Goal: Task Accomplishment & Management: Manage account settings

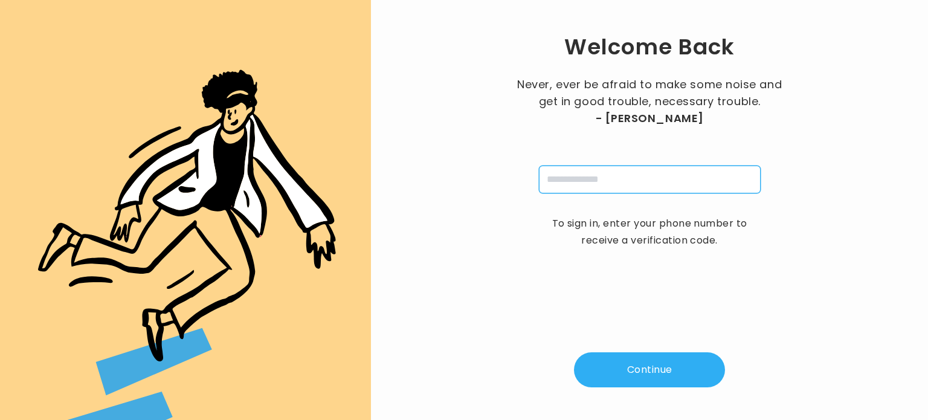
click at [644, 170] on input "tel" at bounding box center [650, 180] width 222 height 28
type input "**********"
click at [647, 368] on button "Continue" at bounding box center [649, 369] width 151 height 35
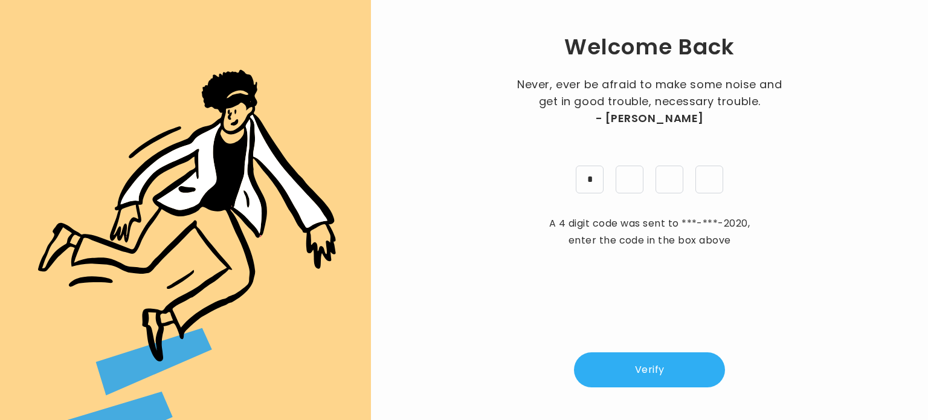
type input "*"
click at [645, 361] on button "Verify" at bounding box center [649, 369] width 151 height 35
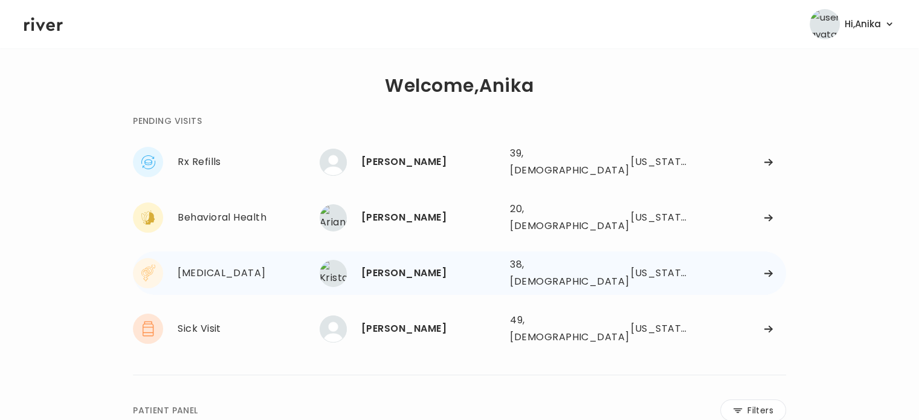
click at [446, 265] on div "[PERSON_NAME]" at bounding box center [430, 273] width 139 height 17
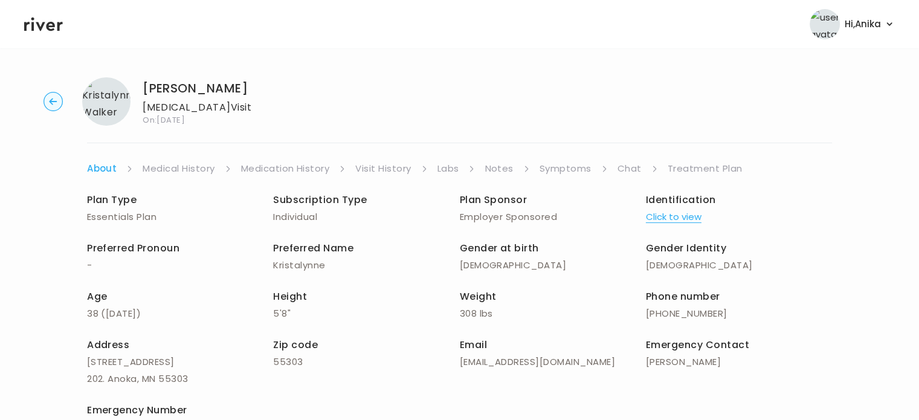
click at [179, 167] on link "Medical History" at bounding box center [179, 168] width 72 height 17
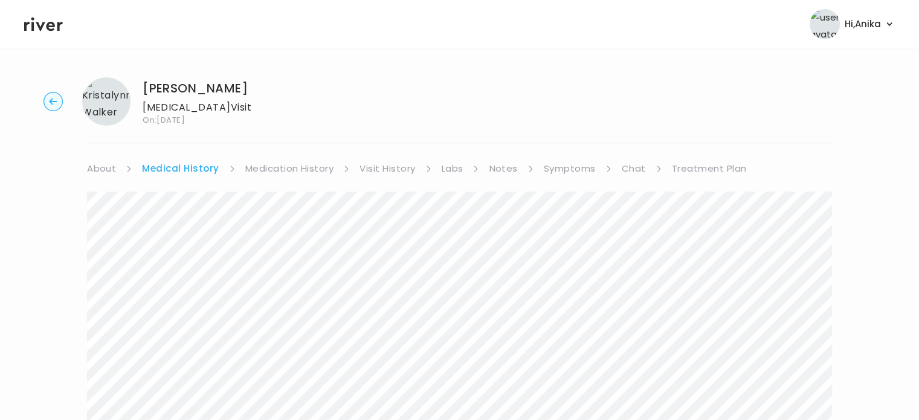
click at [306, 169] on link "Medication History" at bounding box center [289, 168] width 89 height 17
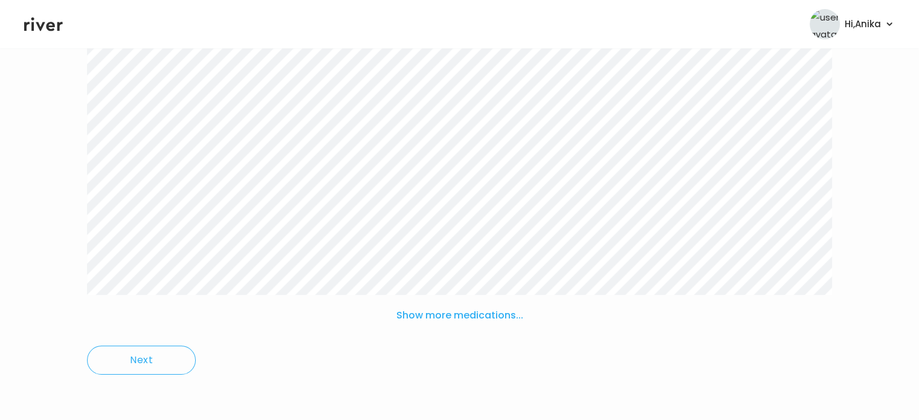
click at [434, 318] on button "Show more medications..." at bounding box center [460, 315] width 137 height 27
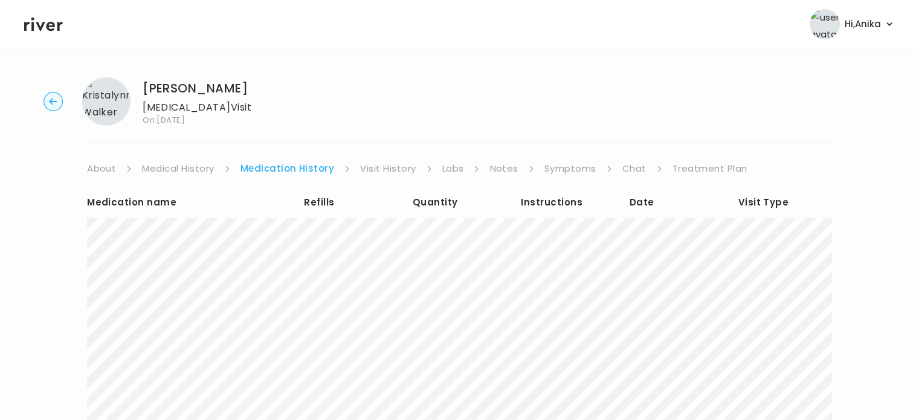
click at [381, 173] on link "Visit History" at bounding box center [388, 168] width 56 height 17
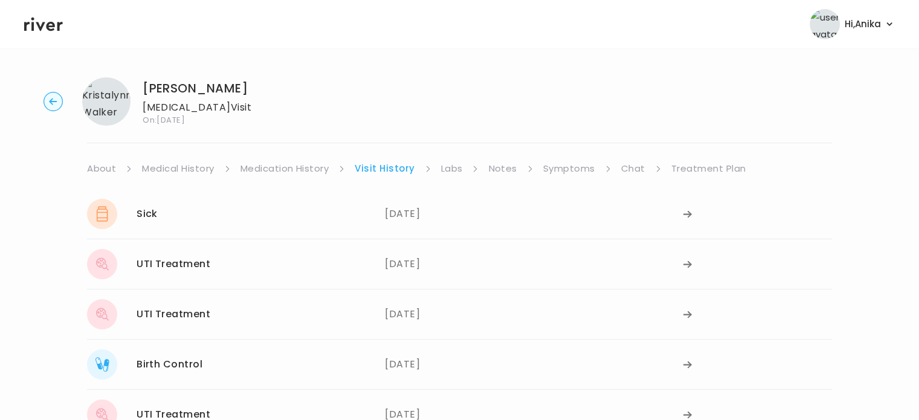
click at [453, 166] on link "Labs" at bounding box center [452, 168] width 22 height 17
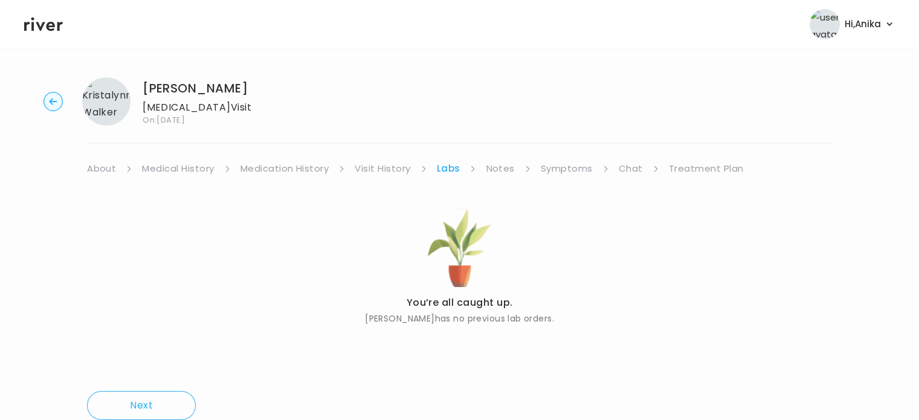
click at [494, 172] on link "Notes" at bounding box center [500, 168] width 28 height 17
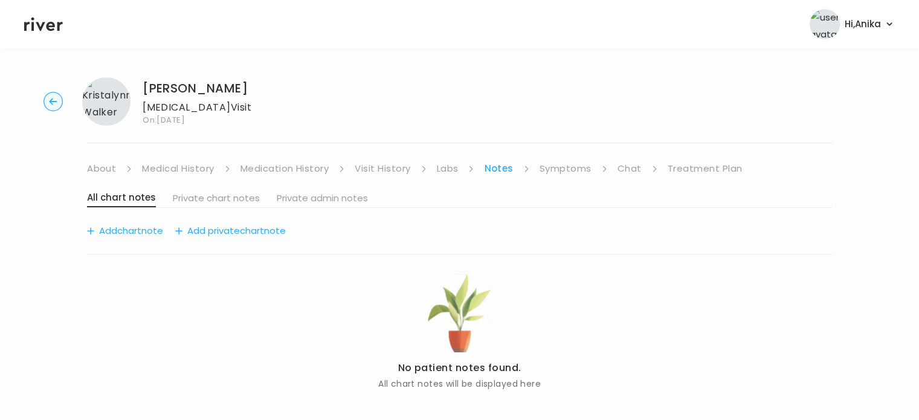
click at [569, 170] on link "Symptoms" at bounding box center [566, 168] width 52 height 17
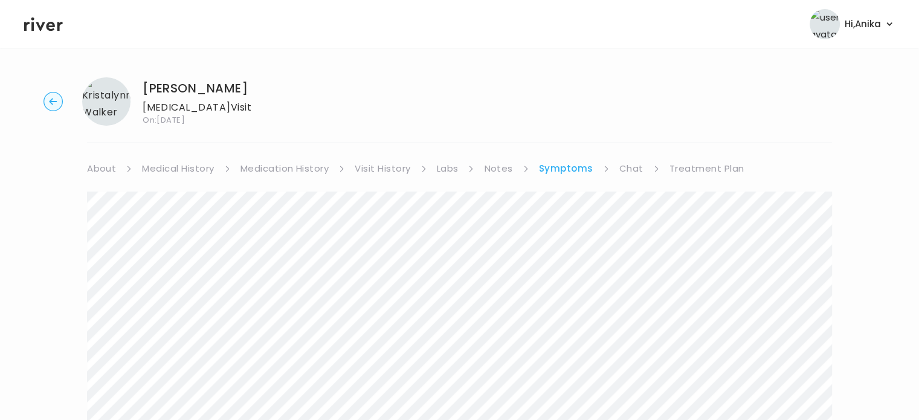
click at [696, 166] on link "Treatment Plan" at bounding box center [707, 168] width 75 height 17
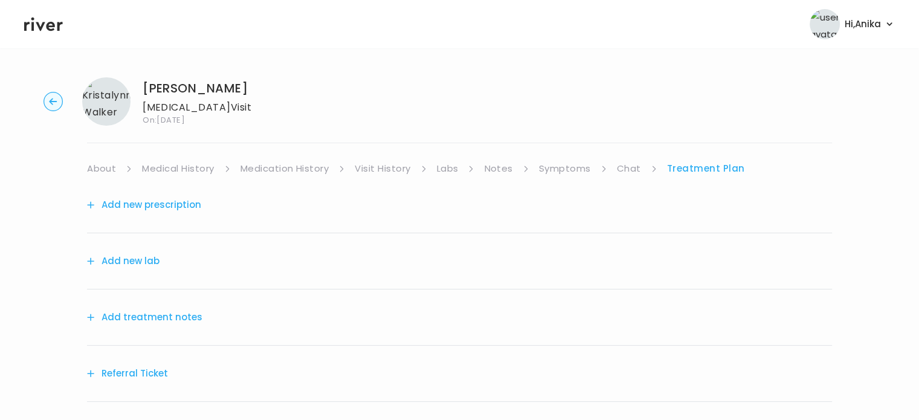
click at [168, 320] on button "Add treatment notes" at bounding box center [144, 317] width 115 height 17
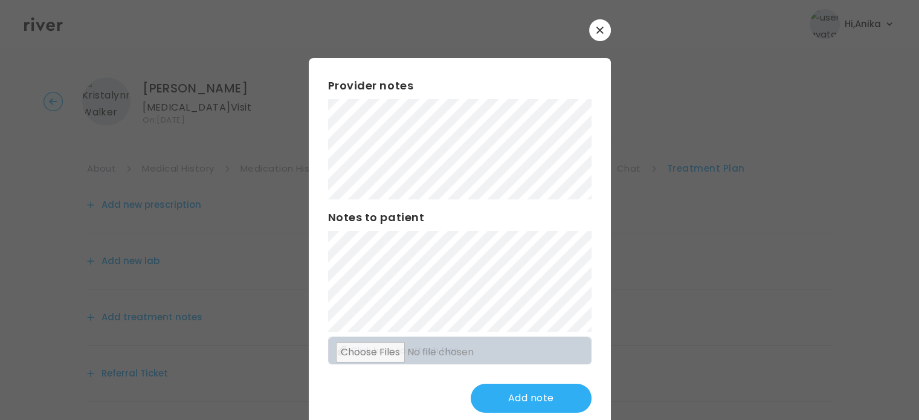
click at [66, 176] on div at bounding box center [459, 210] width 919 height 420
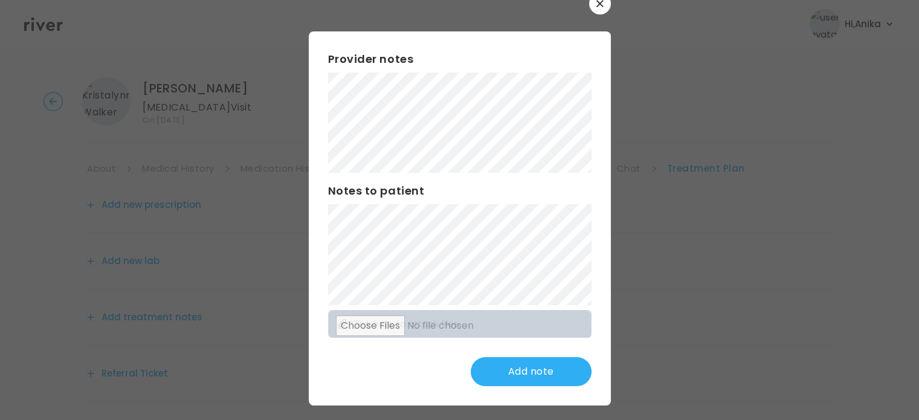
scroll to position [31, 0]
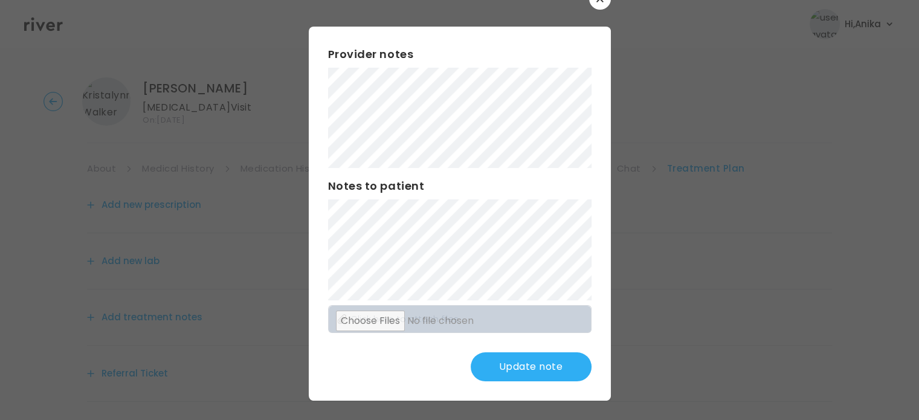
click at [317, 284] on div "Provider notes Notes to patient Click here to attach files Update note" at bounding box center [460, 214] width 302 height 374
click at [540, 363] on button "Update note" at bounding box center [531, 366] width 121 height 29
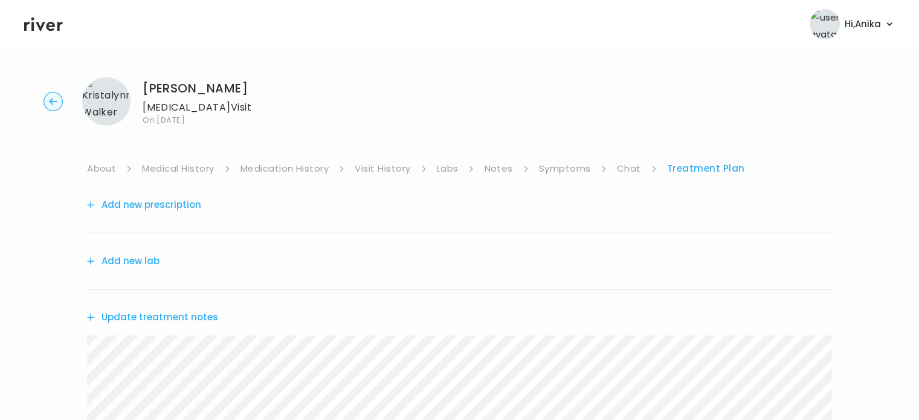
click at [168, 205] on button "Add new prescription" at bounding box center [144, 204] width 114 height 17
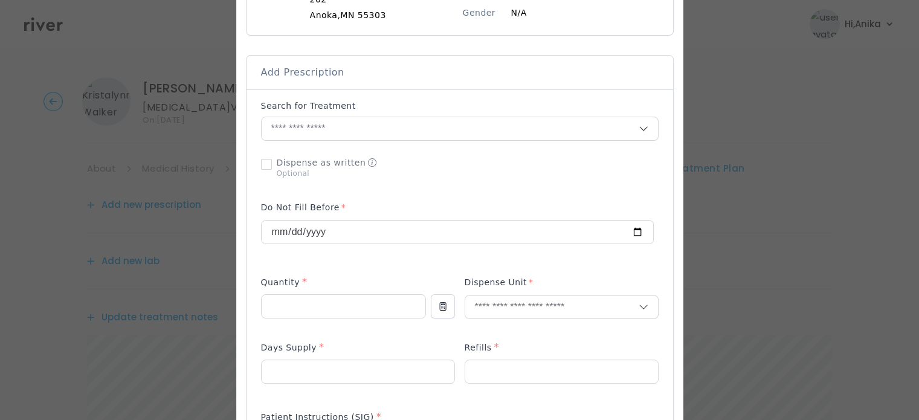
scroll to position [220, 0]
click at [360, 136] on input "text" at bounding box center [450, 126] width 377 height 23
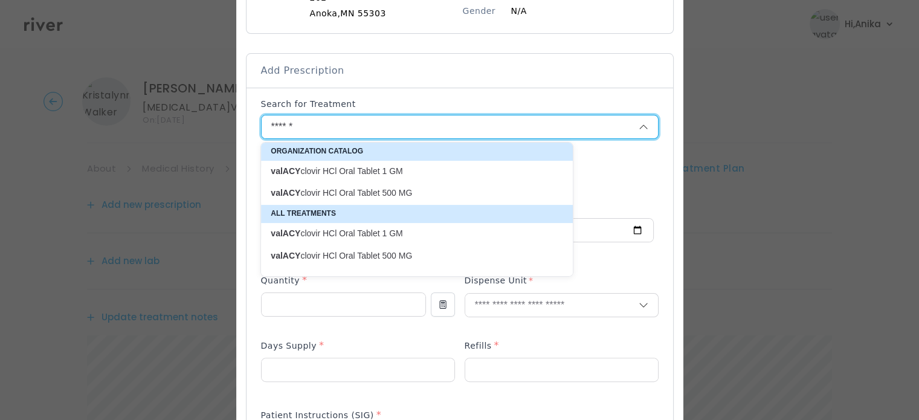
click at [377, 173] on p "valACY clovir HCl Oral Tablet 1 GM" at bounding box center [410, 171] width 278 height 11
type input "**********"
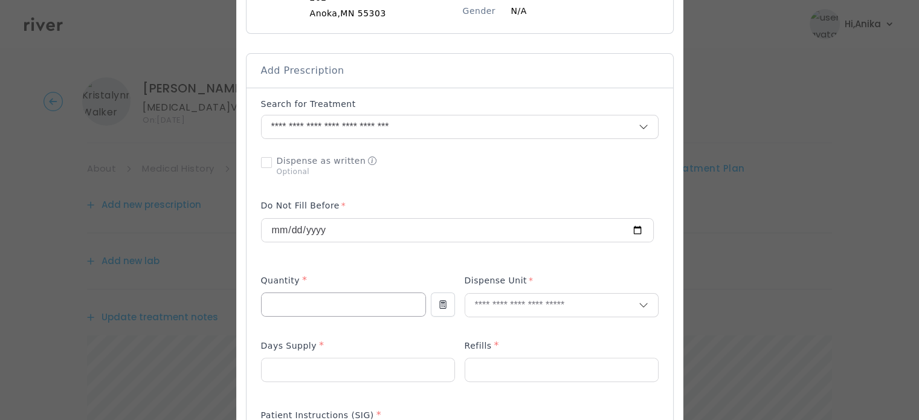
click at [347, 301] on input "number" at bounding box center [344, 304] width 164 height 23
click at [335, 367] on input "number" at bounding box center [358, 369] width 193 height 23
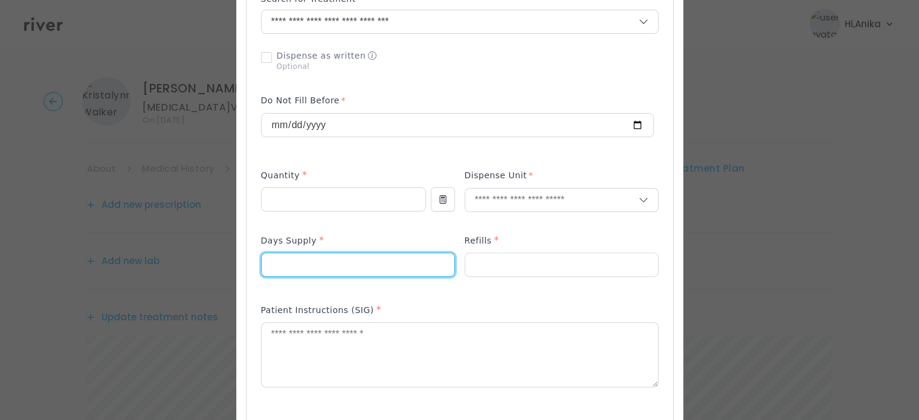
scroll to position [379, 0]
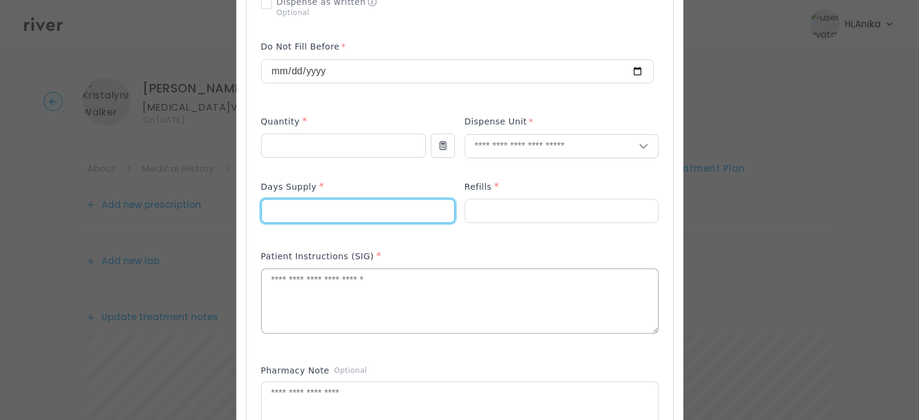
click at [335, 299] on textarea at bounding box center [460, 301] width 396 height 64
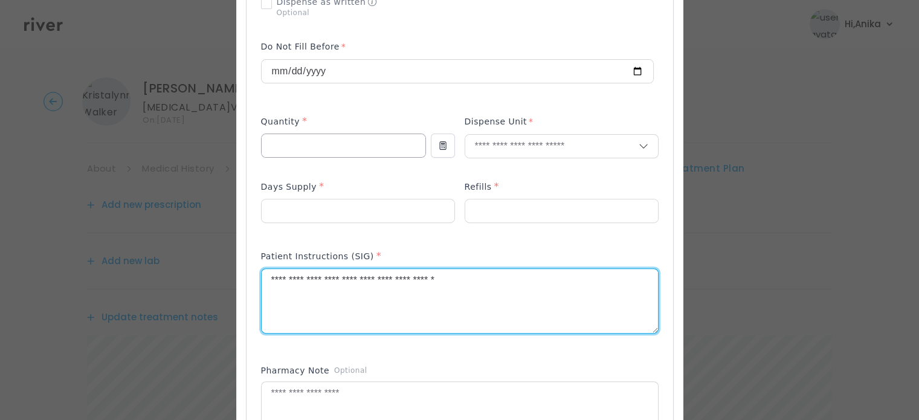
type textarea "**********"
click at [277, 147] on input "number" at bounding box center [344, 145] width 164 height 23
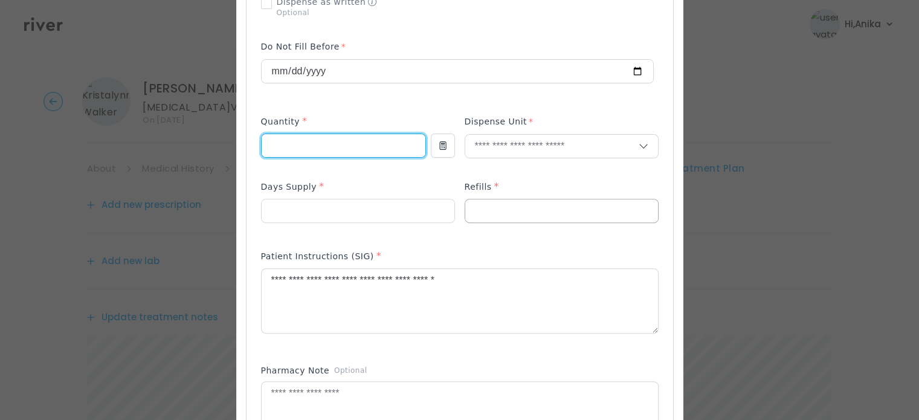
type input "**"
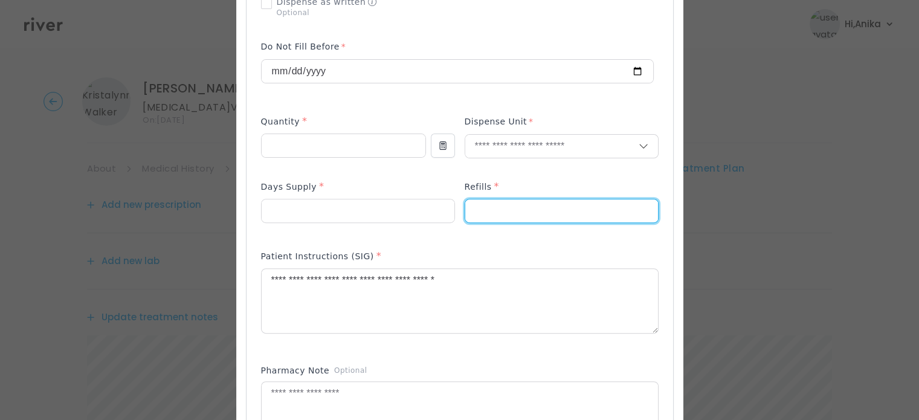
click at [478, 210] on input "number" at bounding box center [561, 210] width 193 height 23
type input "*"
click at [324, 212] on input "number" at bounding box center [358, 210] width 193 height 23
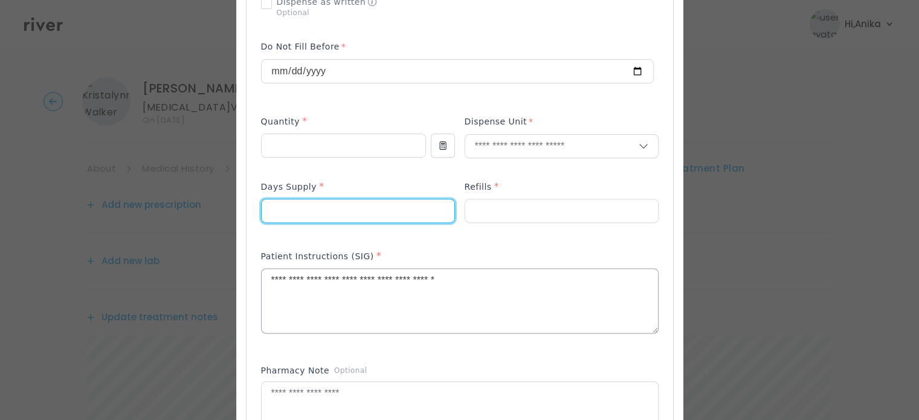
type input "*"
click at [470, 279] on textarea "**********" at bounding box center [460, 301] width 396 height 64
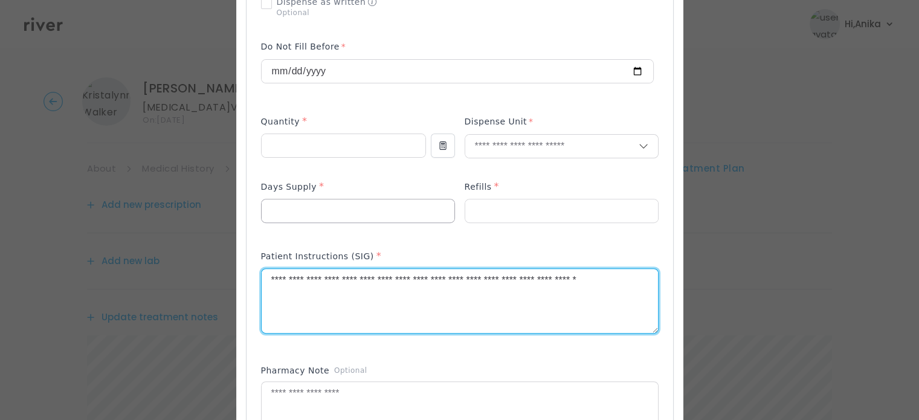
type textarea "**********"
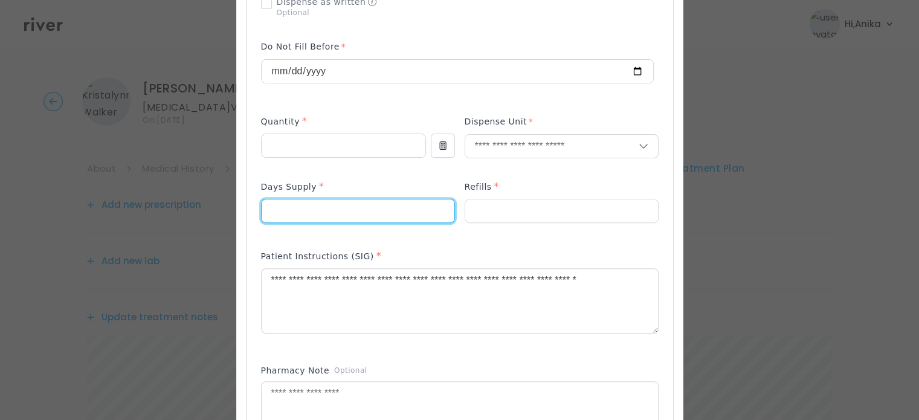
drag, startPoint x: 287, startPoint y: 215, endPoint x: 269, endPoint y: 217, distance: 18.3
click at [269, 217] on input "*" at bounding box center [358, 210] width 193 height 23
click at [283, 236] on p at bounding box center [358, 230] width 194 height 13
click at [512, 141] on input "text" at bounding box center [551, 146] width 173 height 23
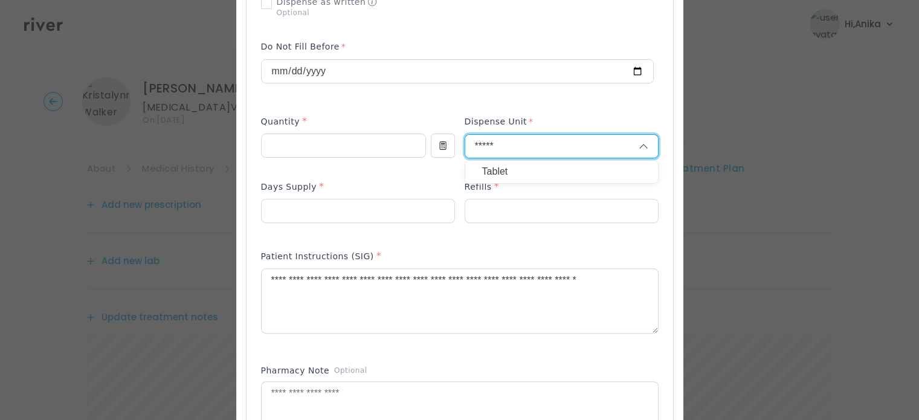
type input "*****"
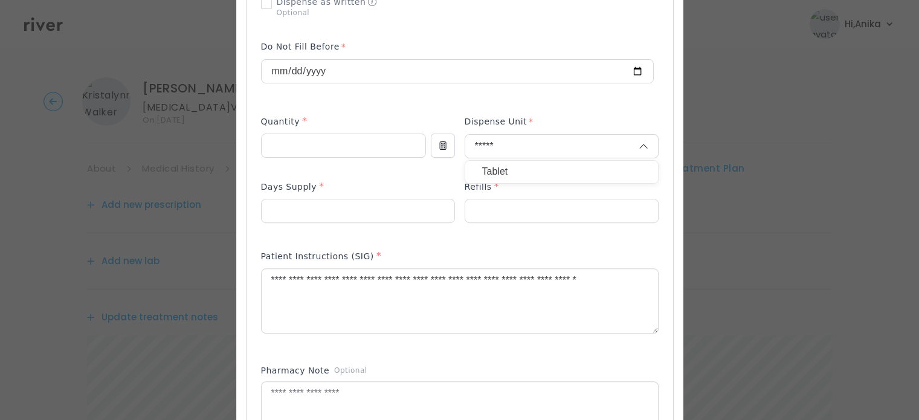
click at [494, 173] on p "Tablet" at bounding box center [561, 172] width 159 height 18
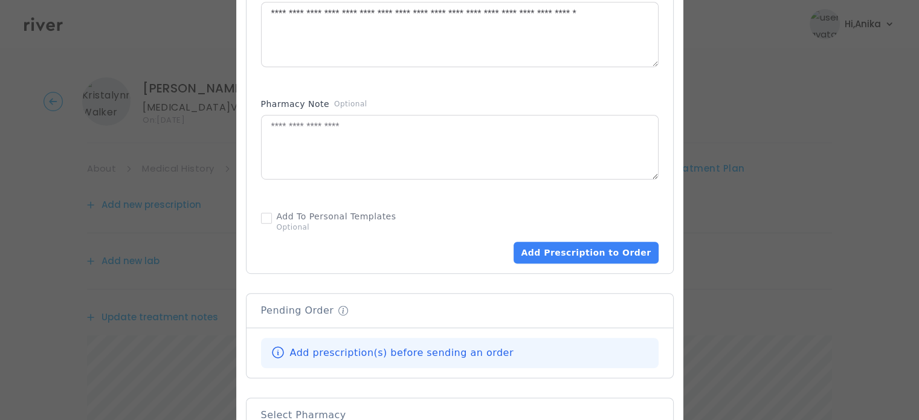
scroll to position [656, 0]
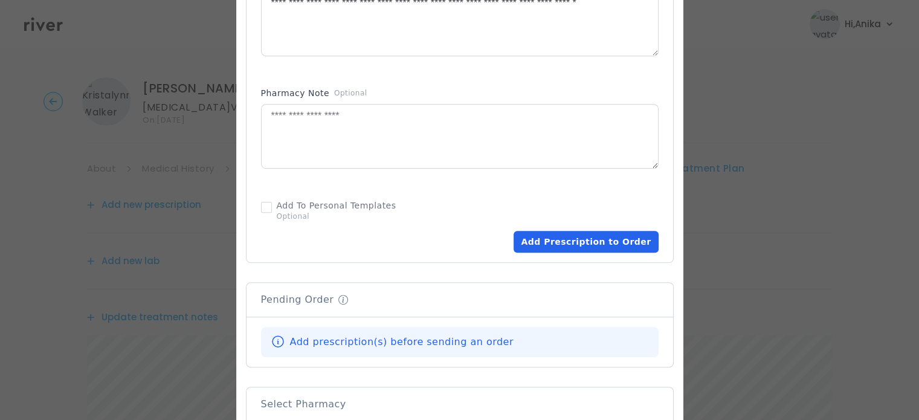
click at [586, 242] on button "Add Prescription to Order" at bounding box center [586, 242] width 144 height 22
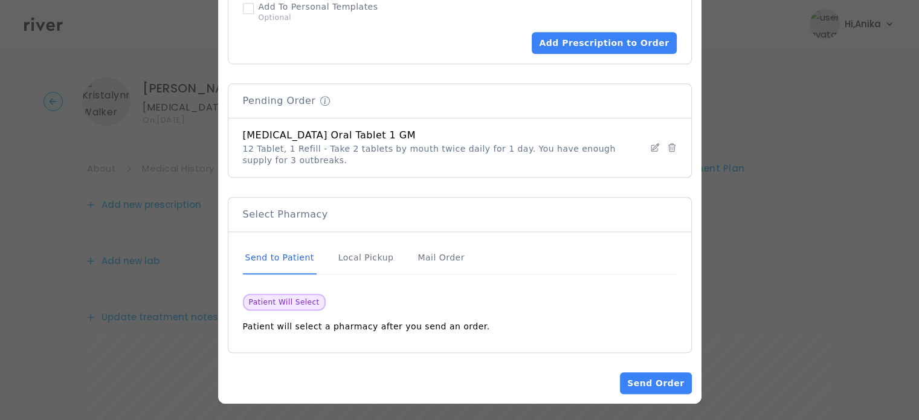
scroll to position [856, 0]
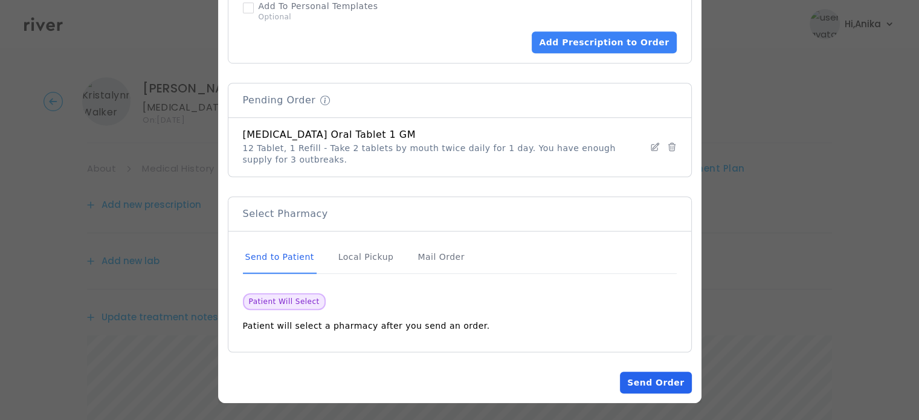
click at [636, 377] on button "Send Order" at bounding box center [655, 383] width 71 height 22
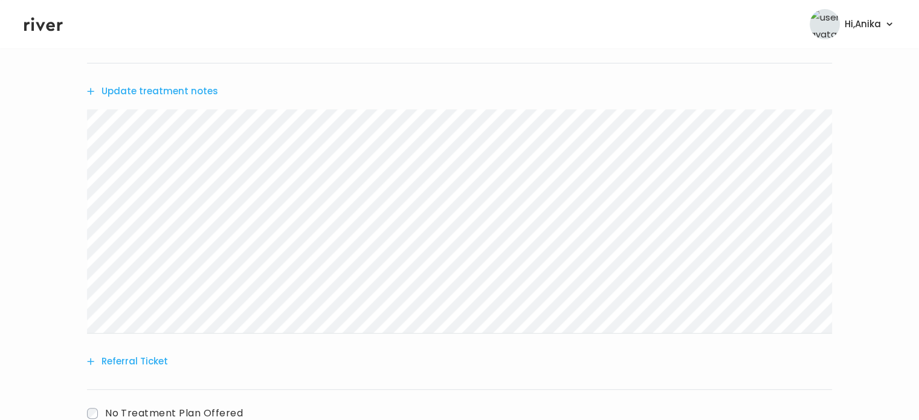
scroll to position [433, 0]
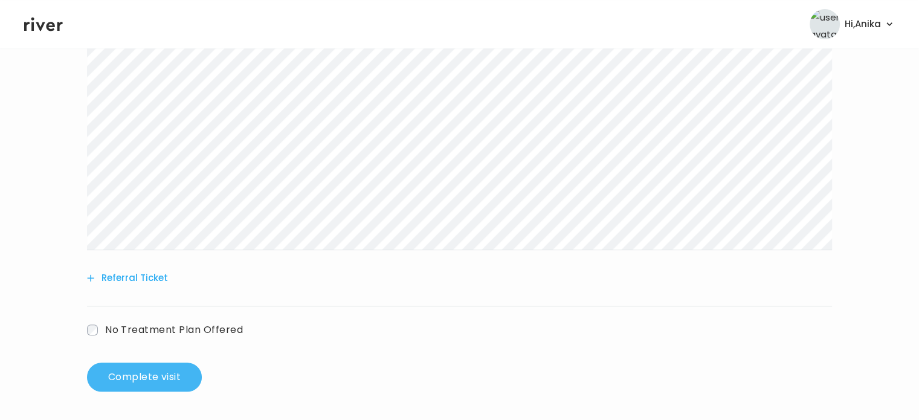
click at [111, 379] on button "Complete visit" at bounding box center [144, 377] width 115 height 29
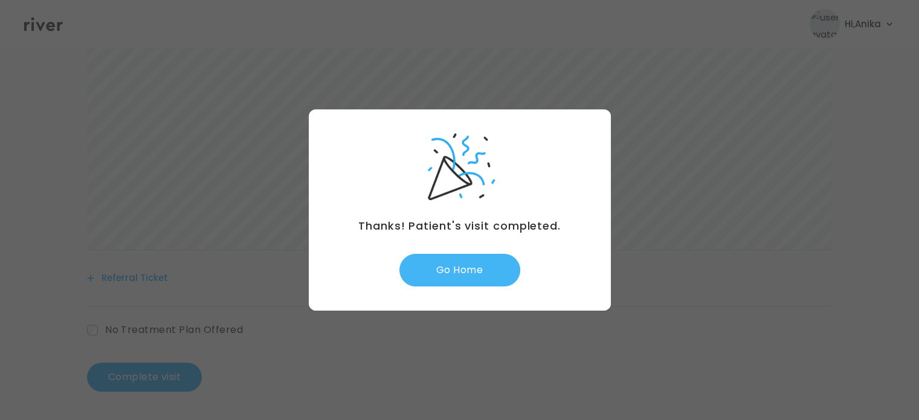
click at [476, 272] on button "Go Home" at bounding box center [459, 270] width 121 height 33
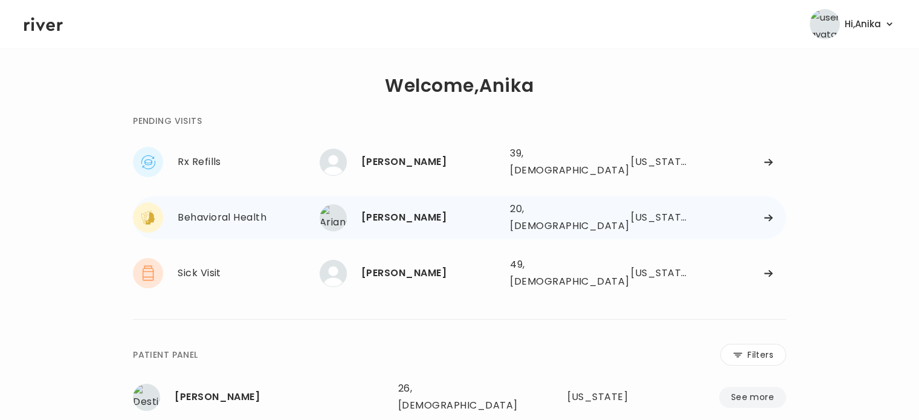
click at [418, 209] on div "[PERSON_NAME]" at bounding box center [430, 217] width 139 height 17
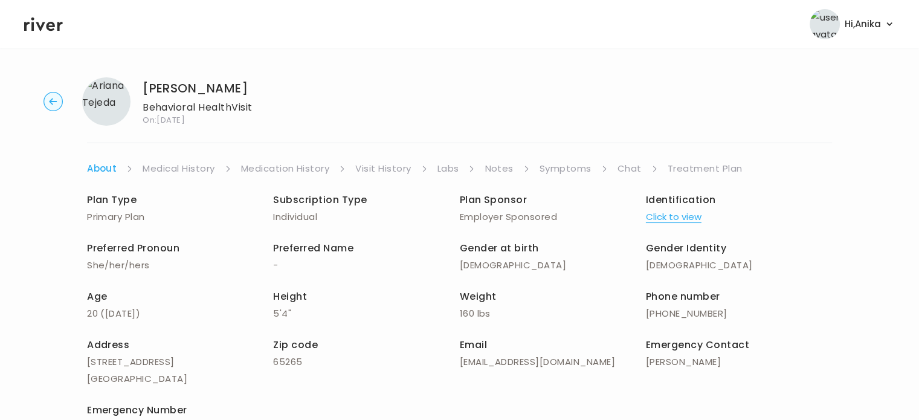
click at [663, 221] on button "Click to view" at bounding box center [674, 216] width 56 height 17
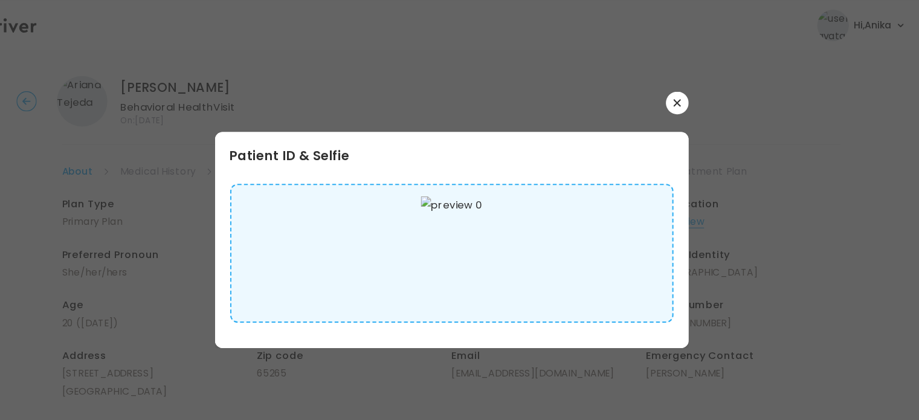
scroll to position [3, 0]
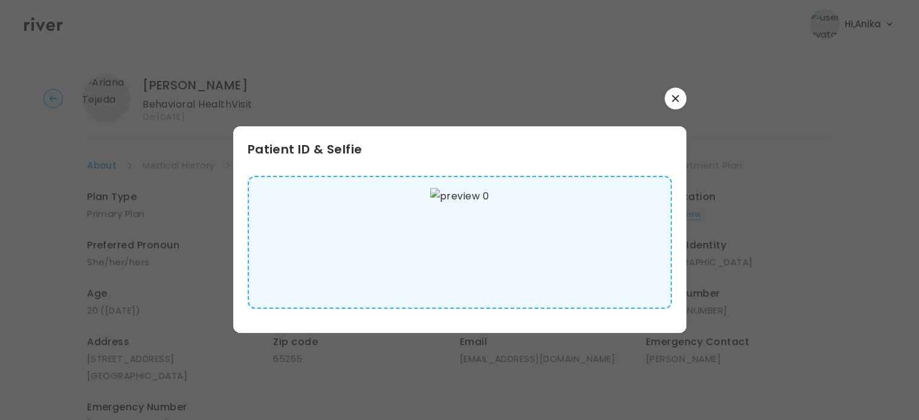
click at [675, 103] on button "button" at bounding box center [676, 99] width 22 height 22
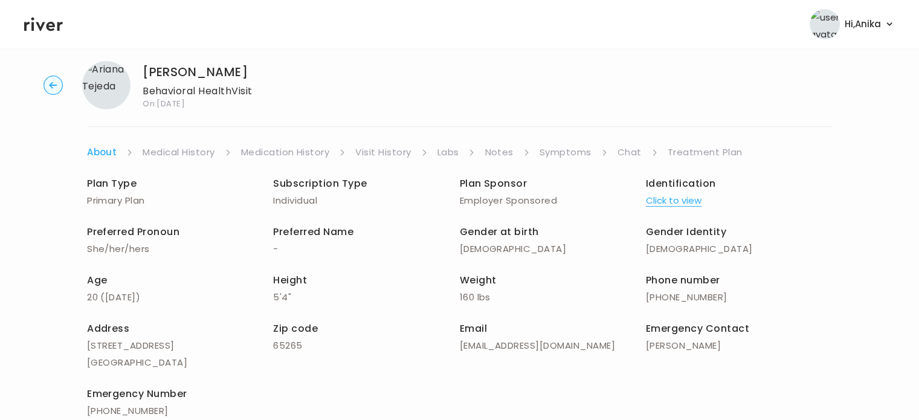
scroll to position [0, 0]
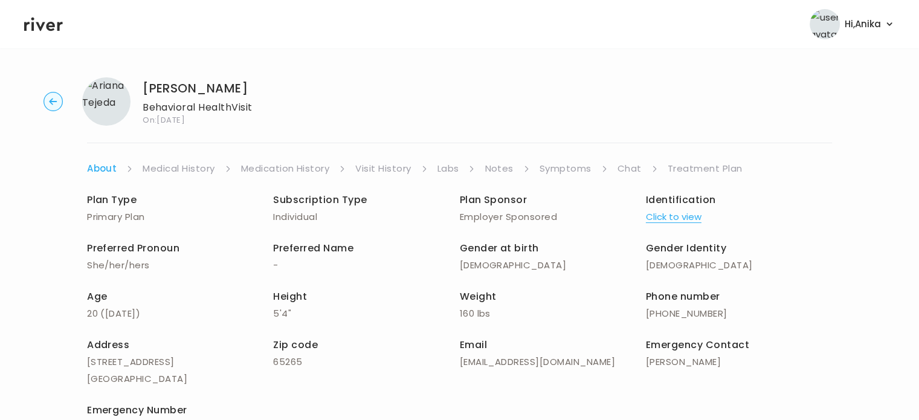
click at [185, 169] on link "Medical History" at bounding box center [179, 168] width 72 height 17
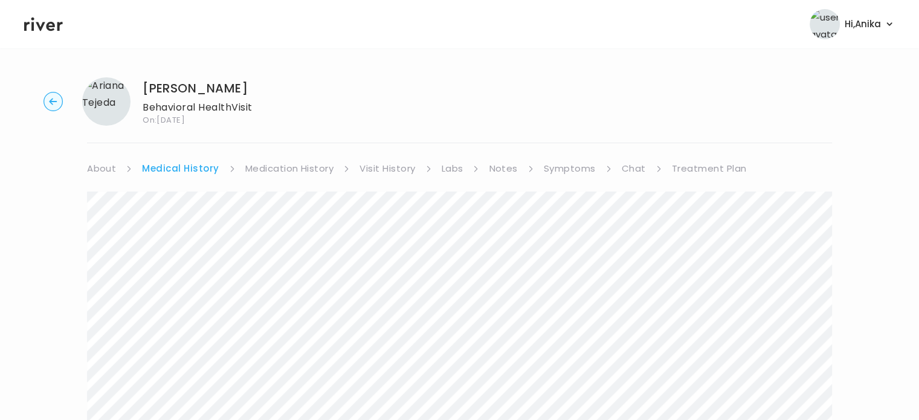
click at [287, 166] on link "Medication History" at bounding box center [289, 168] width 89 height 17
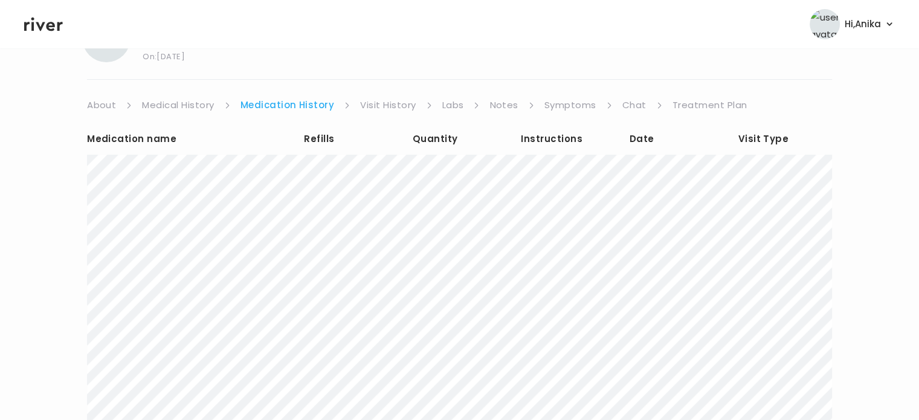
scroll to position [65, 0]
click at [385, 100] on link "Visit History" at bounding box center [388, 103] width 56 height 17
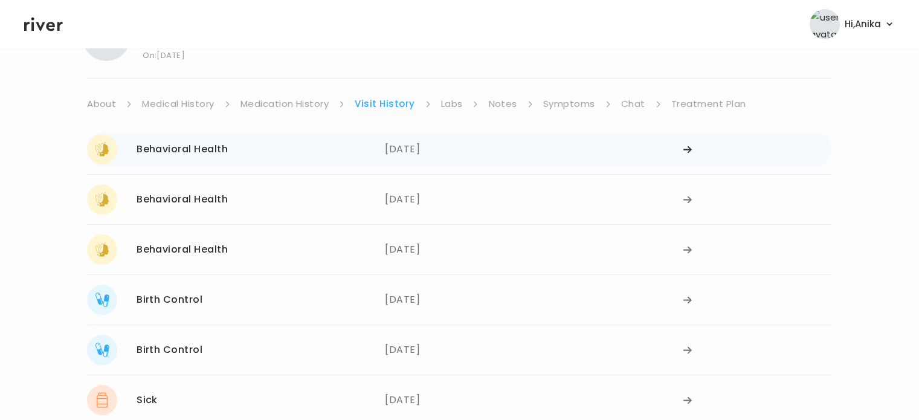
click at [413, 150] on div "08/14/2025" at bounding box center [534, 149] width 298 height 30
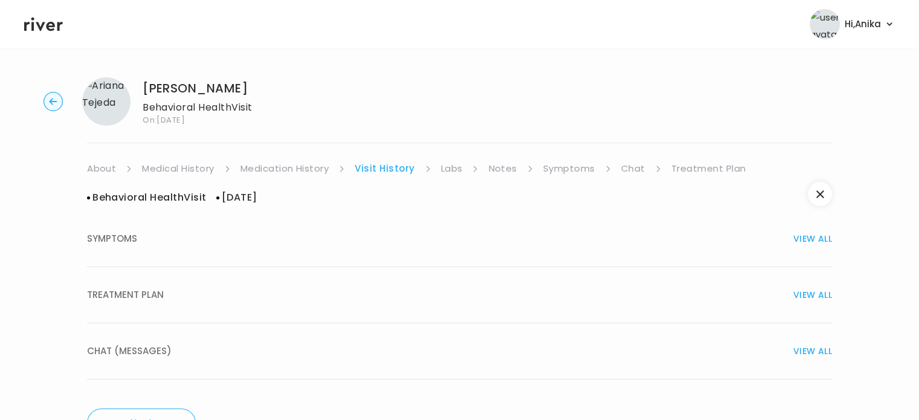
click at [404, 289] on div "TREATMENT PLAN VIEW ALL" at bounding box center [459, 294] width 745 height 17
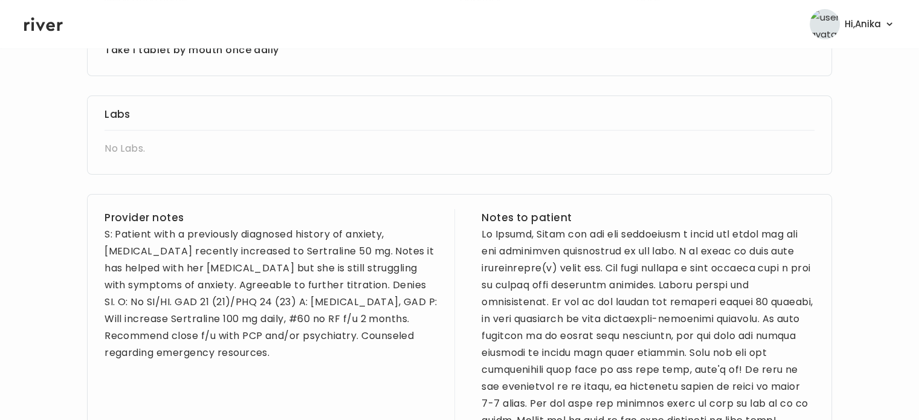
scroll to position [375, 0]
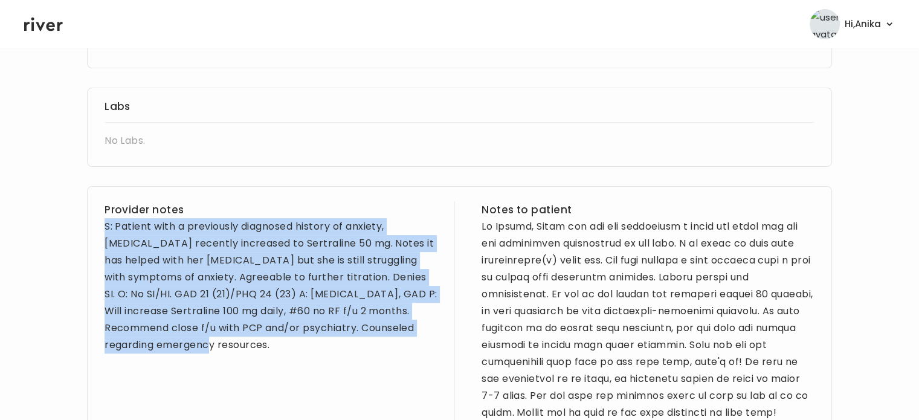
drag, startPoint x: 279, startPoint y: 347, endPoint x: 100, endPoint y: 236, distance: 210.6
click at [100, 236] on div "Provider notes S: Patient with a previously diagnosed history of anxiety, depre…" at bounding box center [459, 388] width 745 height 405
copy div "S: Patient with a previously diagnosed history of anxiety, [MEDICAL_DATA] recen…"
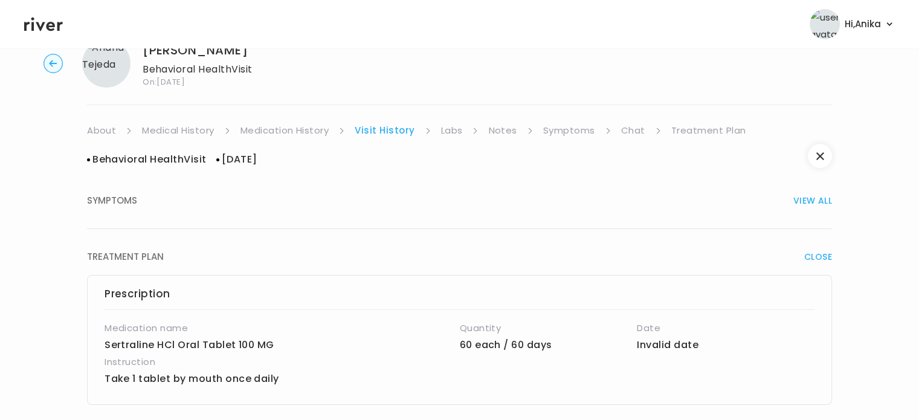
scroll to position [22, 0]
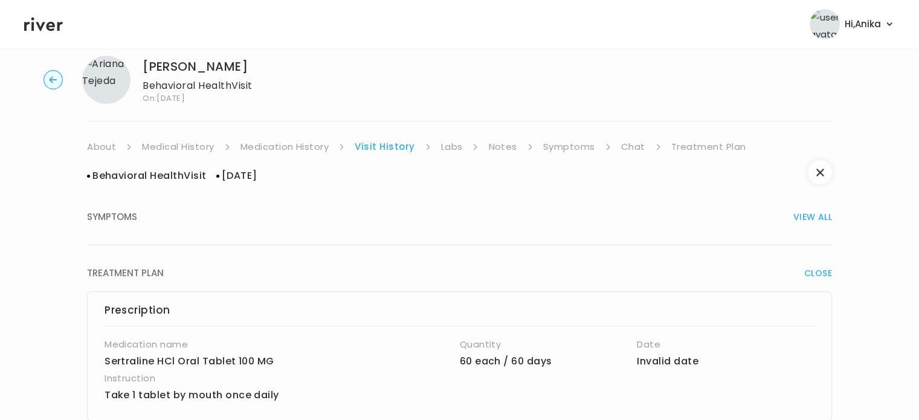
click at [456, 144] on link "Labs" at bounding box center [452, 146] width 22 height 17
click at [456, 121] on hr at bounding box center [459, 121] width 745 height 1
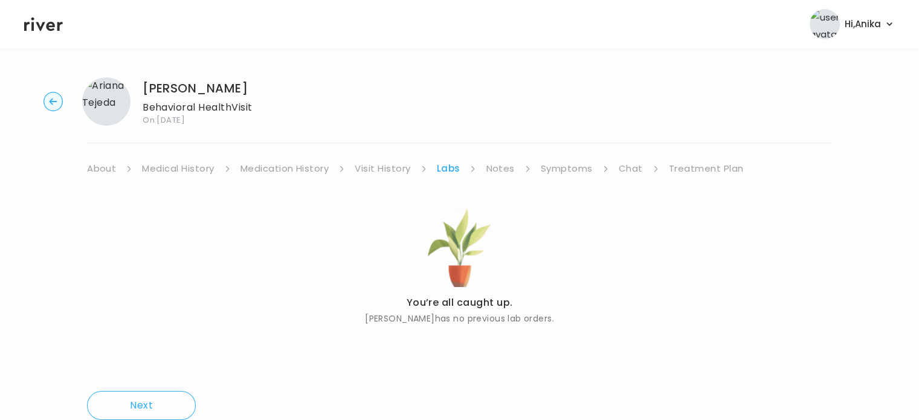
click at [496, 169] on link "Notes" at bounding box center [500, 168] width 28 height 17
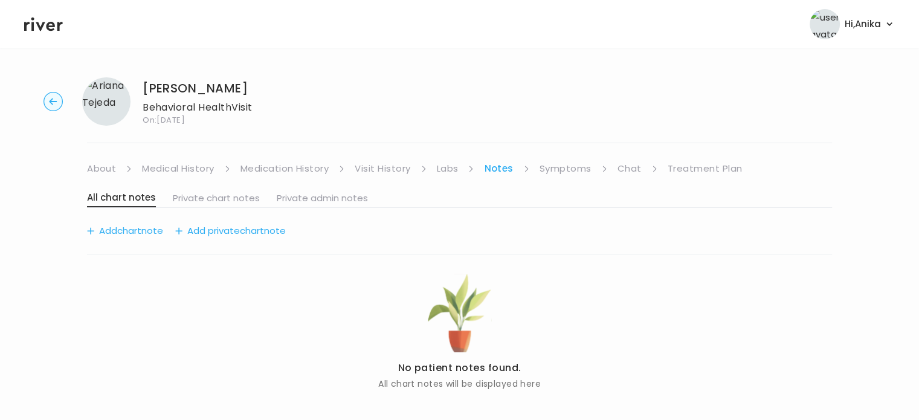
click at [567, 167] on link "Symptoms" at bounding box center [566, 168] width 52 height 17
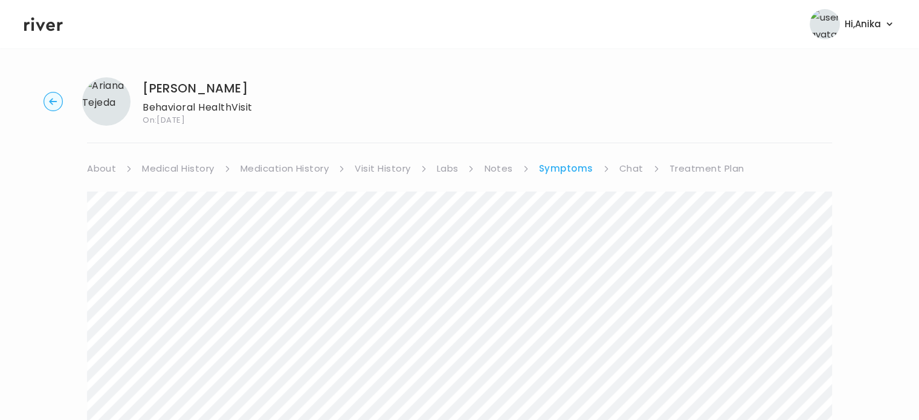
click at [684, 174] on link "Treatment Plan" at bounding box center [707, 168] width 75 height 17
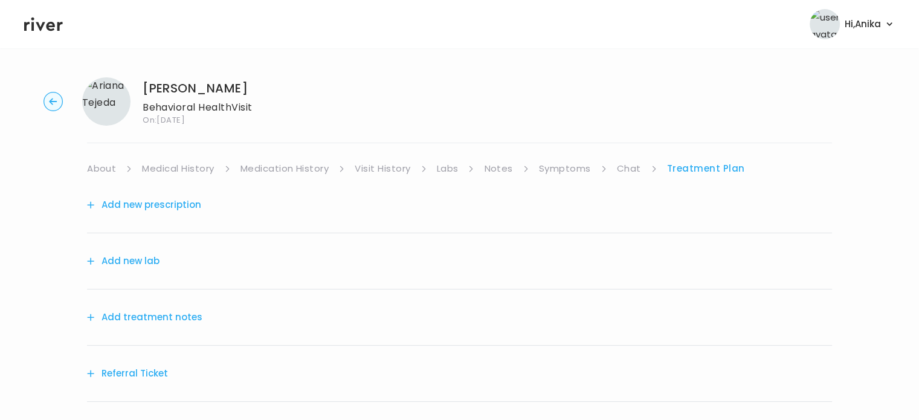
click at [625, 164] on link "Chat" at bounding box center [629, 168] width 24 height 17
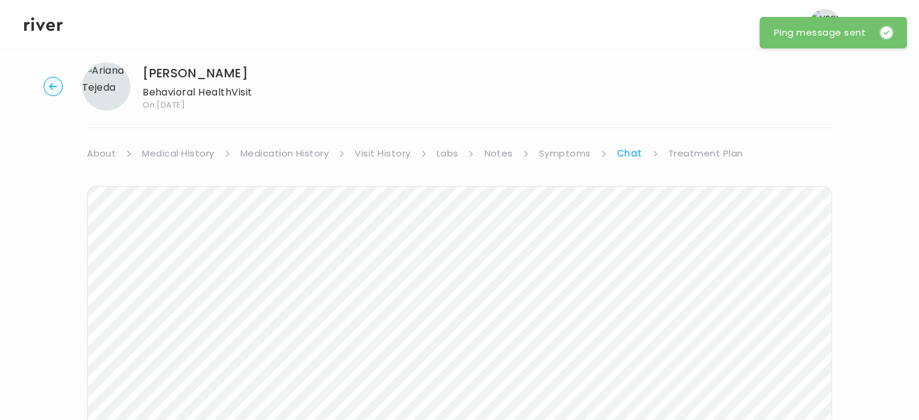
scroll to position [13, 0]
click at [53, 29] on icon at bounding box center [43, 25] width 39 height 14
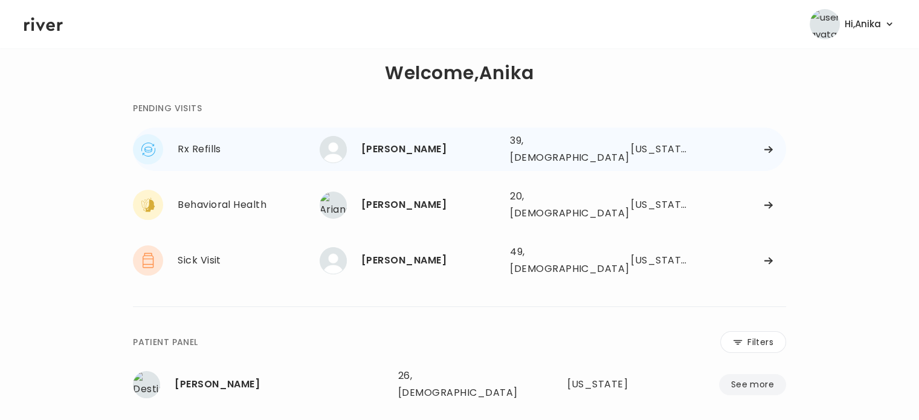
click at [411, 146] on div "BETHANI GAITHER" at bounding box center [430, 149] width 139 height 17
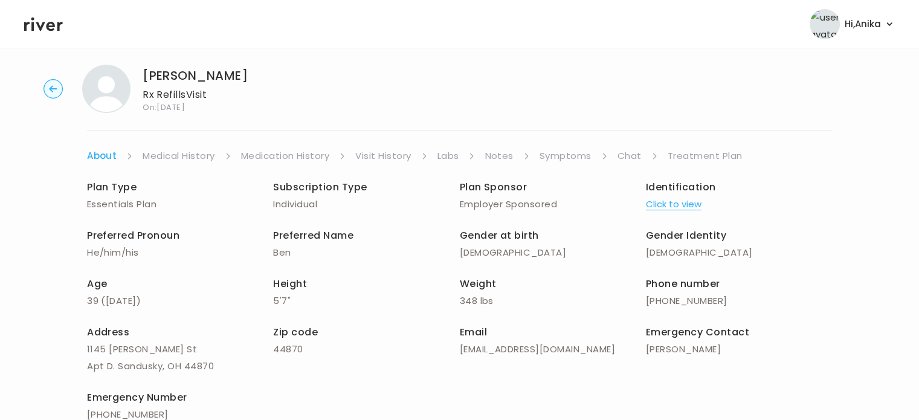
click at [655, 205] on button "Click to view" at bounding box center [674, 204] width 56 height 17
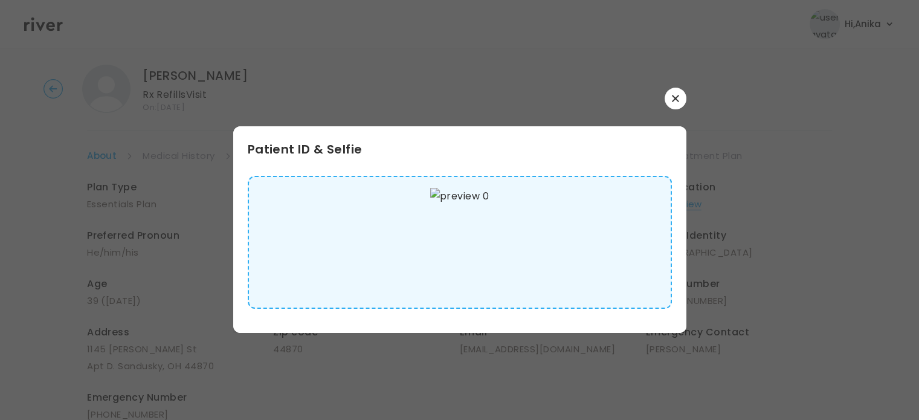
click at [679, 97] on button "button" at bounding box center [676, 99] width 22 height 22
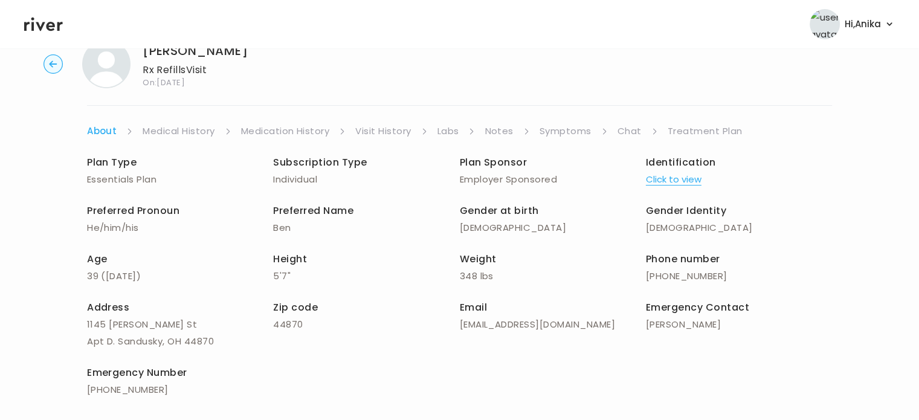
scroll to position [36, 0]
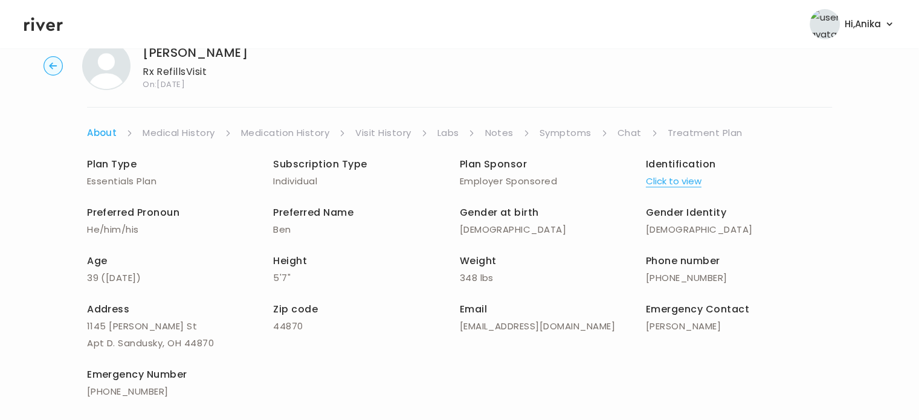
click at [200, 132] on link "Medical History" at bounding box center [179, 132] width 72 height 17
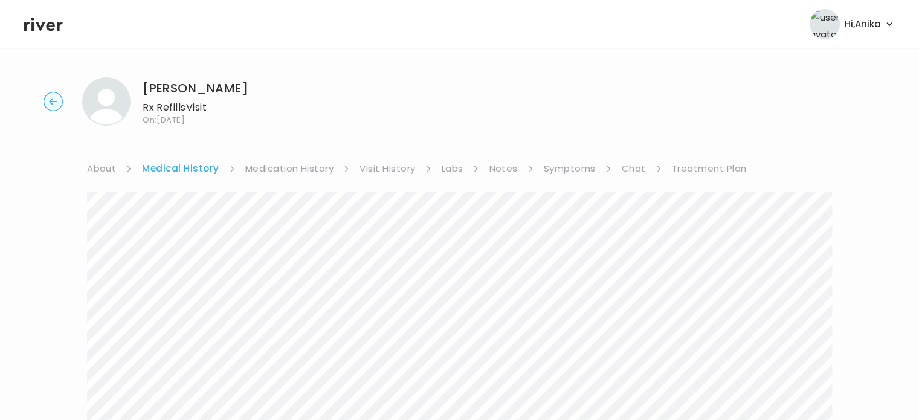
click at [266, 169] on link "Medication History" at bounding box center [289, 168] width 89 height 17
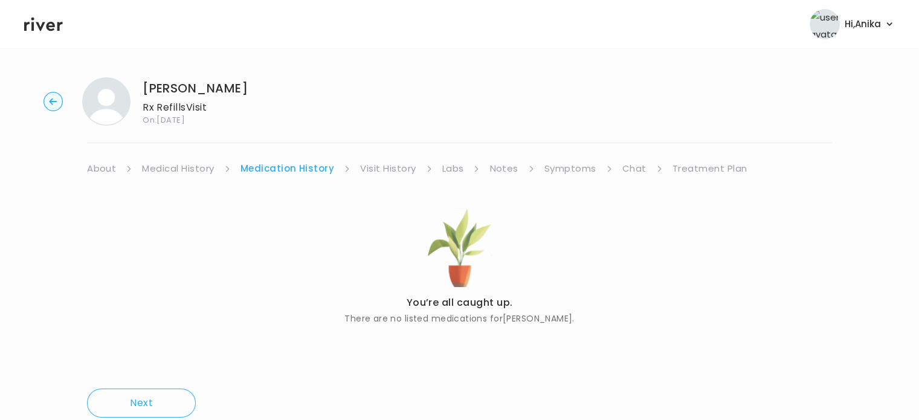
click at [382, 166] on link "Visit History" at bounding box center [388, 168] width 56 height 17
click at [447, 166] on link "Labs" at bounding box center [452, 168] width 22 height 17
click at [500, 169] on link "Notes" at bounding box center [500, 168] width 28 height 17
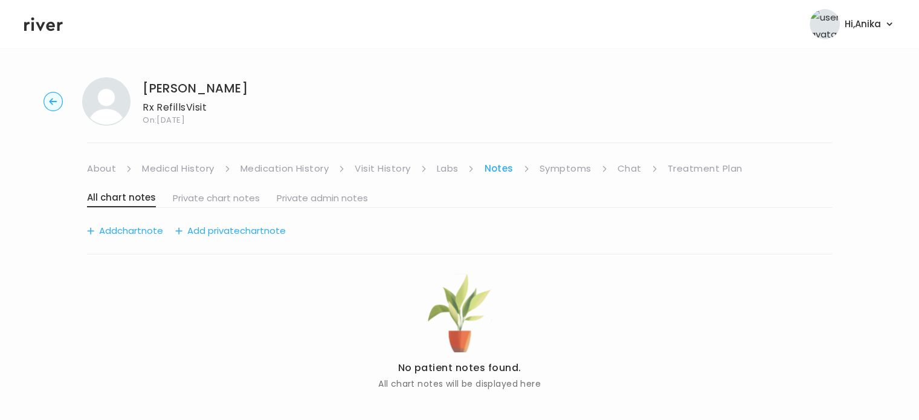
click at [575, 166] on link "Symptoms" at bounding box center [566, 168] width 52 height 17
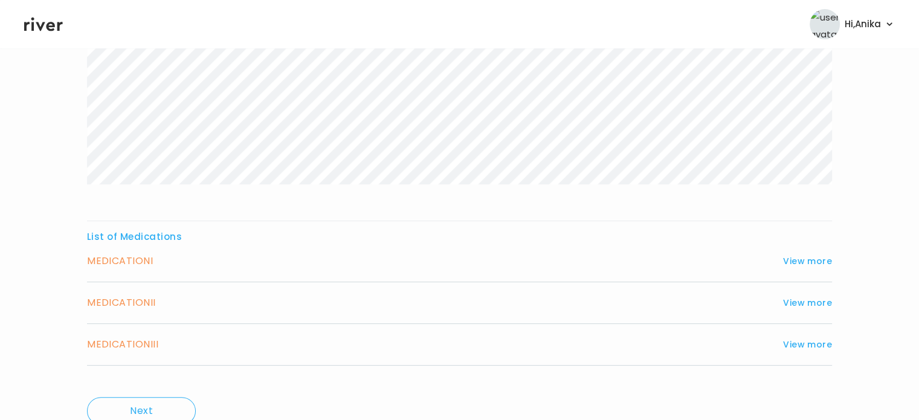
scroll to position [315, 0]
click at [807, 258] on button "View more" at bounding box center [807, 260] width 49 height 15
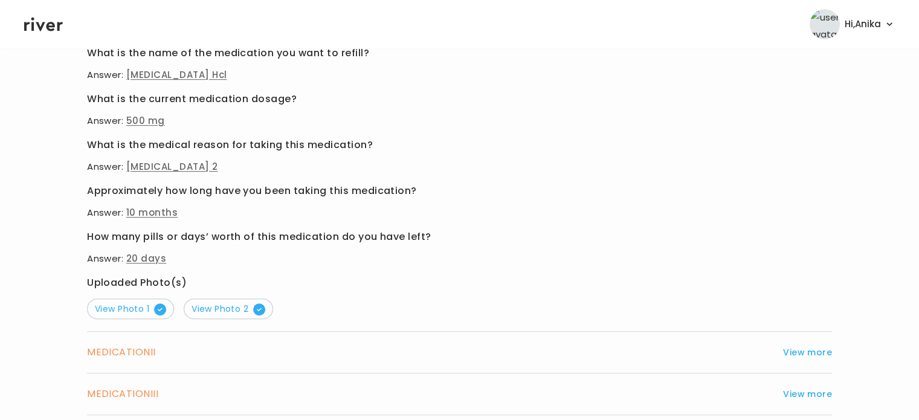
scroll to position [644, 0]
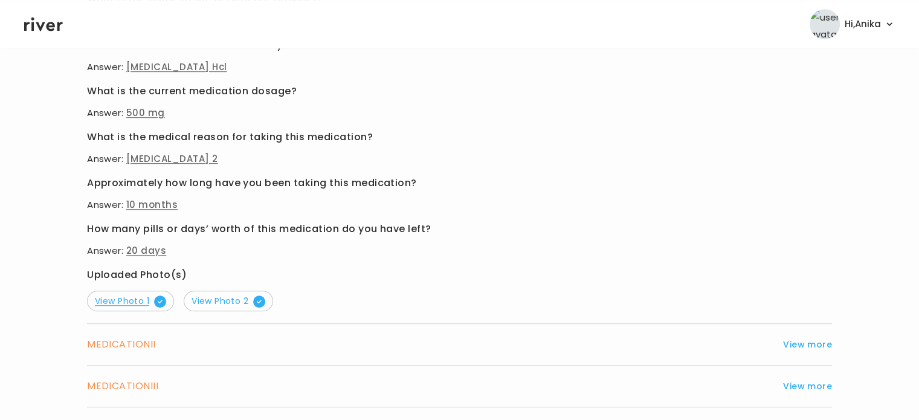
click at [137, 300] on span "View Photo 1" at bounding box center [130, 301] width 71 height 12
click at [233, 297] on span "View Photo 2" at bounding box center [229, 301] width 74 height 12
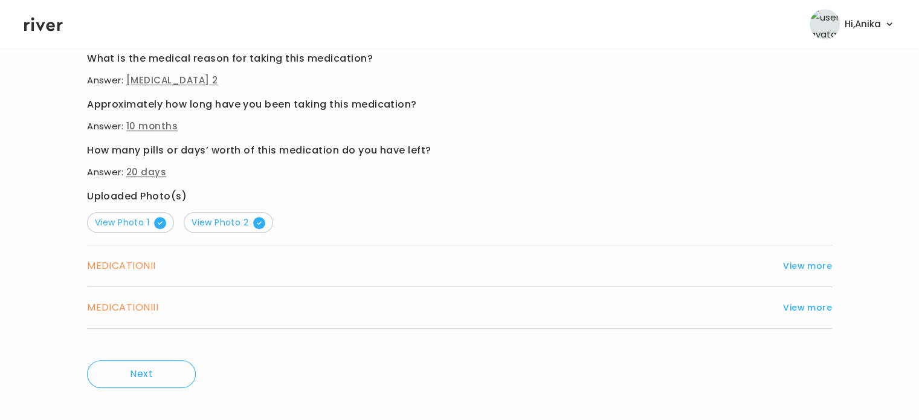
scroll to position [734, 0]
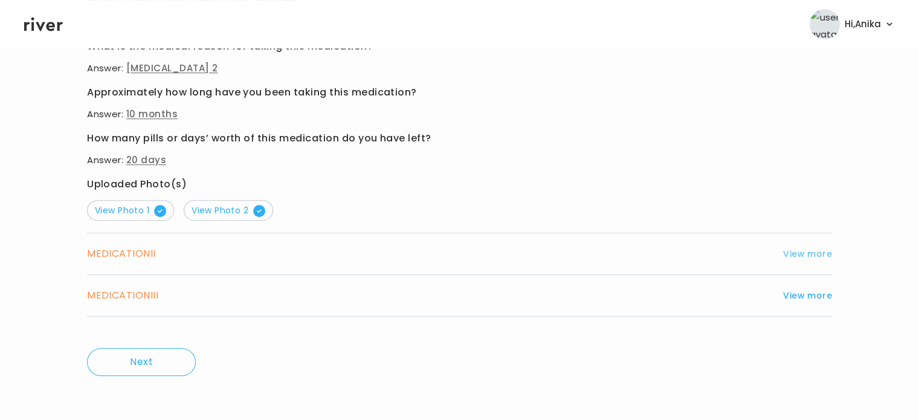
click at [795, 253] on button "View more" at bounding box center [807, 254] width 49 height 15
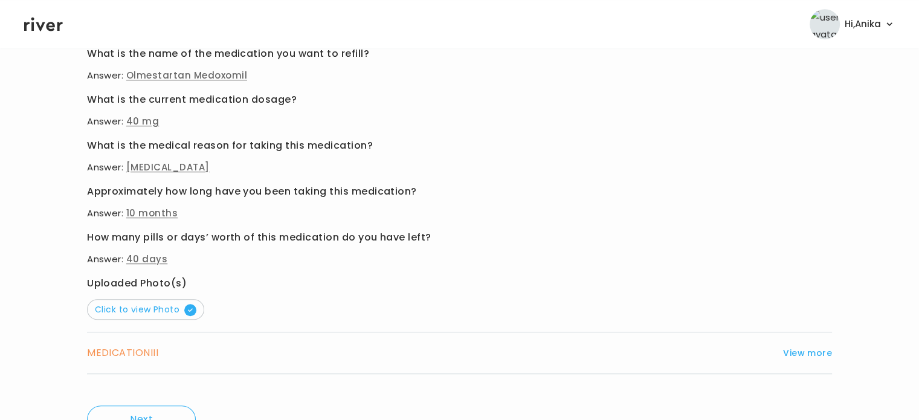
scroll to position [674, 0]
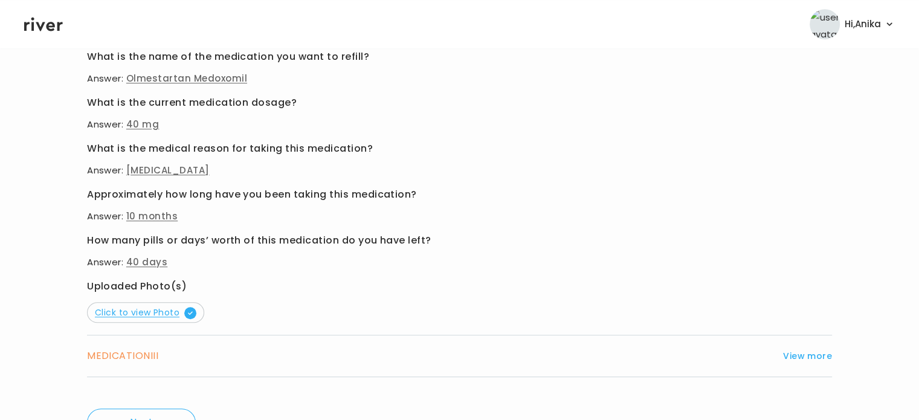
click at [138, 312] on span "Click to view Photo" at bounding box center [146, 312] width 102 height 12
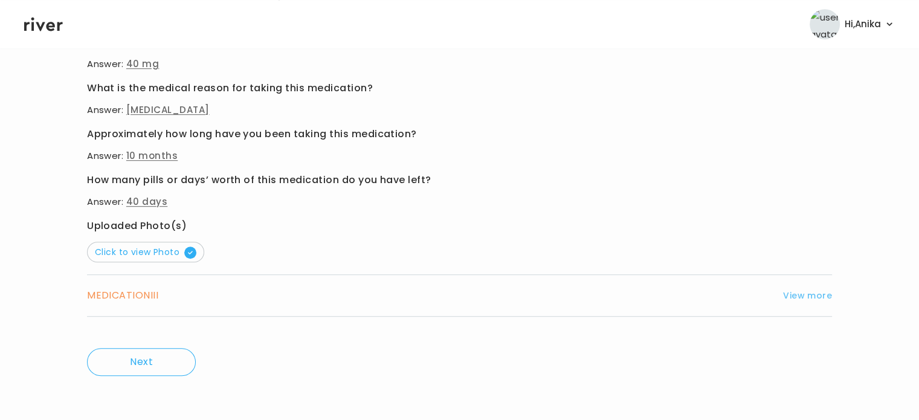
click at [798, 292] on button "View more" at bounding box center [807, 295] width 49 height 15
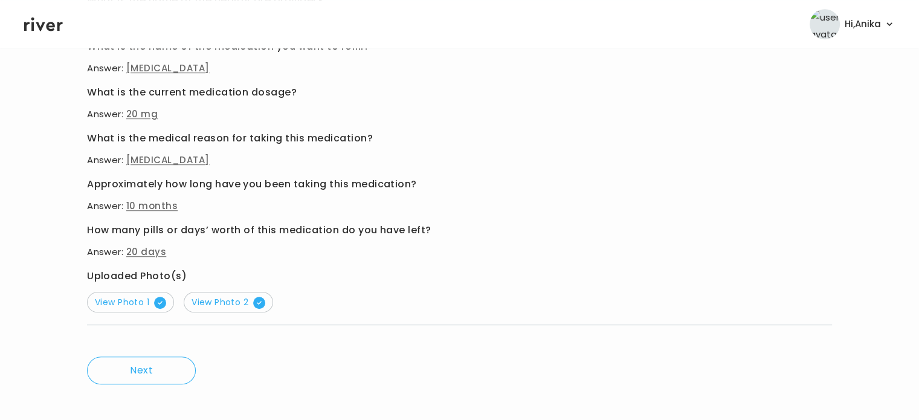
scroll to position [725, 0]
click at [135, 297] on span "View Photo 1" at bounding box center [130, 303] width 71 height 12
click at [230, 297] on span "View Photo 2" at bounding box center [229, 303] width 74 height 12
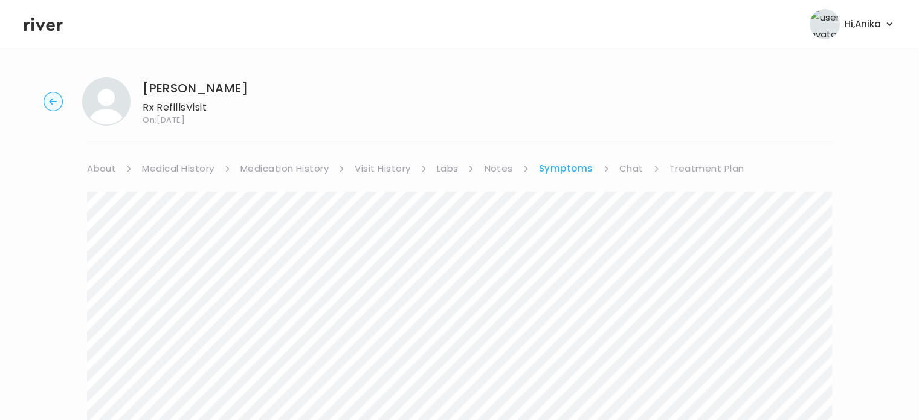
click at [701, 165] on link "Treatment Plan" at bounding box center [707, 168] width 75 height 17
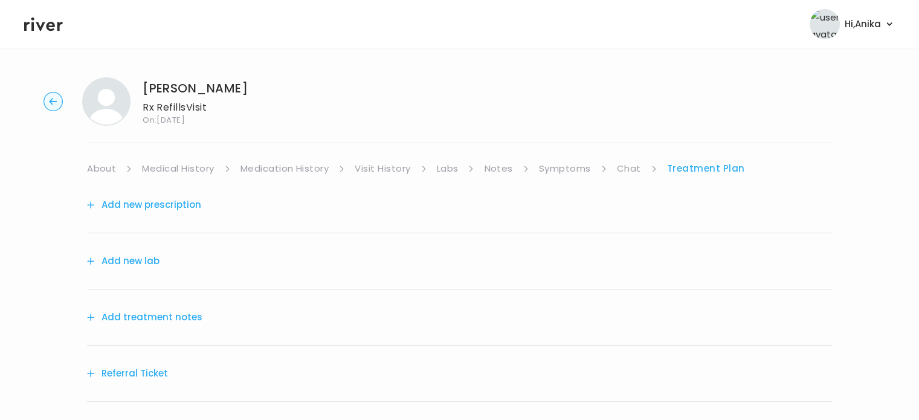
click at [48, 30] on icon at bounding box center [43, 25] width 39 height 14
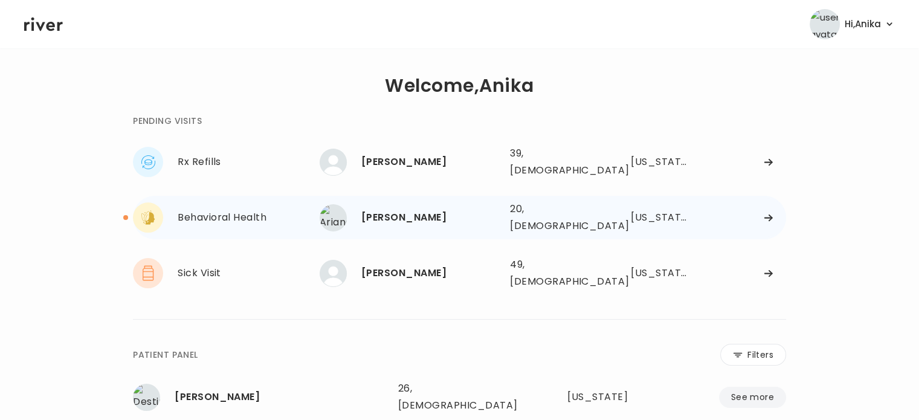
click at [402, 209] on div "[PERSON_NAME]" at bounding box center [430, 217] width 139 height 17
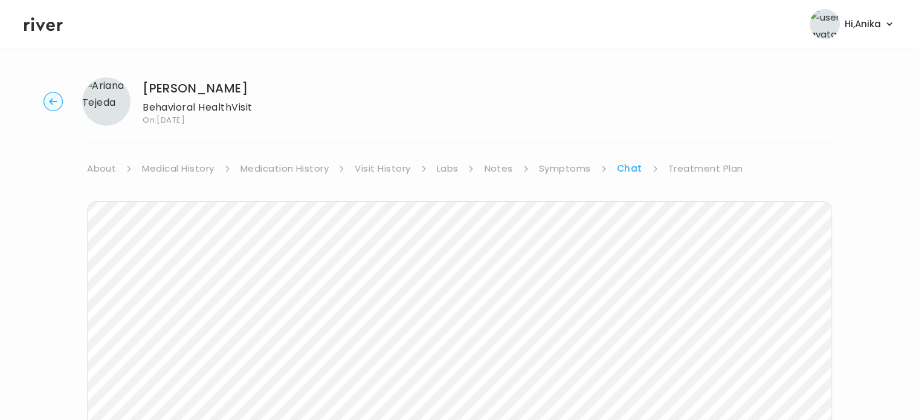
click at [116, 170] on li "About" at bounding box center [109, 168] width 45 height 17
click at [106, 166] on link "About" at bounding box center [101, 168] width 29 height 17
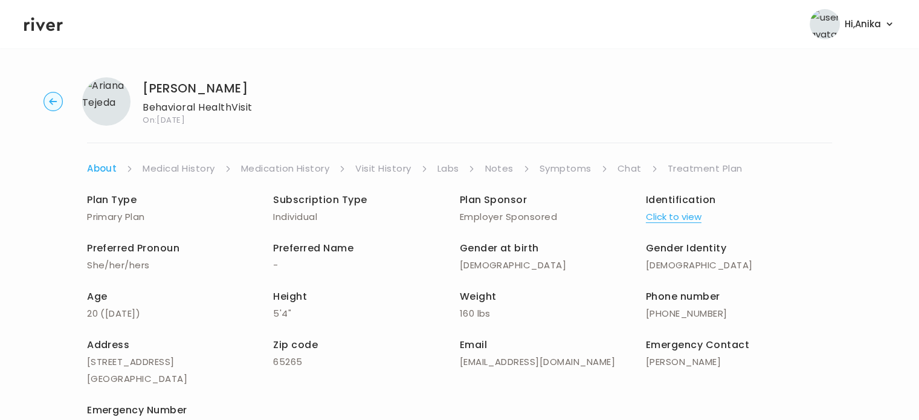
click at [51, 26] on icon at bounding box center [43, 25] width 39 height 14
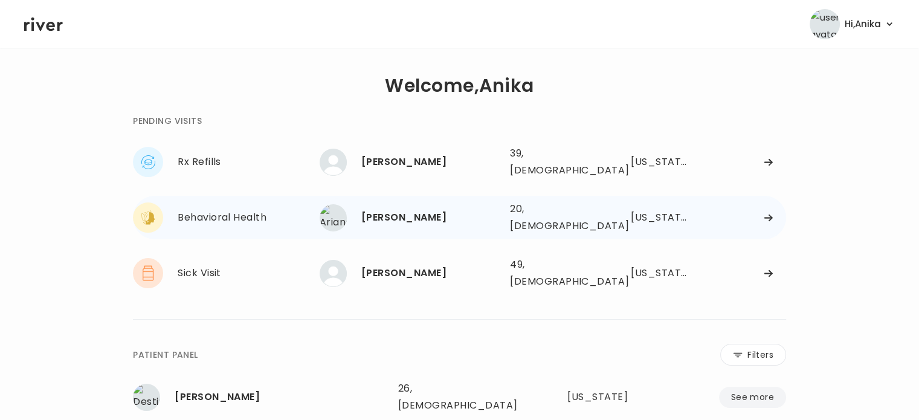
click at [410, 211] on div "[PERSON_NAME]" at bounding box center [430, 217] width 139 height 17
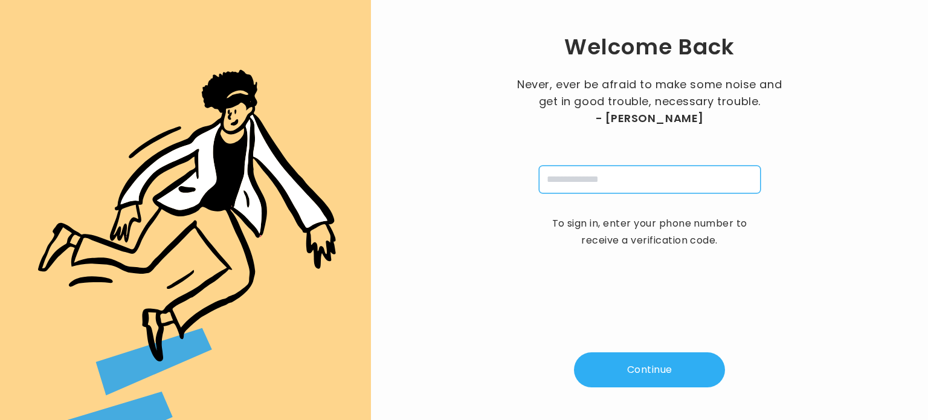
click at [583, 179] on input "tel" at bounding box center [650, 180] width 222 height 28
type input "**********"
click at [642, 375] on button "Continue" at bounding box center [649, 369] width 151 height 35
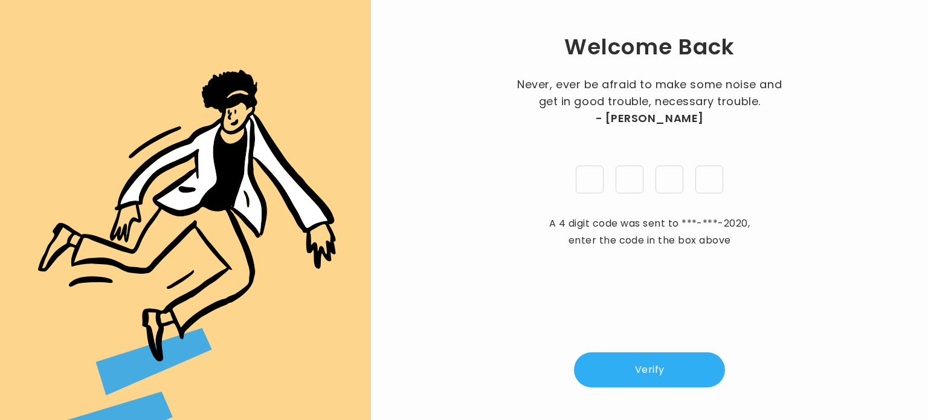
type input "*"
click at [650, 369] on button "Verify" at bounding box center [649, 369] width 151 height 35
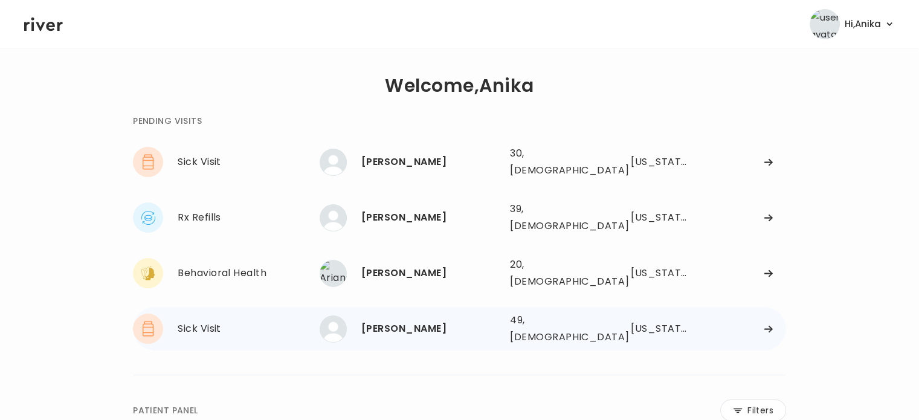
click at [383, 320] on div "[PERSON_NAME]" at bounding box center [430, 328] width 139 height 17
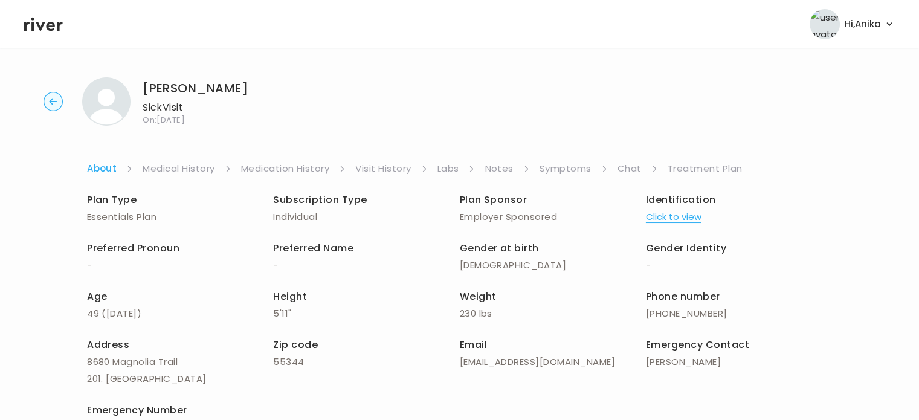
click at [578, 170] on link "Symptoms" at bounding box center [566, 168] width 52 height 17
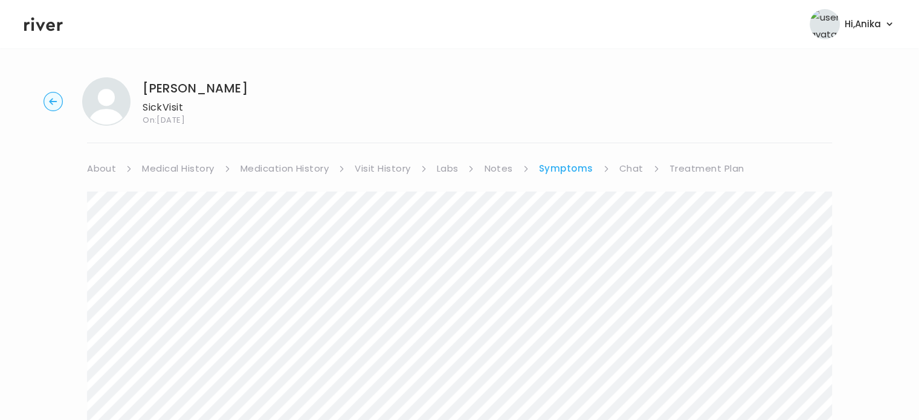
click at [716, 172] on link "Treatment Plan" at bounding box center [707, 168] width 75 height 17
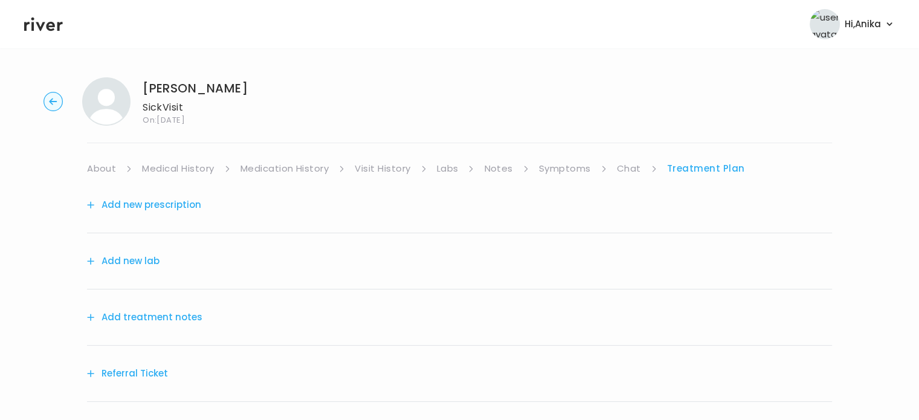
click at [164, 321] on button "Add treatment notes" at bounding box center [144, 317] width 115 height 17
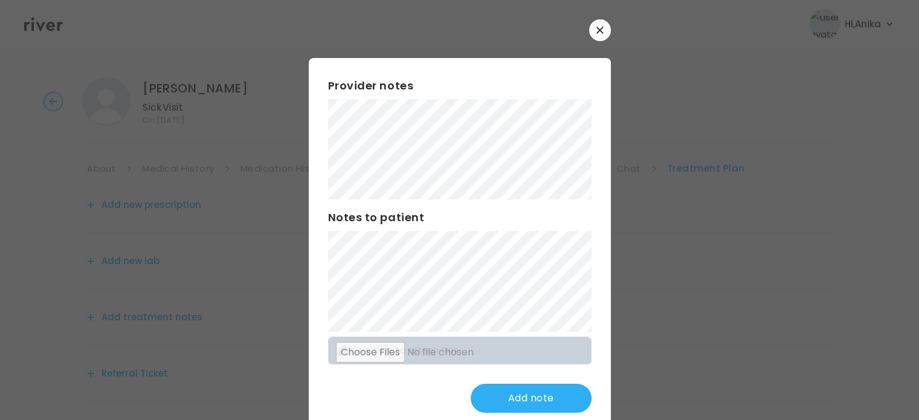
click at [309, 157] on div "Provider notes Notes to patient Click here to attach files Add note" at bounding box center [460, 245] width 302 height 374
click at [309, 146] on div "Provider notes Notes to patient Click here to attach files Add note" at bounding box center [460, 245] width 302 height 374
click at [76, 233] on div at bounding box center [459, 210] width 919 height 420
click at [310, 305] on div "Provider notes Notes to patient Click here to attach files Update note" at bounding box center [460, 245] width 302 height 374
click at [513, 401] on button "Update note" at bounding box center [531, 398] width 121 height 29
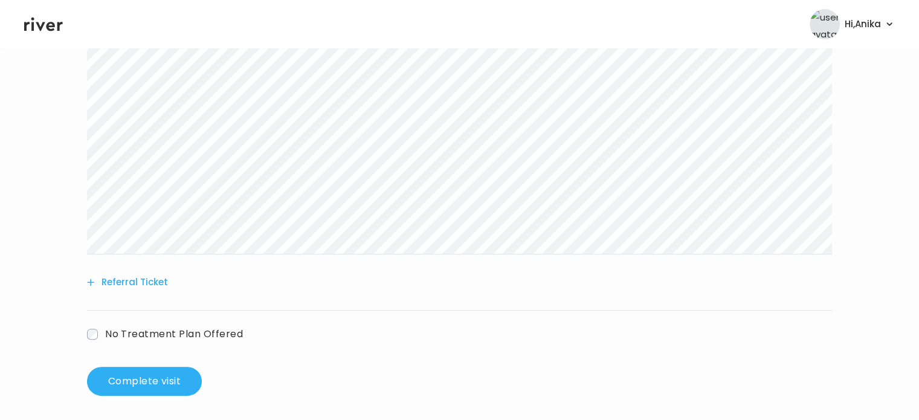
scroll to position [309, 0]
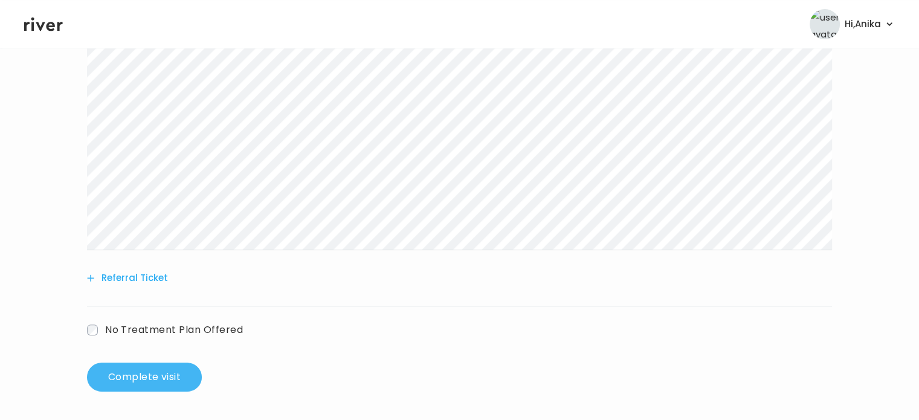
click at [170, 364] on button "Complete visit" at bounding box center [144, 377] width 115 height 29
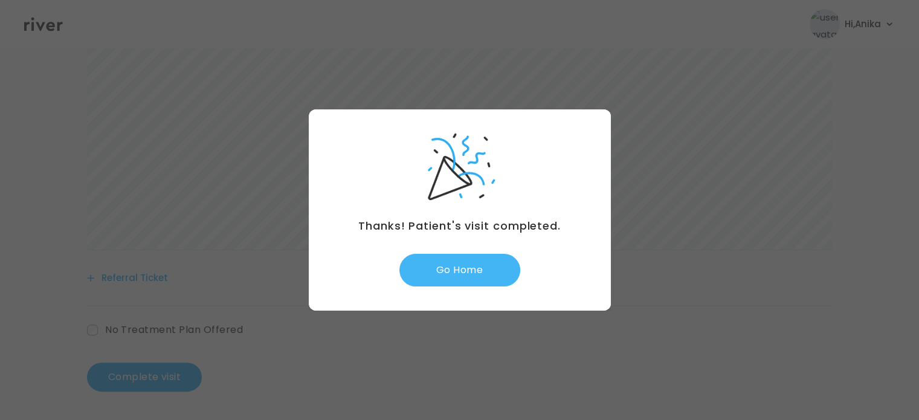
click at [459, 277] on button "Go Home" at bounding box center [459, 270] width 121 height 33
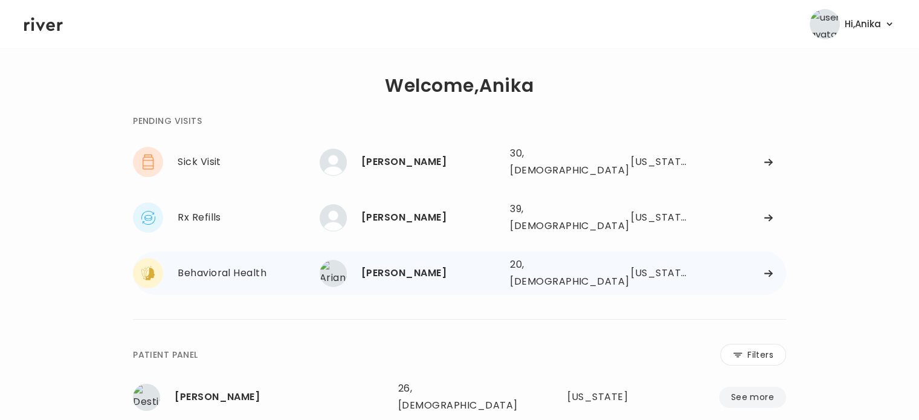
click at [428, 265] on div "[PERSON_NAME]" at bounding box center [430, 273] width 139 height 17
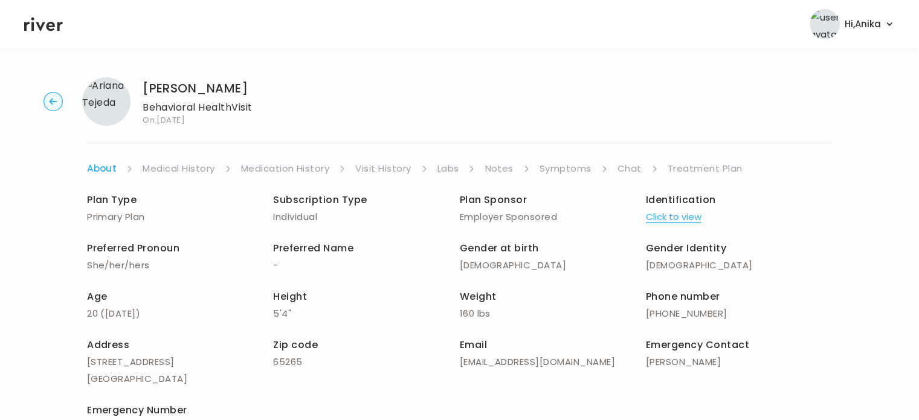
click at [577, 167] on link "Symptoms" at bounding box center [566, 168] width 52 height 17
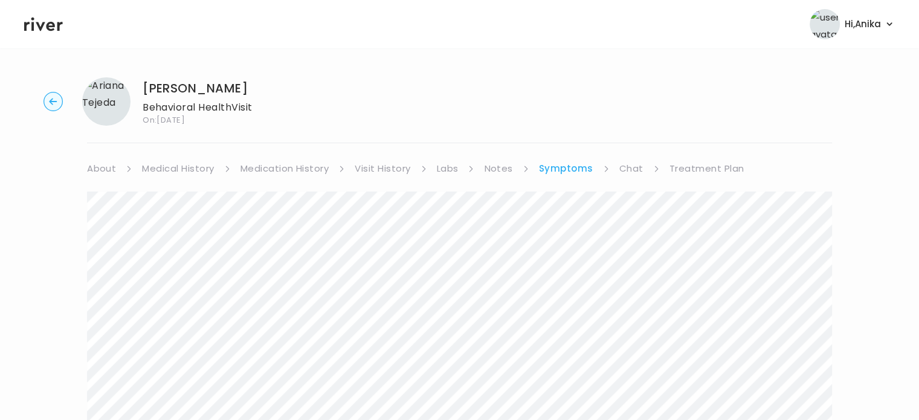
click at [626, 167] on link "Chat" at bounding box center [631, 168] width 24 height 17
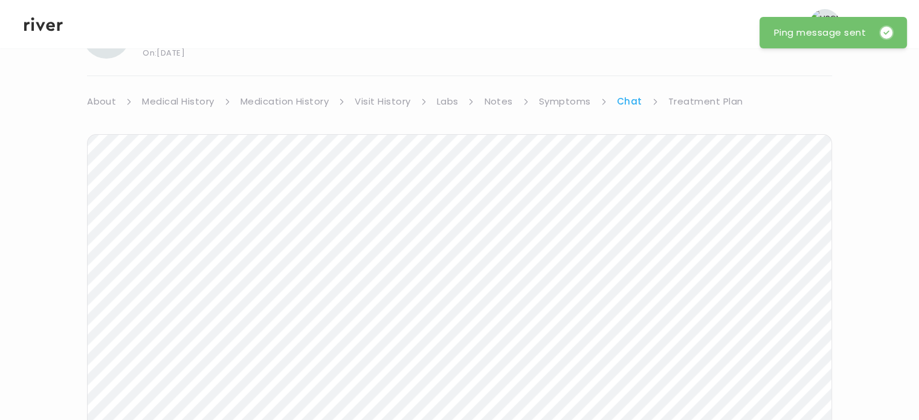
scroll to position [59, 0]
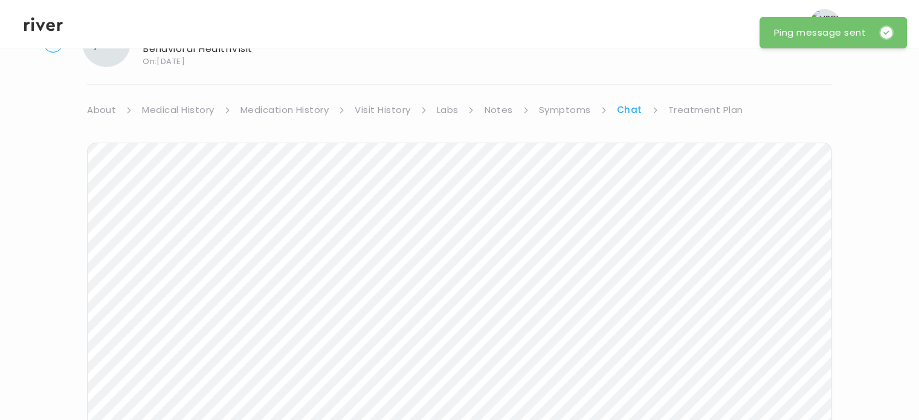
click at [700, 112] on link "Treatment Plan" at bounding box center [705, 110] width 75 height 17
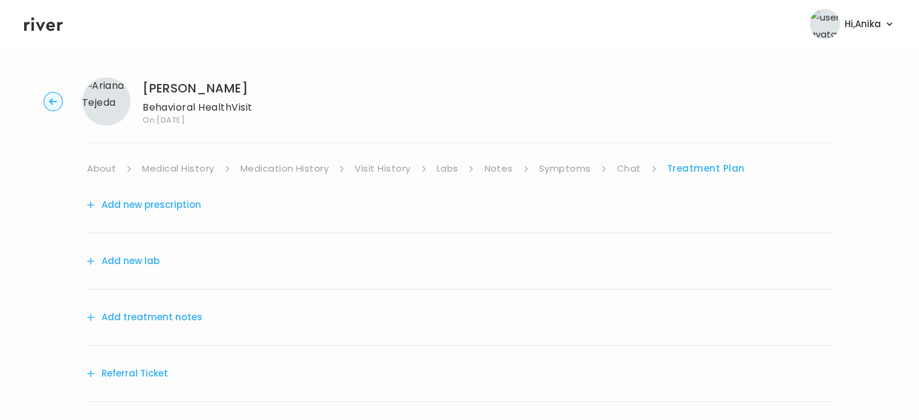
click at [186, 309] on button "Add treatment notes" at bounding box center [144, 317] width 115 height 17
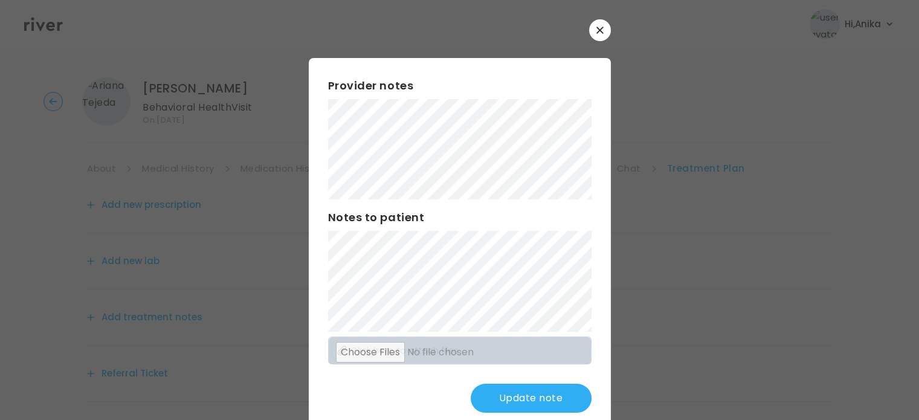
click at [502, 399] on button "Update note" at bounding box center [531, 398] width 121 height 29
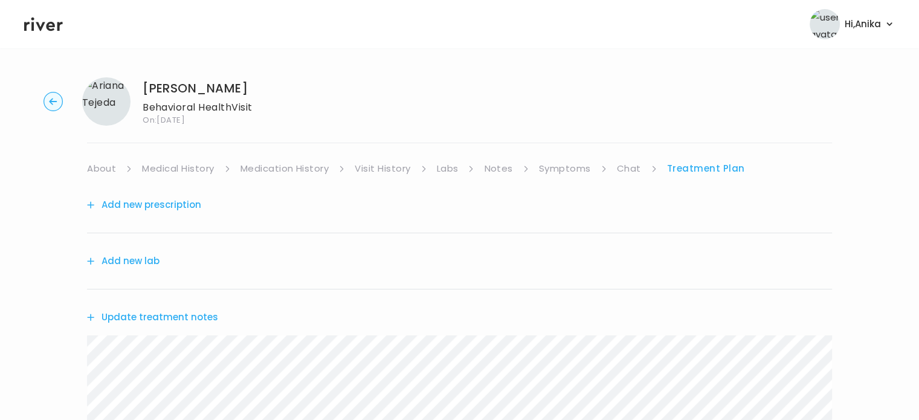
click at [563, 165] on link "Symptoms" at bounding box center [565, 168] width 52 height 17
click at [391, 166] on link "Visit History" at bounding box center [383, 168] width 56 height 17
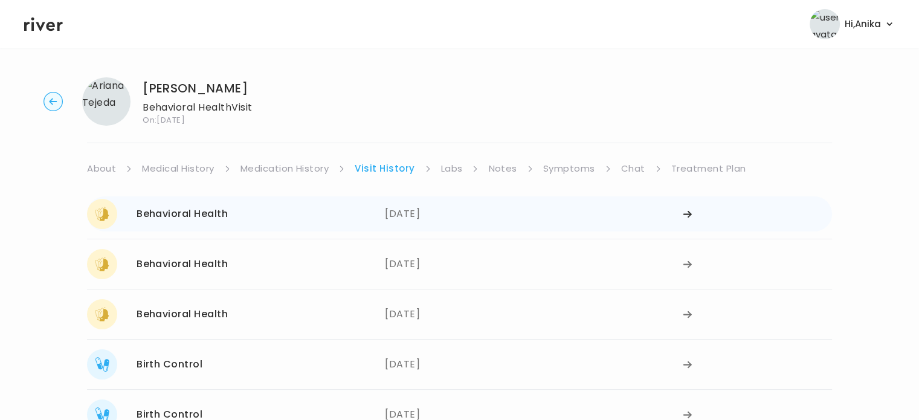
click at [455, 215] on div "08/14/2025" at bounding box center [534, 214] width 298 height 30
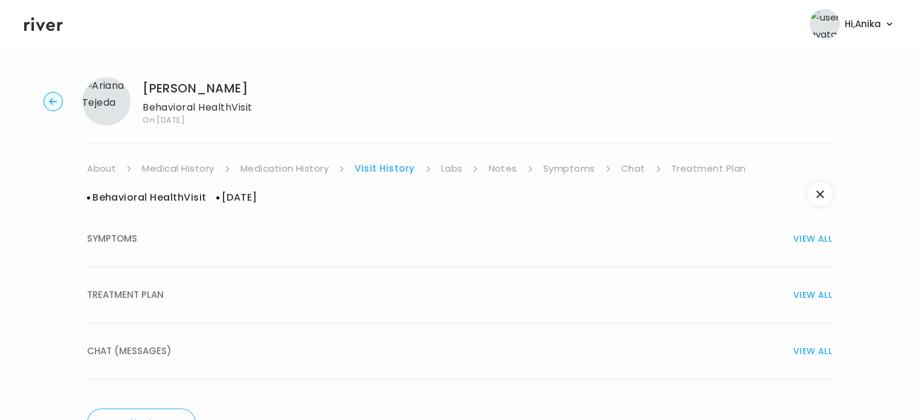
click at [807, 293] on span "VIEW ALL" at bounding box center [812, 294] width 39 height 17
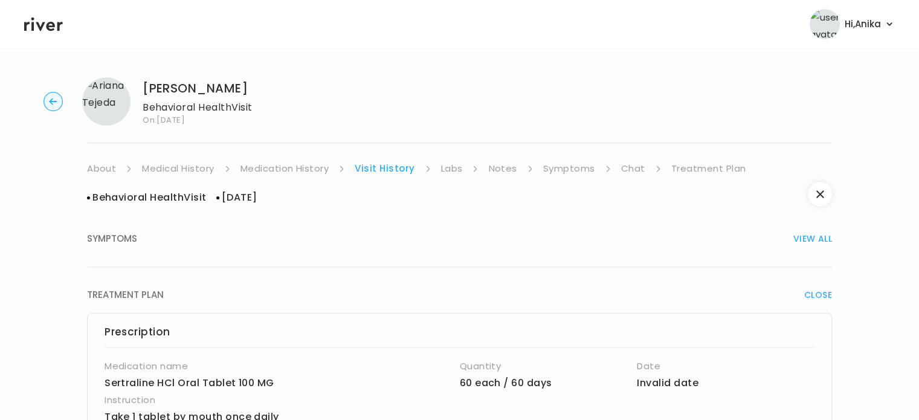
click at [696, 160] on link "Treatment Plan" at bounding box center [708, 168] width 75 height 17
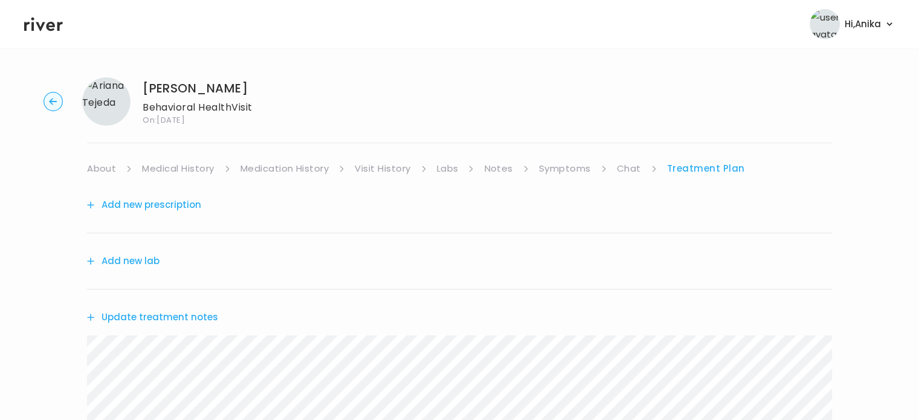
click at [159, 316] on button "Update treatment notes" at bounding box center [152, 317] width 131 height 17
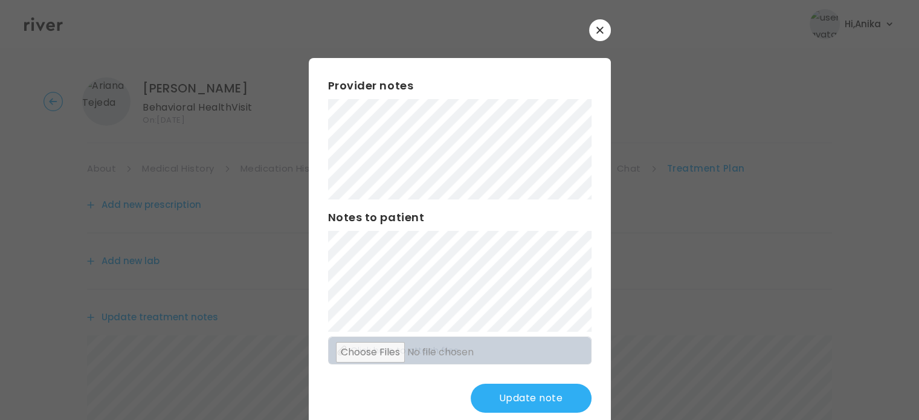
click at [526, 402] on button "Update note" at bounding box center [531, 398] width 121 height 29
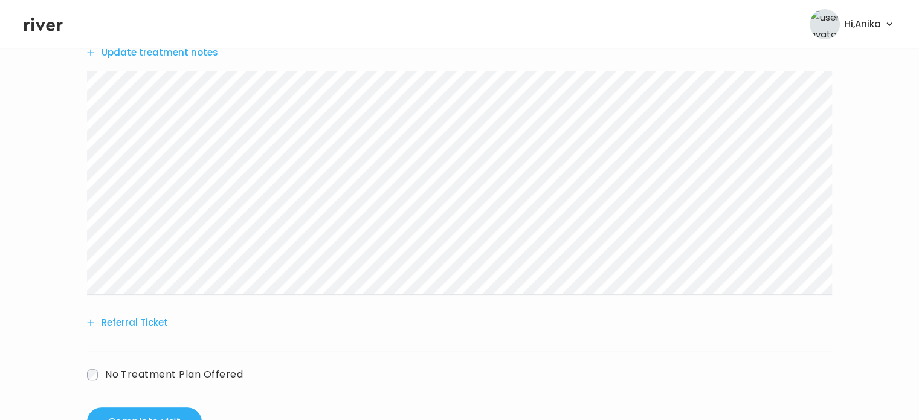
scroll to position [309, 0]
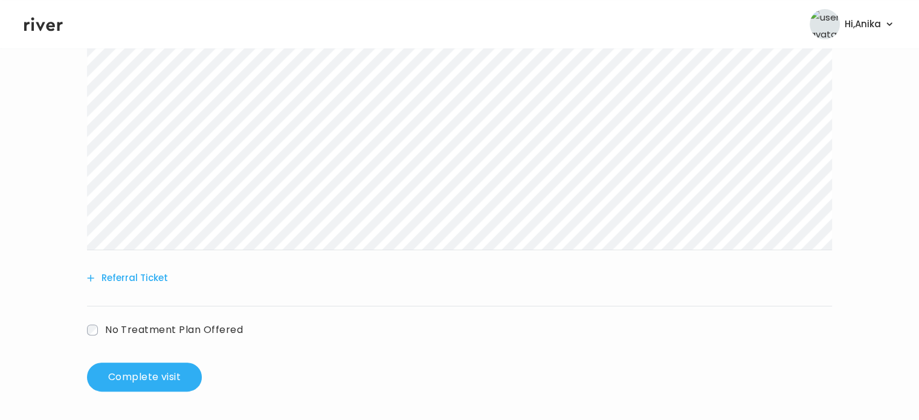
click at [130, 280] on button "Referral Ticket" at bounding box center [127, 278] width 81 height 17
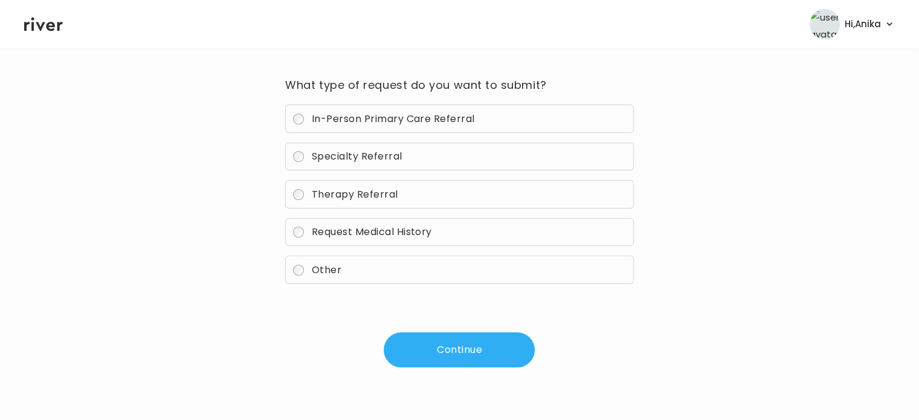
click at [357, 199] on span "Therapy Referral" at bounding box center [355, 194] width 86 height 14
click at [457, 367] on div "Patient Referral Refer patients to specialists and other healthcare providers. …" at bounding box center [459, 191] width 871 height 420
click at [450, 345] on button "Continue" at bounding box center [459, 349] width 151 height 35
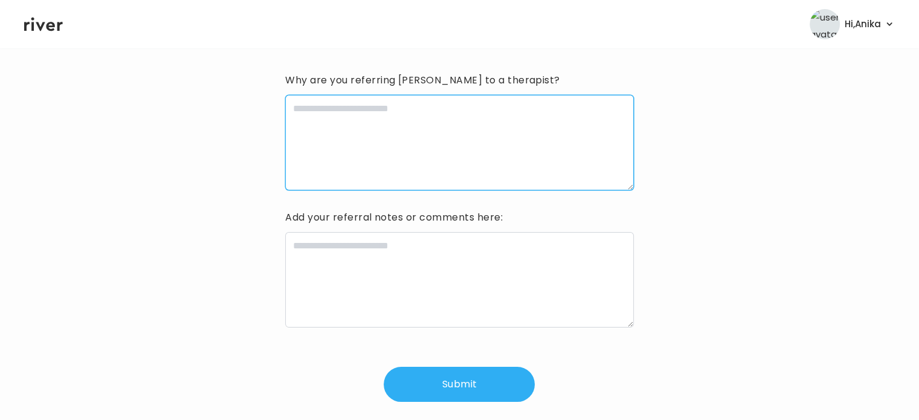
click at [491, 125] on textarea at bounding box center [459, 142] width 348 height 95
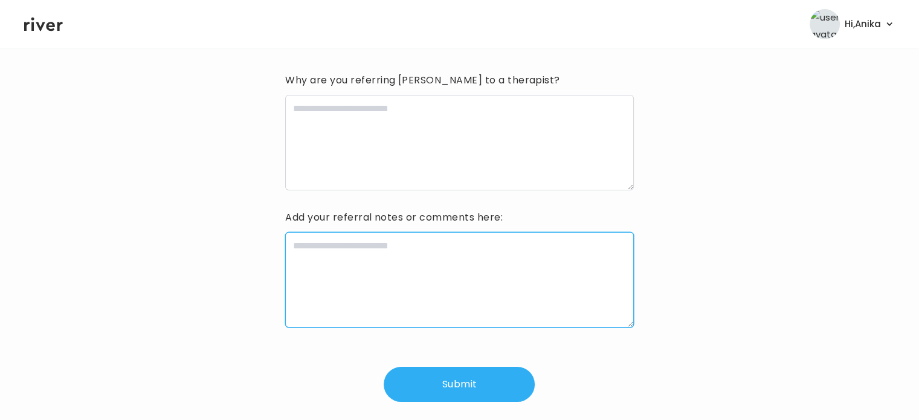
click at [419, 271] on textarea at bounding box center [459, 279] width 348 height 95
type textarea "*"
type textarea "**********"
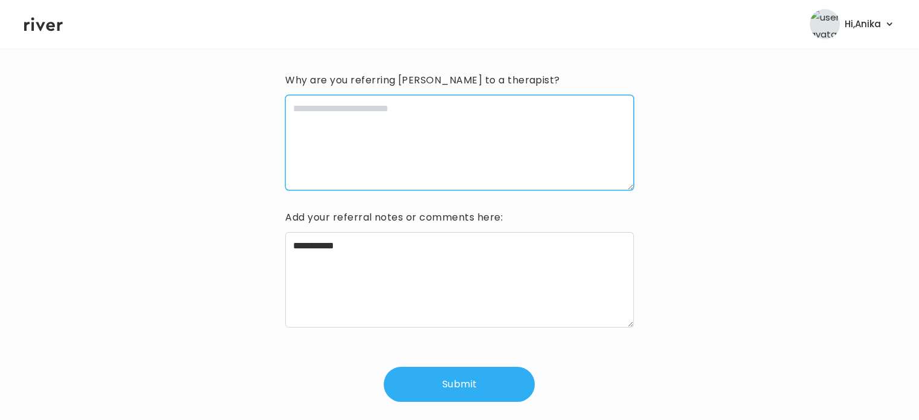
click at [436, 106] on textarea at bounding box center [459, 142] width 348 height 95
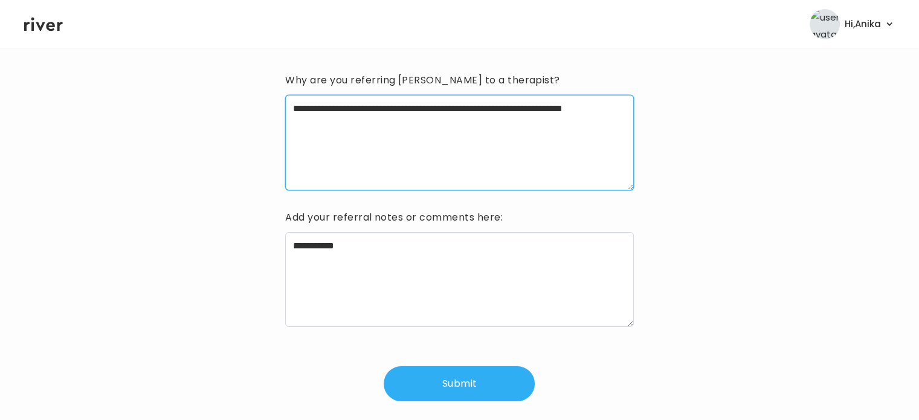
click at [432, 109] on textarea "**********" at bounding box center [459, 142] width 348 height 95
type textarea "**********"
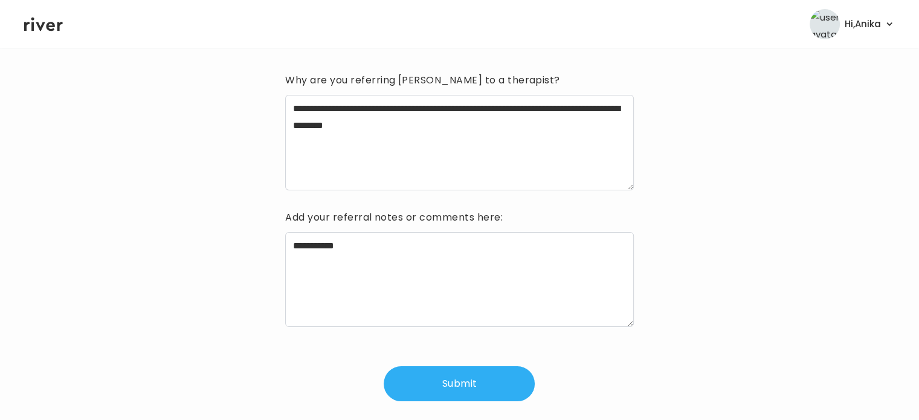
click at [450, 380] on button "Submit" at bounding box center [459, 383] width 151 height 35
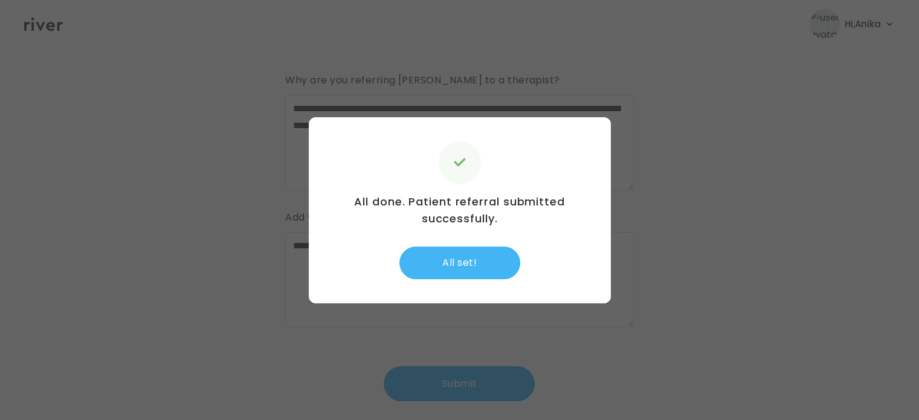
click at [476, 262] on button "All set!" at bounding box center [459, 263] width 121 height 33
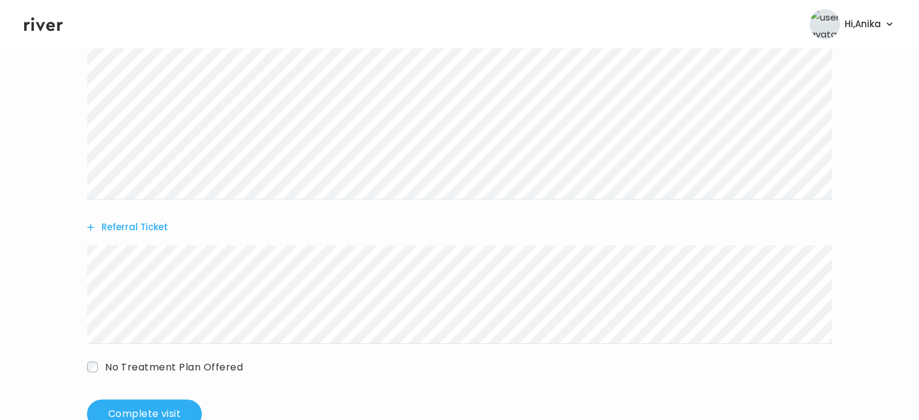
scroll to position [372, 0]
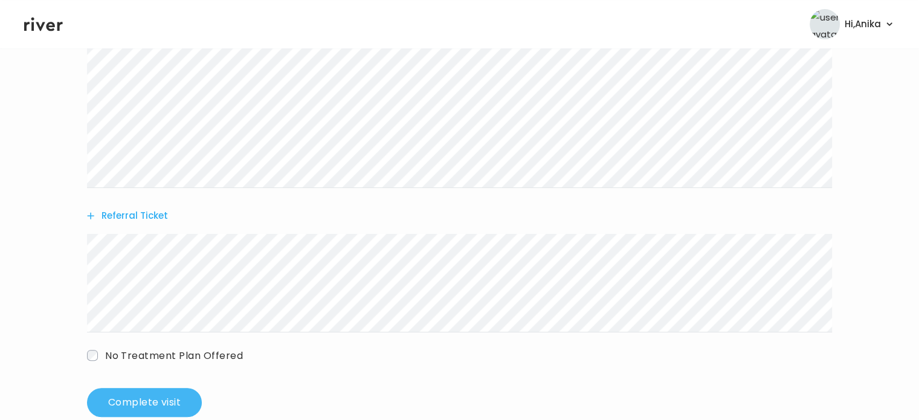
click at [167, 391] on button "Complete visit" at bounding box center [144, 402] width 115 height 29
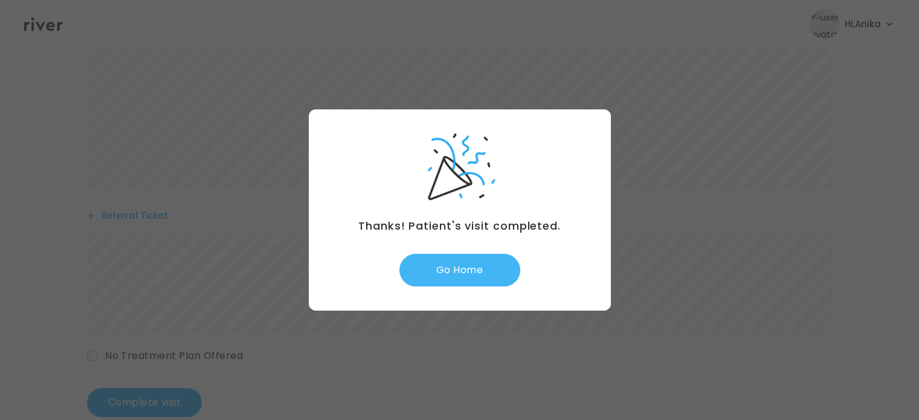
click at [459, 270] on button "Go Home" at bounding box center [459, 270] width 121 height 33
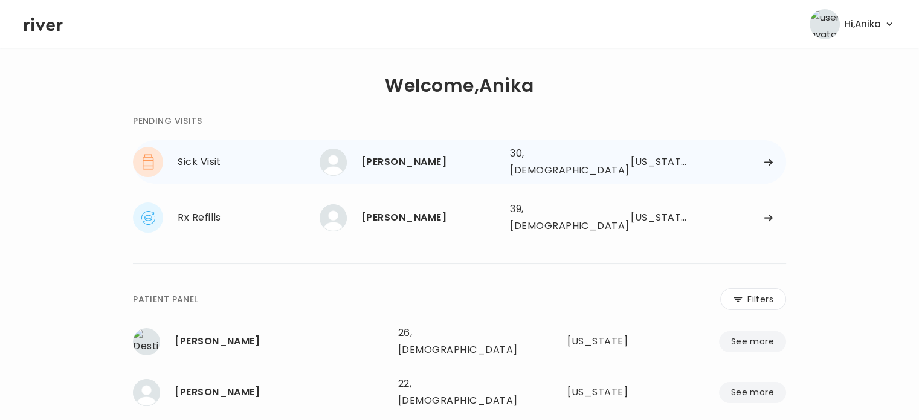
click at [419, 163] on div "[PERSON_NAME]" at bounding box center [430, 161] width 139 height 17
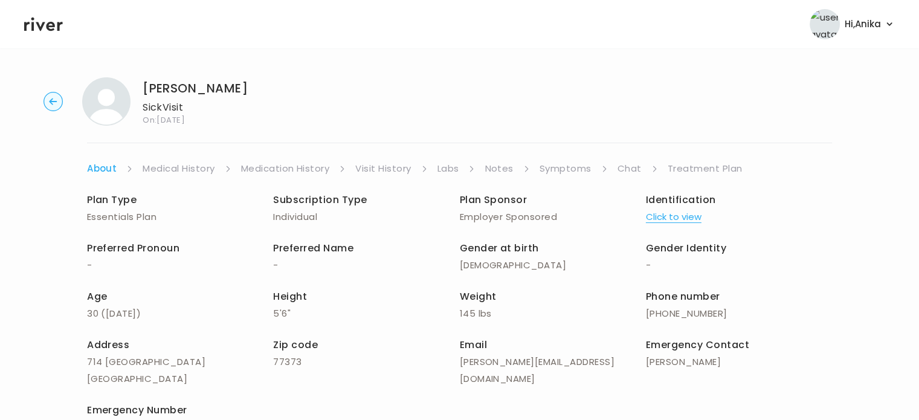
click at [664, 215] on button "Click to view" at bounding box center [674, 216] width 56 height 17
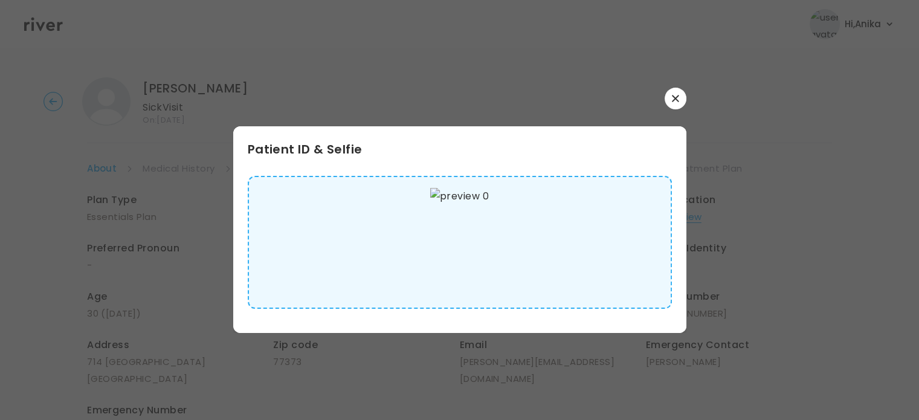
scroll to position [5, 0]
click at [676, 94] on button "button" at bounding box center [676, 99] width 22 height 22
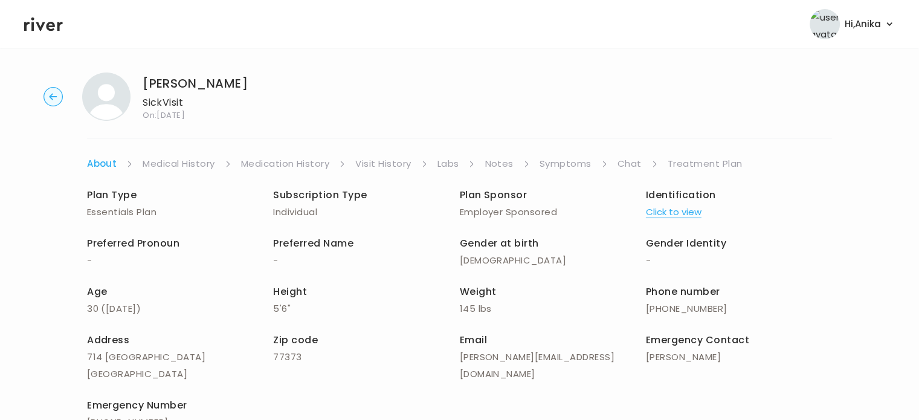
click at [169, 157] on link "Medical History" at bounding box center [179, 163] width 72 height 17
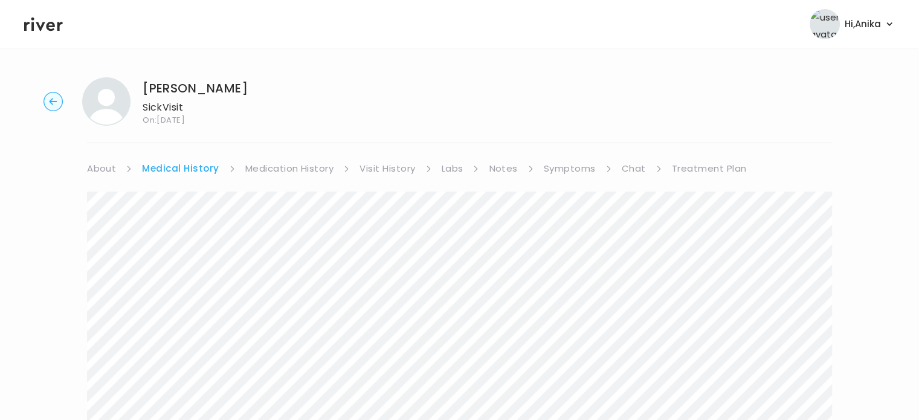
click at [271, 166] on link "Medication History" at bounding box center [289, 168] width 89 height 17
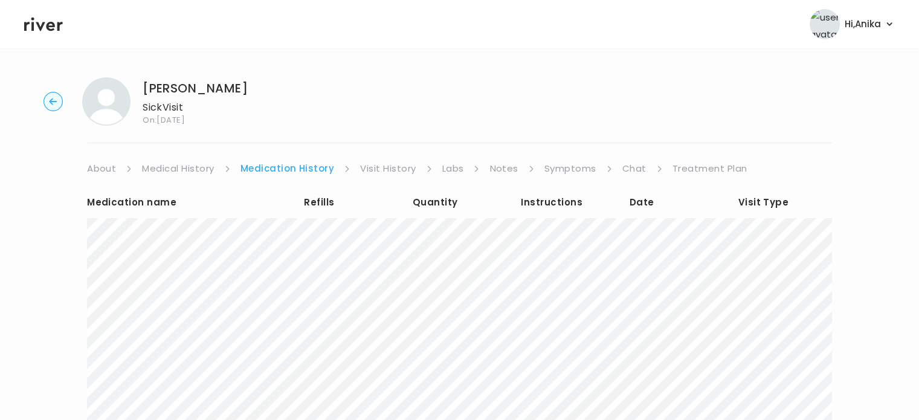
click at [389, 172] on link "Visit History" at bounding box center [388, 168] width 56 height 17
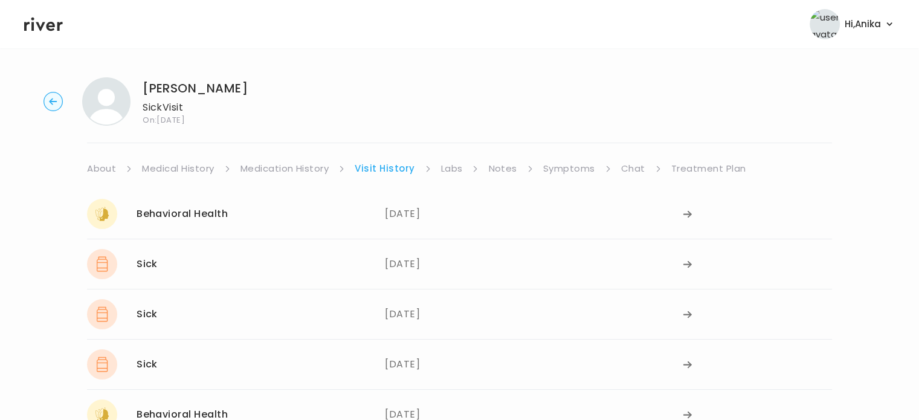
click at [453, 165] on link "Labs" at bounding box center [452, 168] width 22 height 17
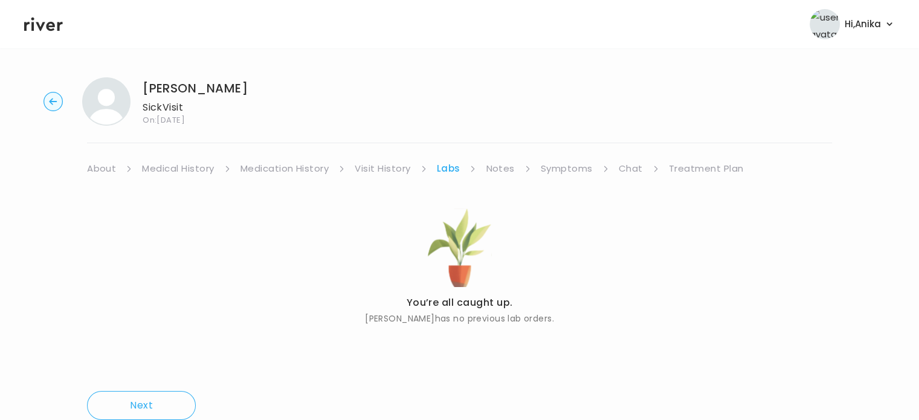
click at [493, 169] on link "Notes" at bounding box center [500, 168] width 28 height 17
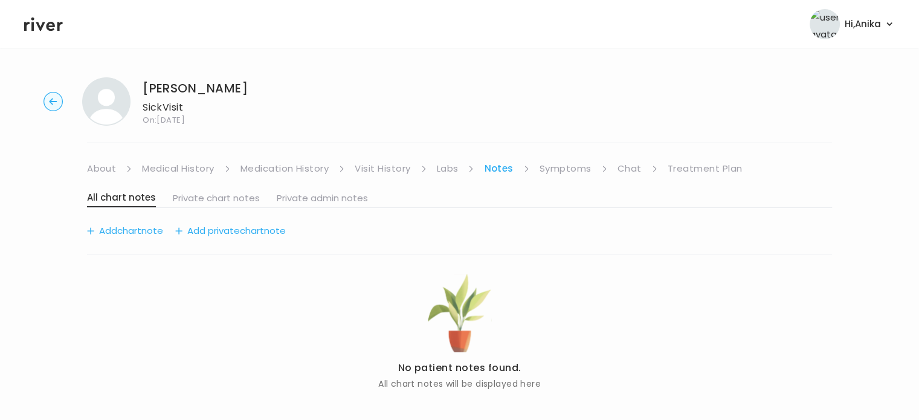
click at [549, 170] on link "Symptoms" at bounding box center [566, 168] width 52 height 17
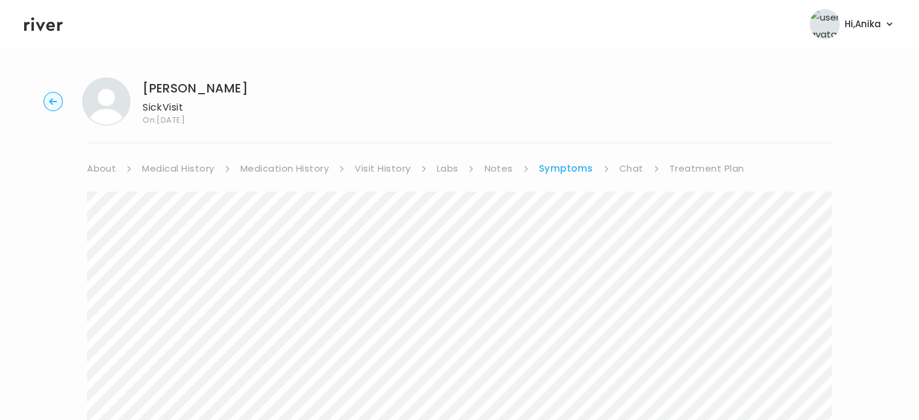
click at [693, 169] on link "Treatment Plan" at bounding box center [707, 168] width 75 height 17
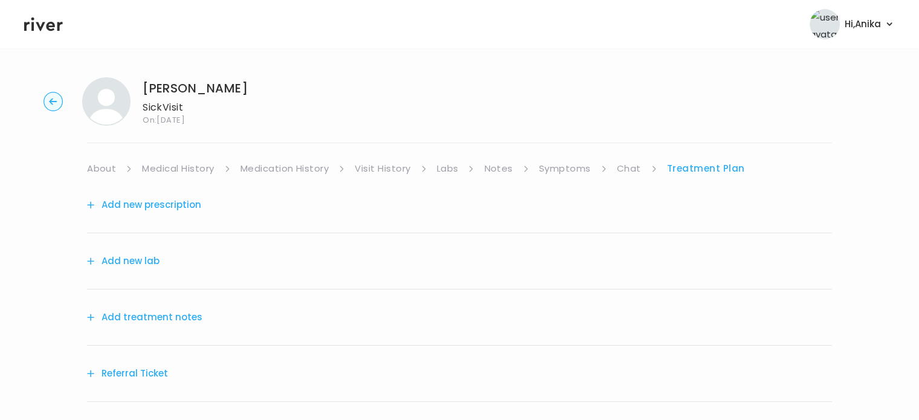
click at [144, 323] on button "Add treatment notes" at bounding box center [144, 317] width 115 height 17
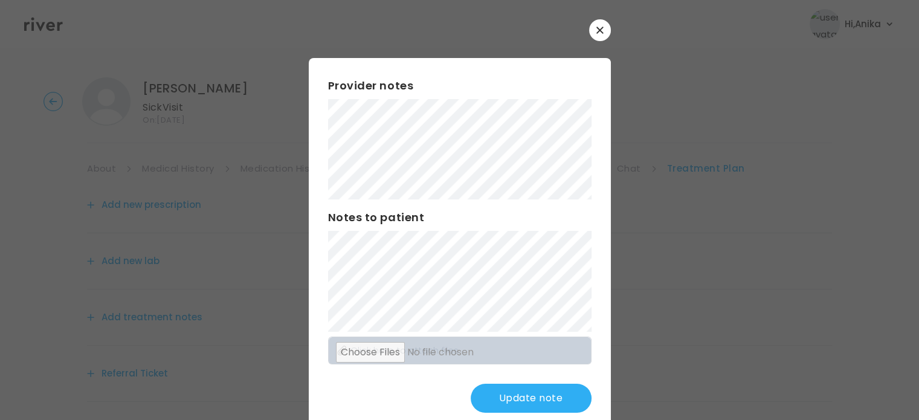
click at [60, 297] on div at bounding box center [459, 210] width 919 height 420
click at [515, 393] on button "Update note" at bounding box center [531, 398] width 121 height 29
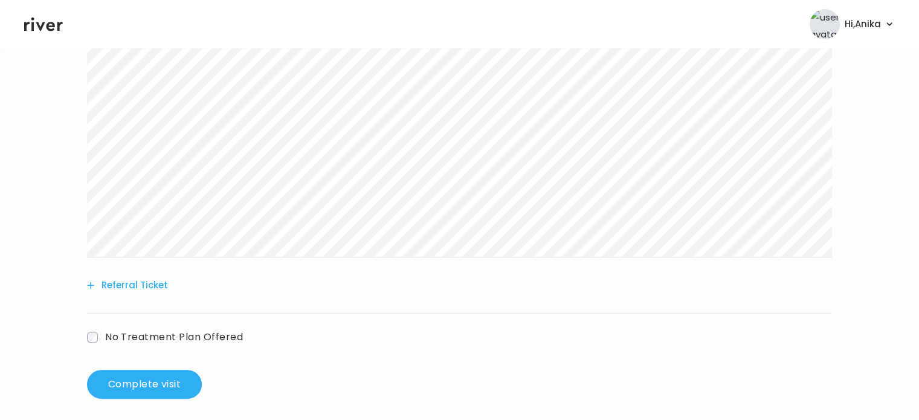
scroll to position [309, 0]
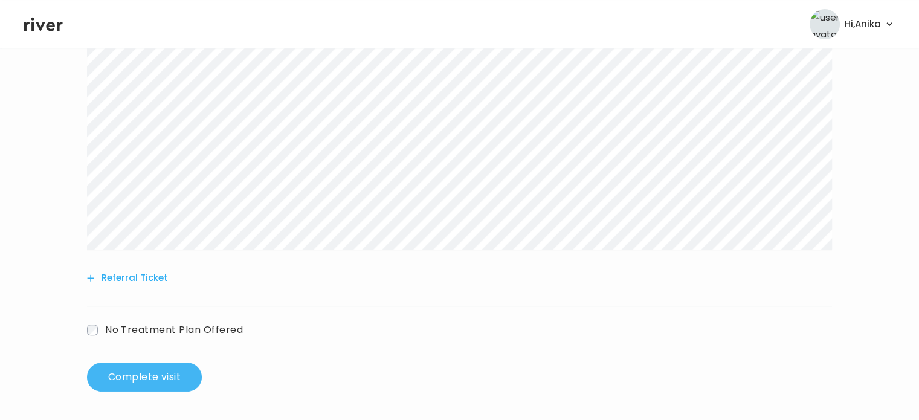
click at [147, 376] on button "Complete visit" at bounding box center [144, 377] width 115 height 29
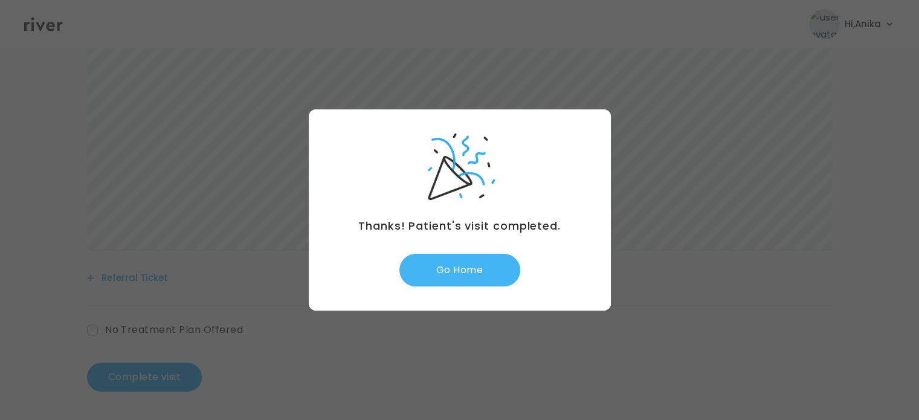
click at [442, 263] on button "Go Home" at bounding box center [459, 270] width 121 height 33
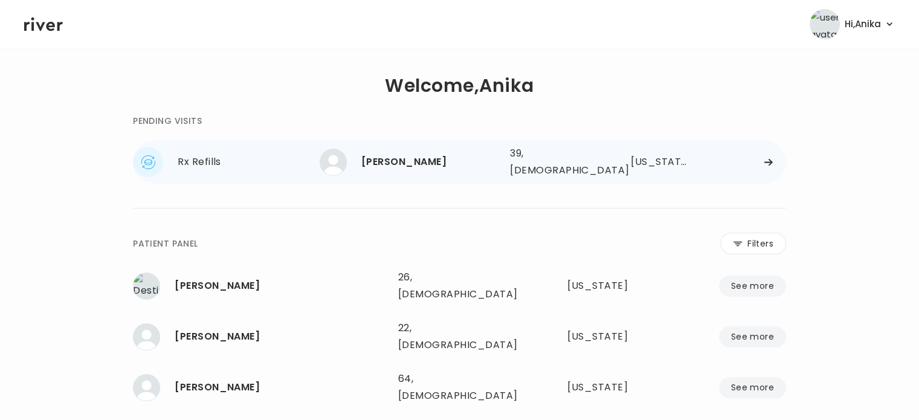
click at [400, 172] on div "[PERSON_NAME] 39, [DEMOGRAPHIC_DATA] See more 39, [DEMOGRAPHIC_DATA] [US_STATE]" at bounding box center [553, 162] width 467 height 39
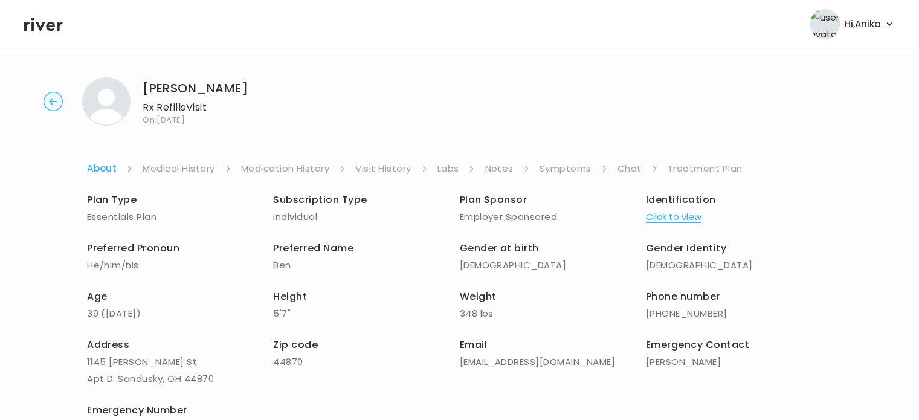
click at [684, 167] on link "Treatment Plan" at bounding box center [705, 168] width 75 height 17
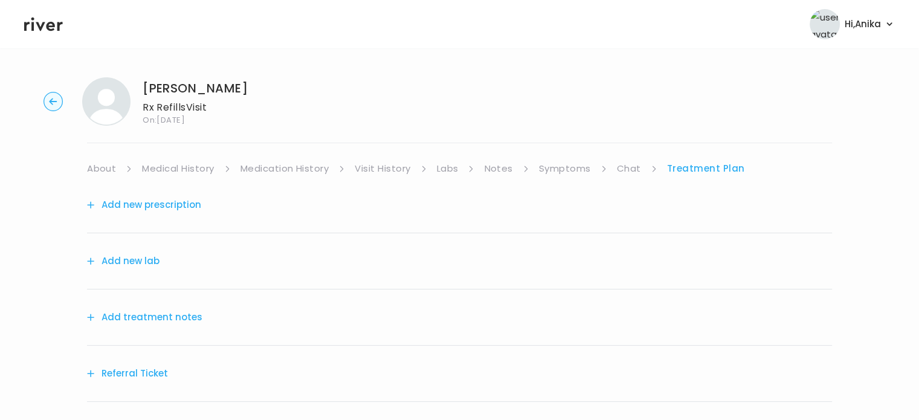
click at [153, 322] on button "Add treatment notes" at bounding box center [144, 317] width 115 height 17
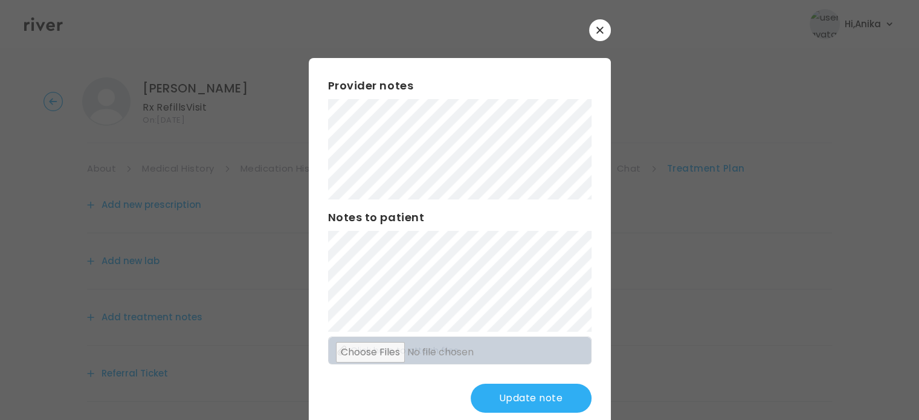
click at [496, 393] on button "Update note" at bounding box center [531, 398] width 121 height 29
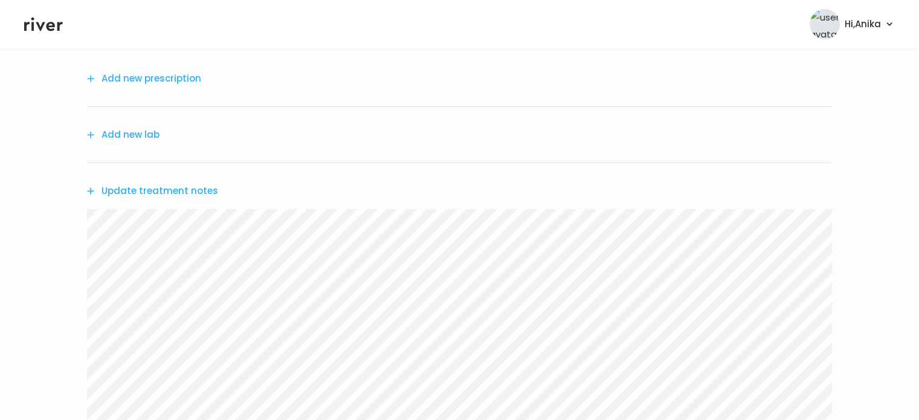
scroll to position [128, 0]
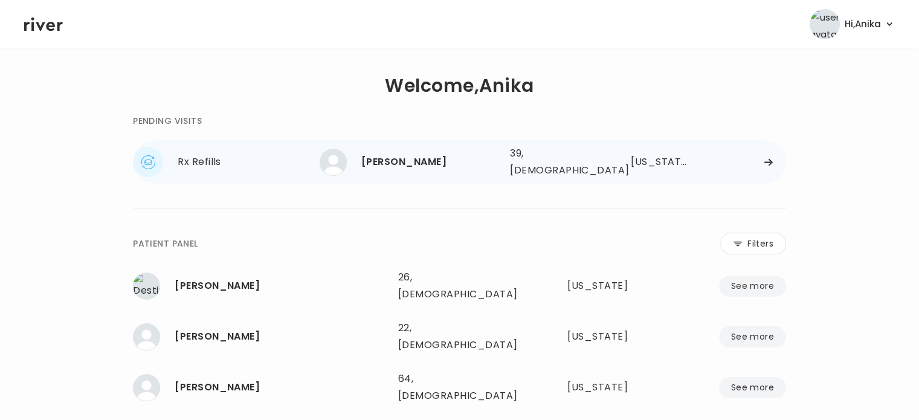
click at [525, 157] on div "39, [DEMOGRAPHIC_DATA]" at bounding box center [553, 162] width 86 height 34
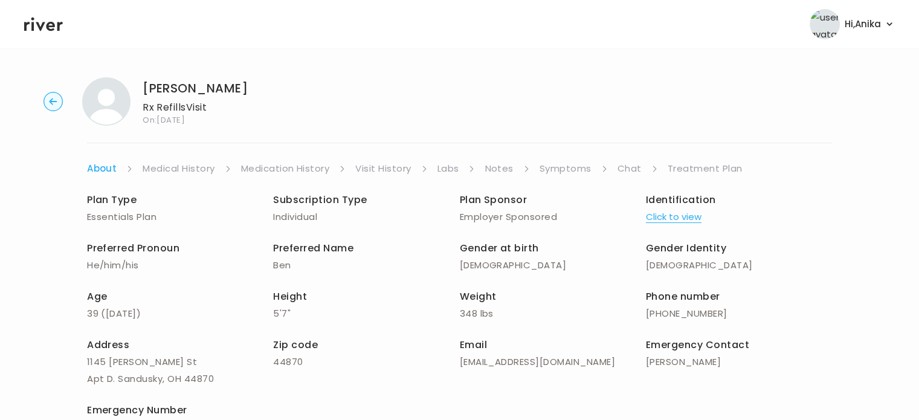
click at [573, 164] on link "Symptoms" at bounding box center [566, 168] width 52 height 17
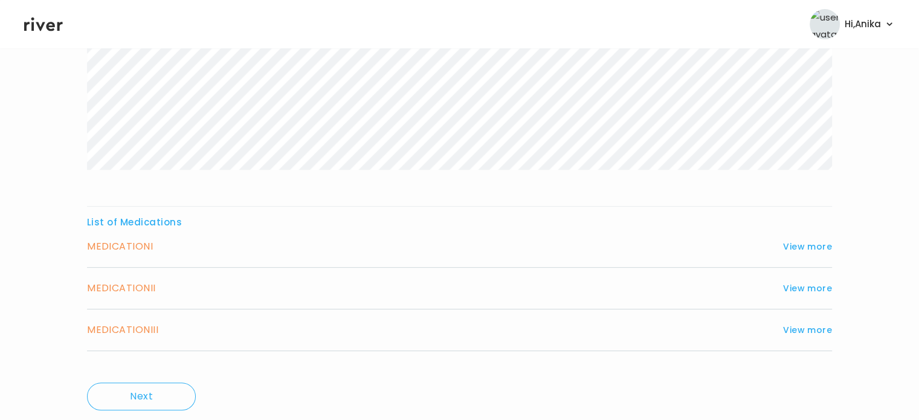
scroll to position [340, 0]
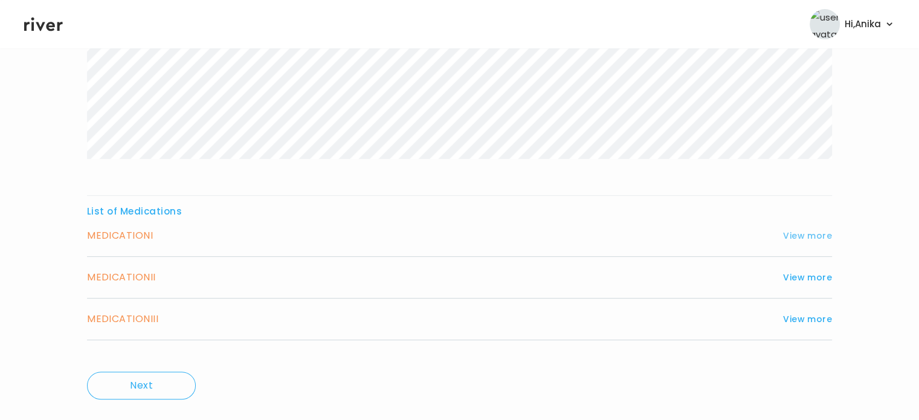
click at [800, 236] on button "View more" at bounding box center [807, 235] width 49 height 15
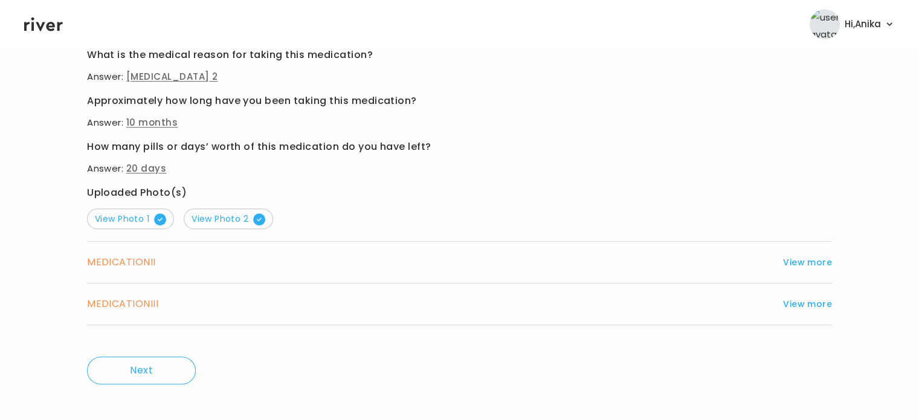
scroll to position [734, 0]
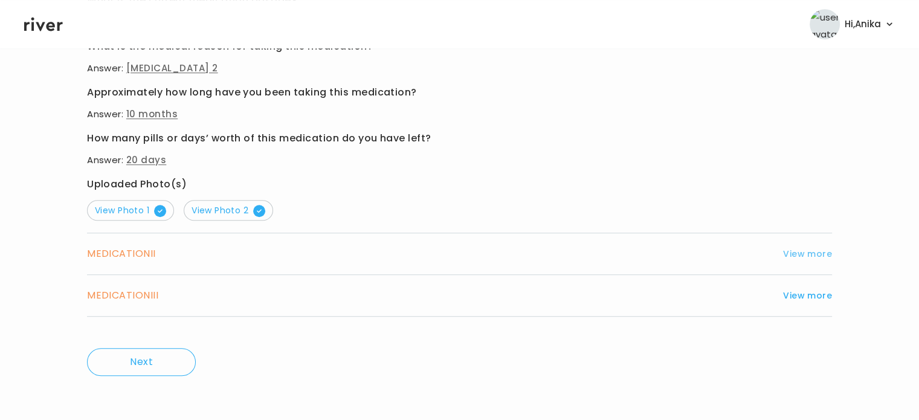
click at [793, 251] on button "View more" at bounding box center [807, 254] width 49 height 15
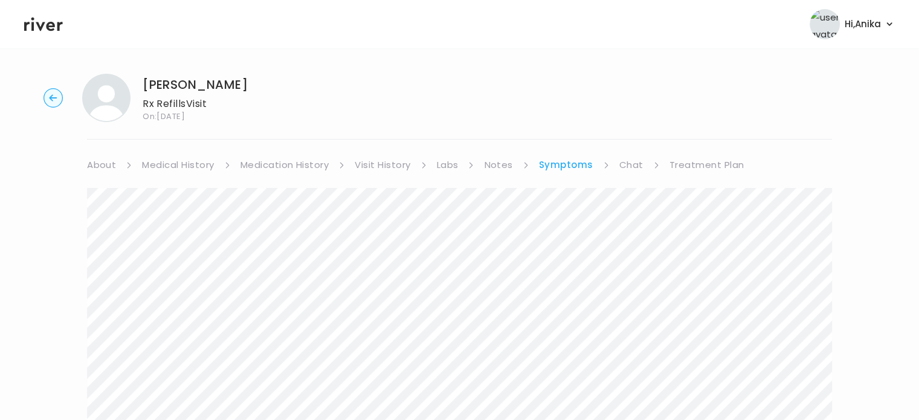
scroll to position [0, 0]
click at [684, 171] on link "Treatment Plan" at bounding box center [707, 168] width 75 height 17
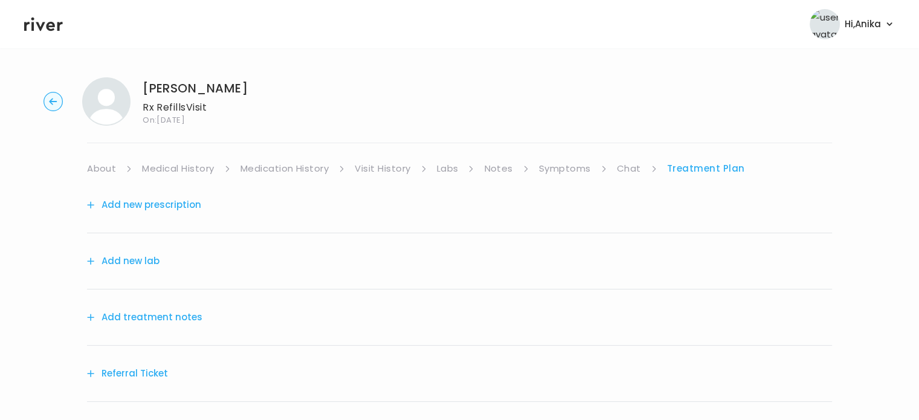
click at [146, 314] on button "Add treatment notes" at bounding box center [144, 317] width 115 height 17
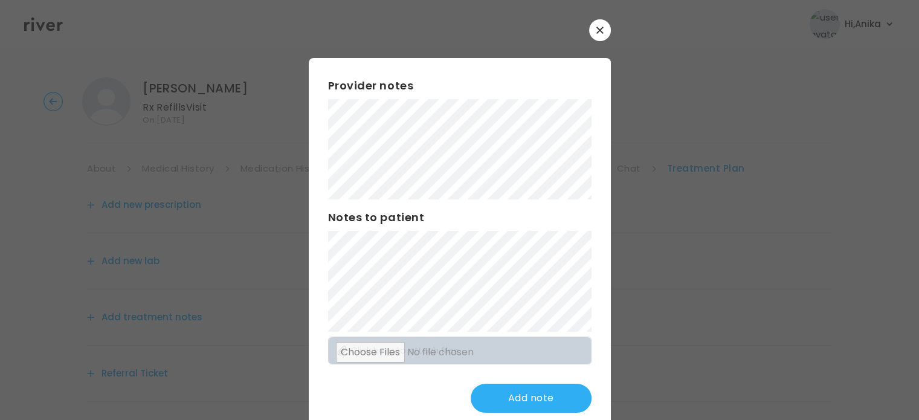
click at [595, 42] on div "Provider notes Notes to patient Click here to attach files Add note" at bounding box center [460, 225] width 302 height 413
click at [596, 27] on icon "button" at bounding box center [599, 30] width 7 height 7
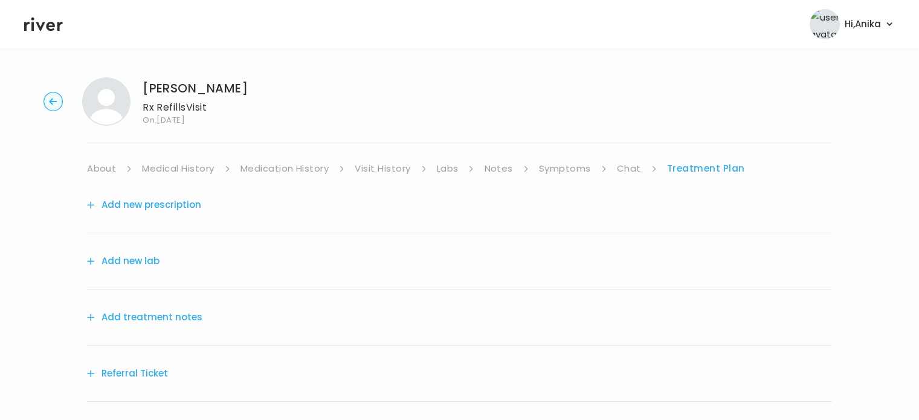
click at [184, 197] on button "Add new prescription" at bounding box center [144, 204] width 114 height 17
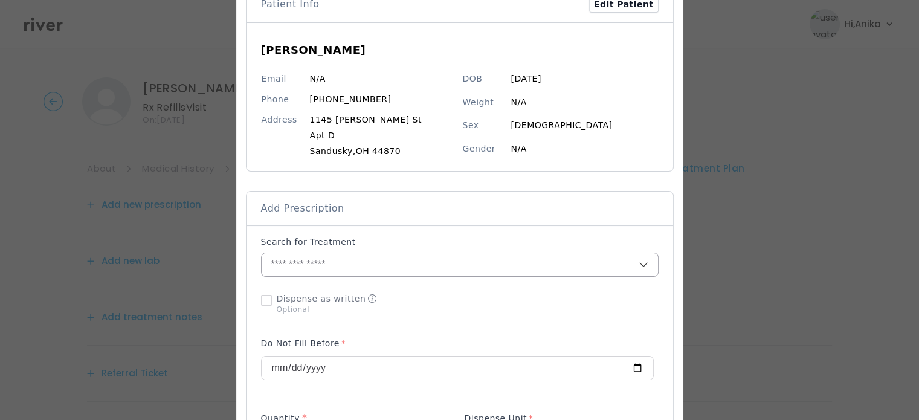
scroll to position [84, 0]
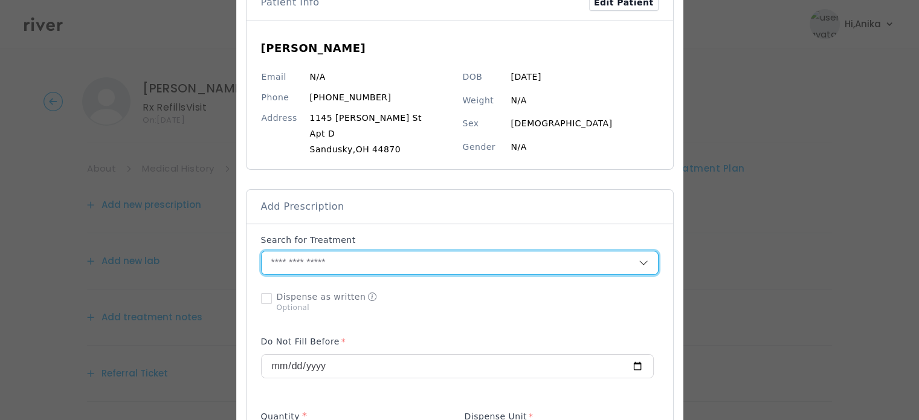
click at [322, 266] on input "text" at bounding box center [450, 262] width 377 height 23
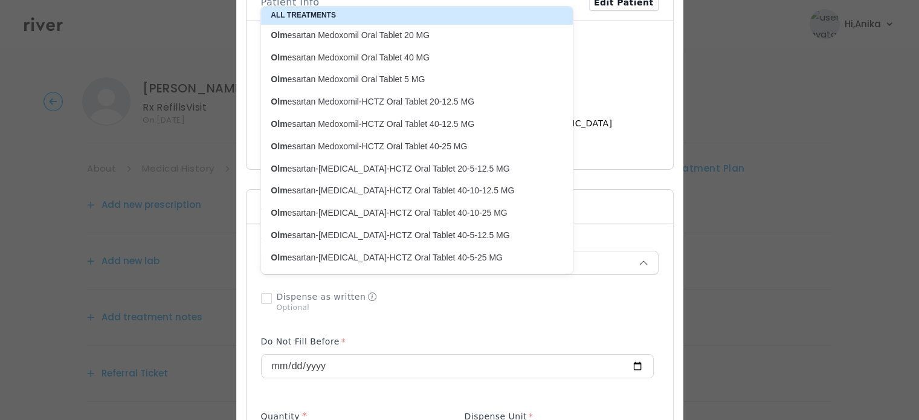
click at [343, 60] on p "Olm esartan Medoxomil Oral Tablet 40 MG" at bounding box center [410, 57] width 278 height 11
type input "**********"
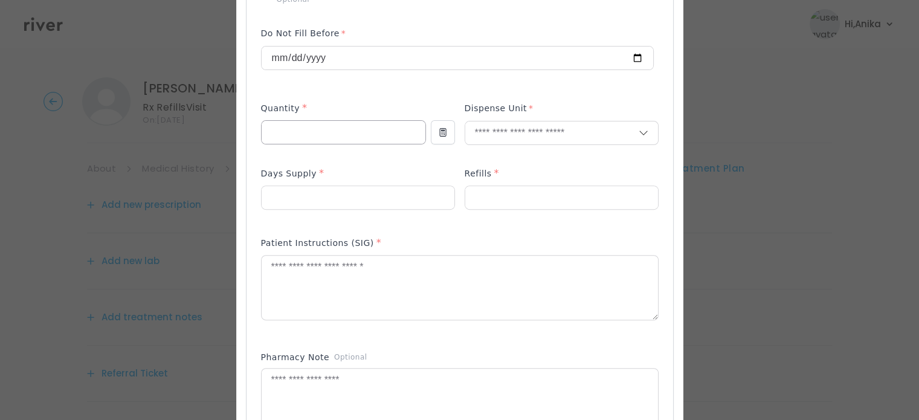
scroll to position [406, 0]
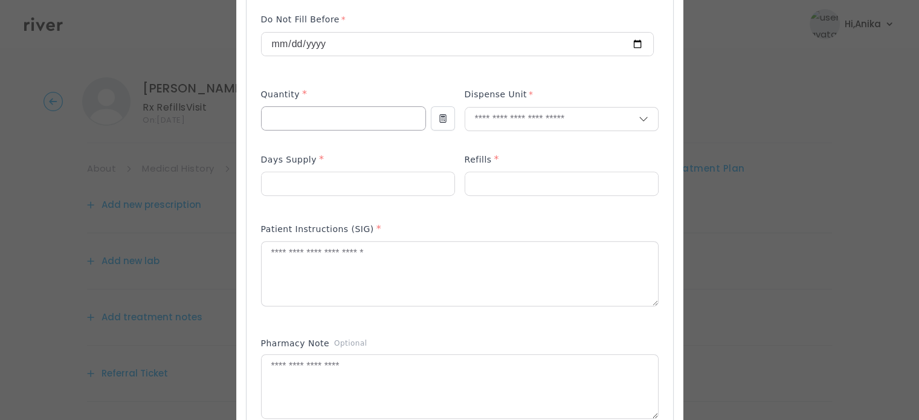
click at [329, 109] on input "number" at bounding box center [344, 118] width 164 height 23
type input "**"
click at [509, 108] on input "text" at bounding box center [551, 119] width 173 height 23
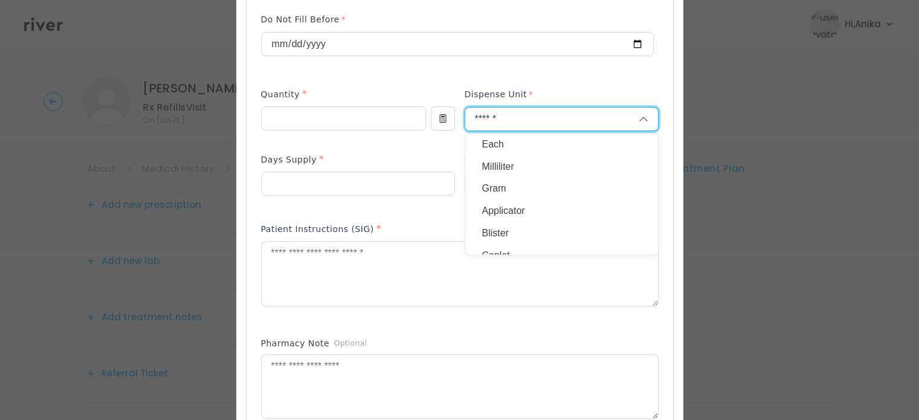
type input "******"
drag, startPoint x: 509, startPoint y: 117, endPoint x: 474, endPoint y: 117, distance: 34.5
click at [474, 117] on input "******" at bounding box center [551, 119] width 173 height 23
type input "******"
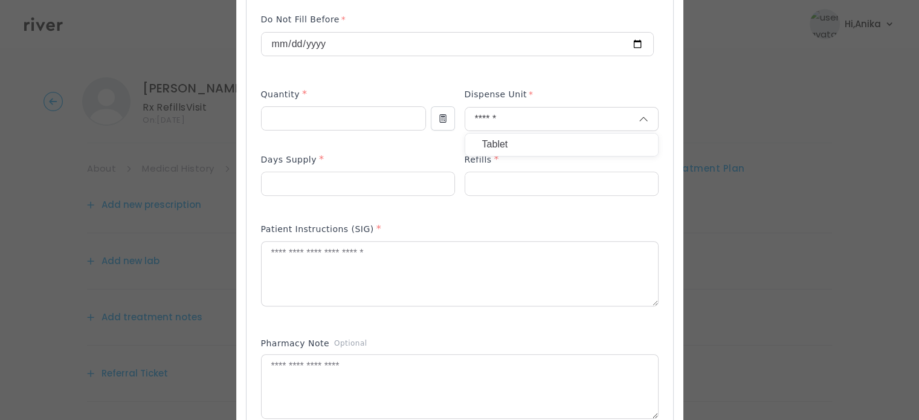
click at [486, 140] on p "Tablet" at bounding box center [561, 145] width 159 height 18
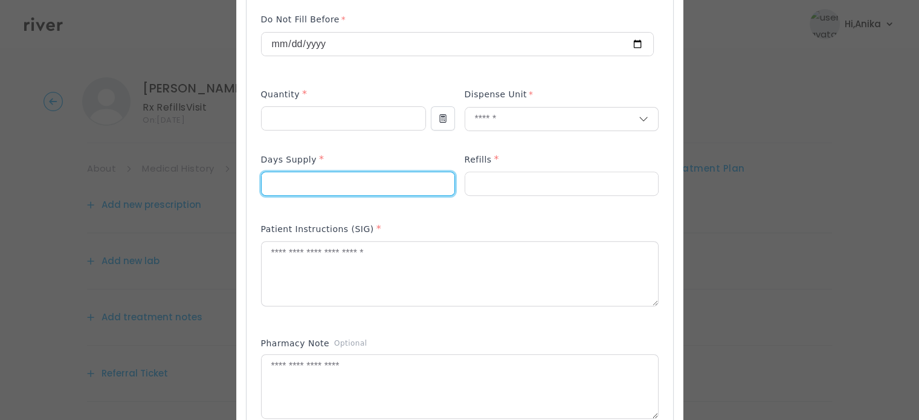
click at [305, 192] on input "number" at bounding box center [358, 183] width 193 height 23
type input "**"
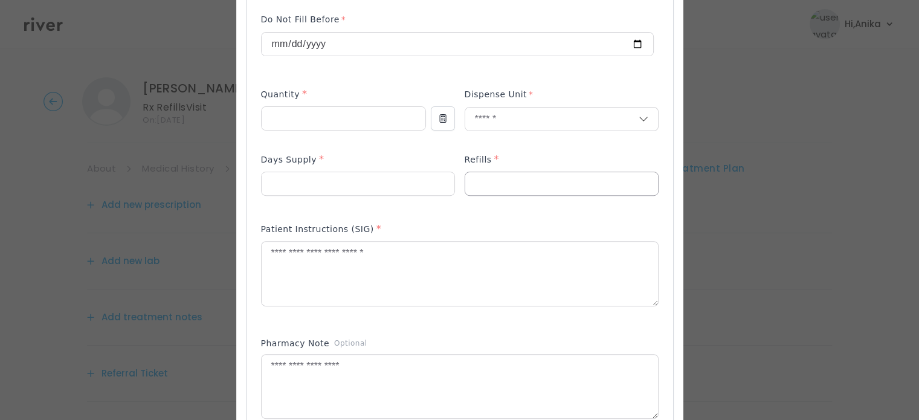
drag, startPoint x: 480, startPoint y: 199, endPoint x: 481, endPoint y: 193, distance: 6.1
click at [481, 195] on div at bounding box center [562, 191] width 194 height 38
click at [481, 192] on input "number" at bounding box center [561, 183] width 193 height 23
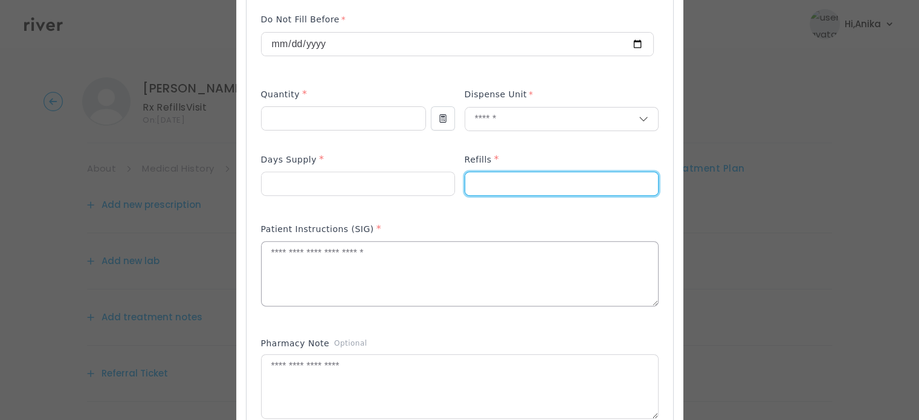
type input "*"
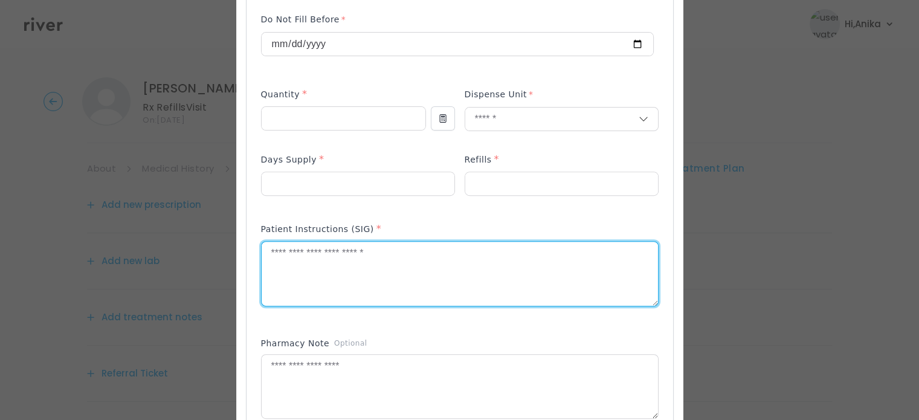
click at [446, 274] on textarea at bounding box center [460, 274] width 396 height 64
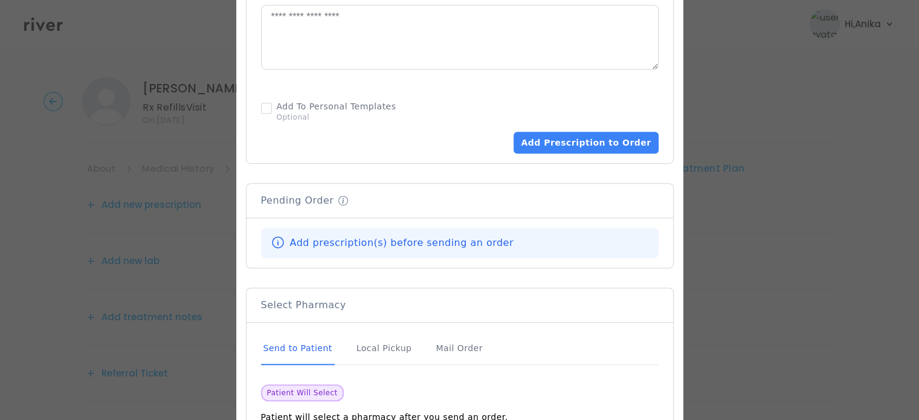
scroll to position [764, 0]
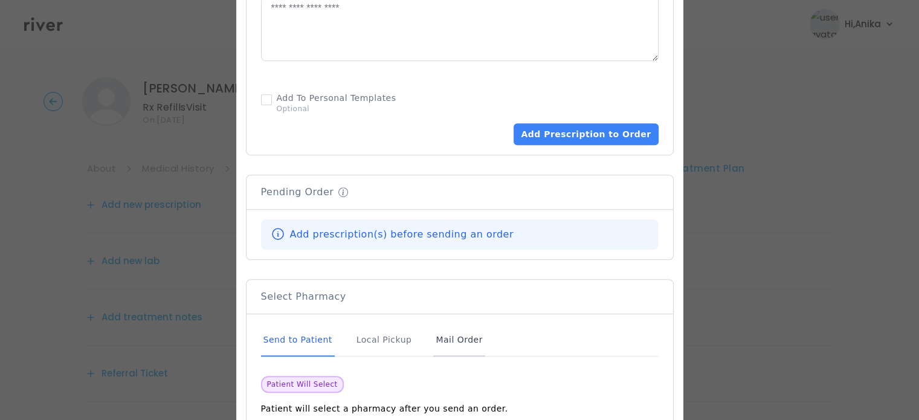
type textarea "**********"
click at [435, 347] on div "Mail Order" at bounding box center [458, 340] width 51 height 33
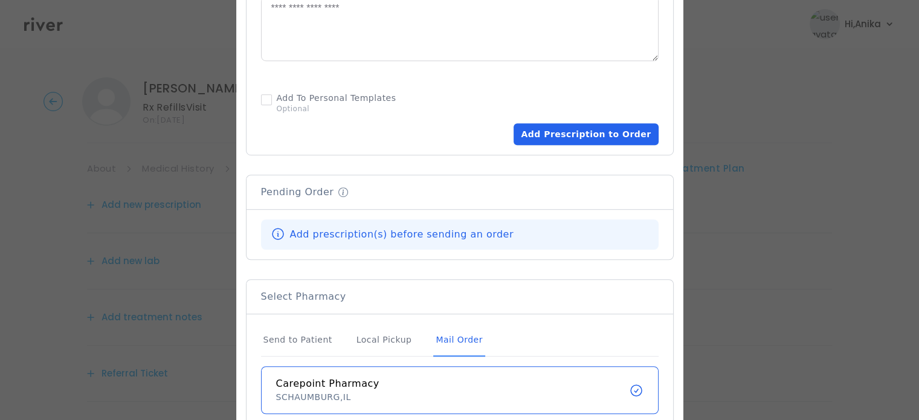
click at [578, 142] on button "Add Prescription to Order" at bounding box center [586, 134] width 144 height 22
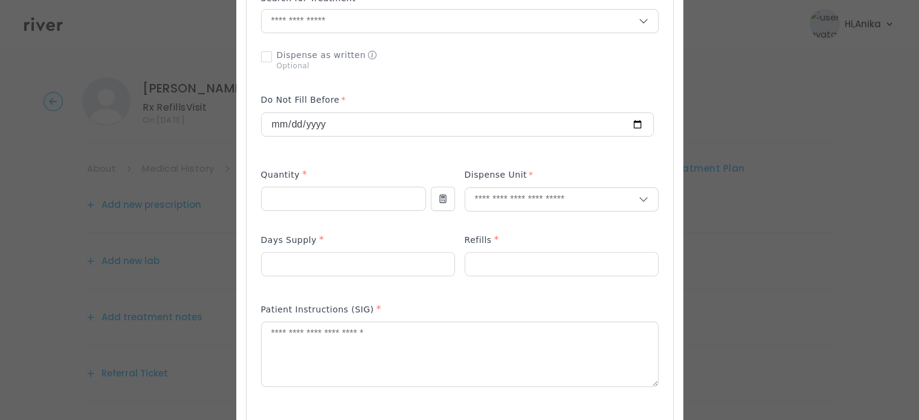
scroll to position [308, 0]
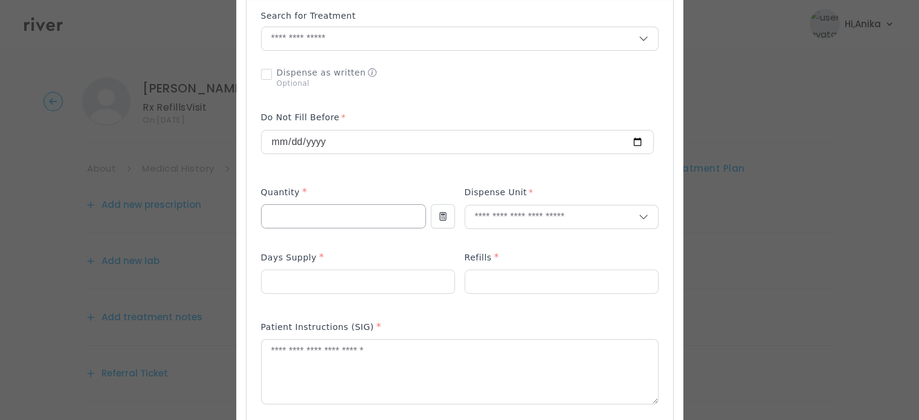
click at [339, 214] on input "number" at bounding box center [344, 216] width 164 height 23
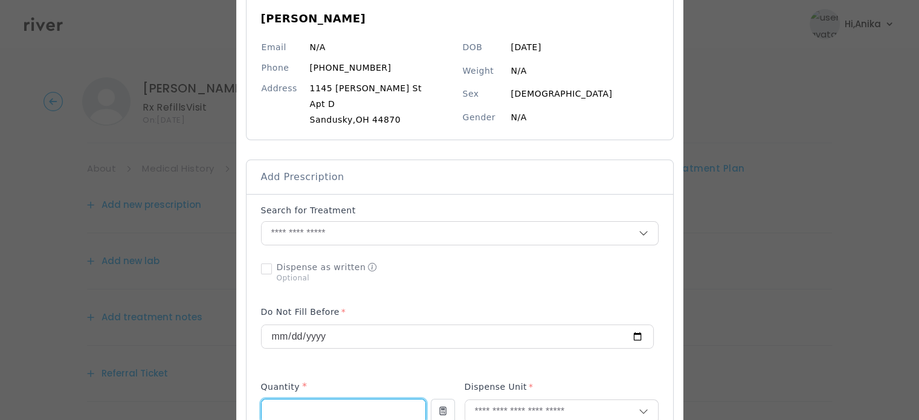
scroll to position [111, 0]
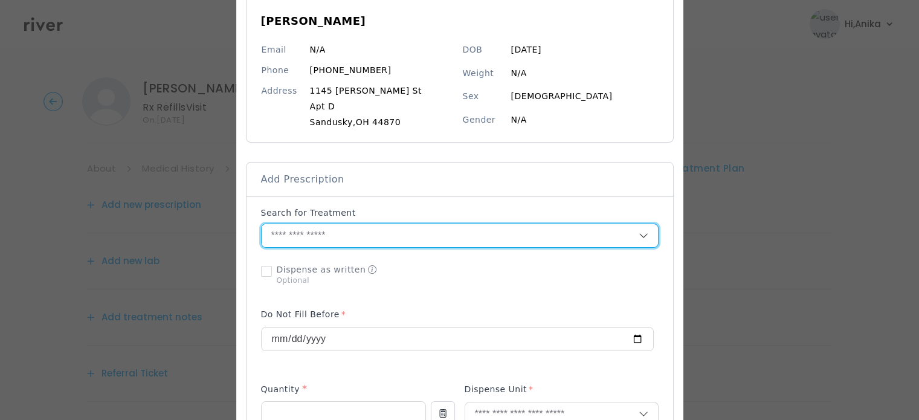
click at [353, 239] on input "text" at bounding box center [450, 235] width 377 height 23
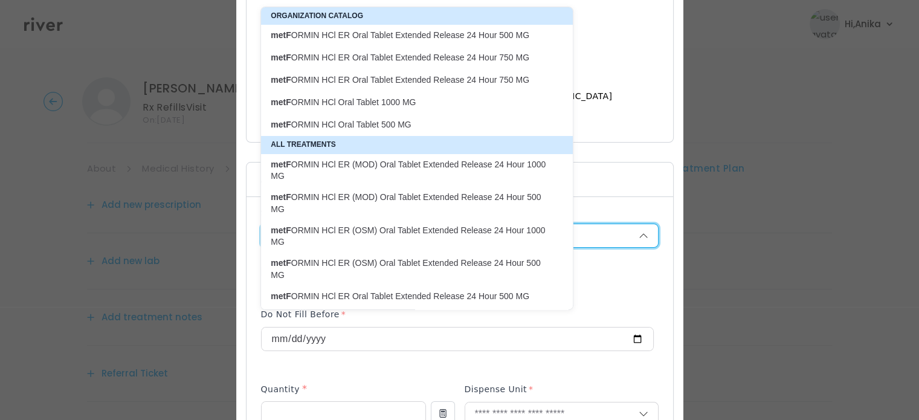
click at [414, 36] on p "metF ORMIN HCl ER Oral Tablet Extended Release 24 Hour 500 MG" at bounding box center [410, 35] width 278 height 11
type input "**********"
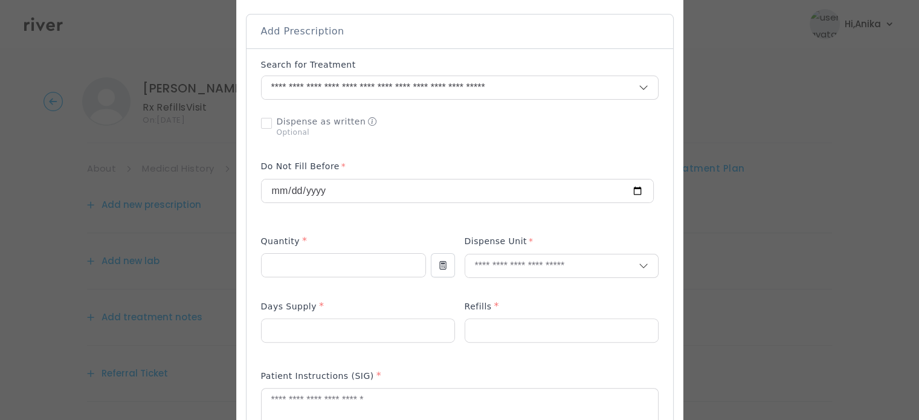
scroll to position [270, 0]
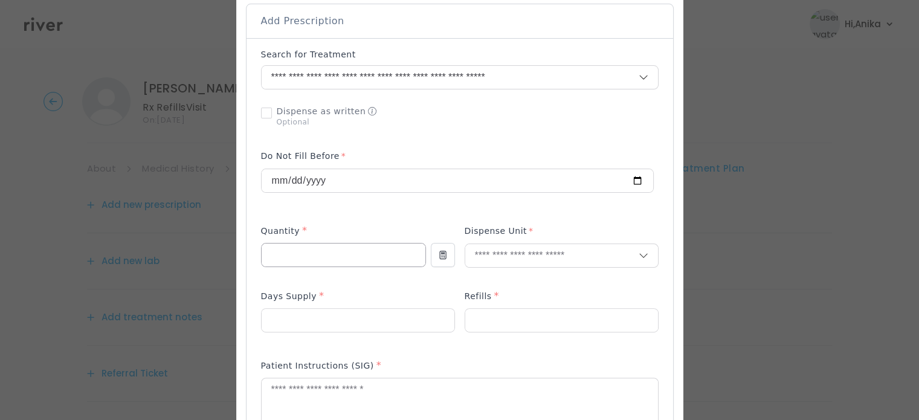
click at [346, 263] on input "number" at bounding box center [344, 255] width 164 height 23
type input "***"
click at [491, 253] on input "text" at bounding box center [551, 255] width 173 height 23
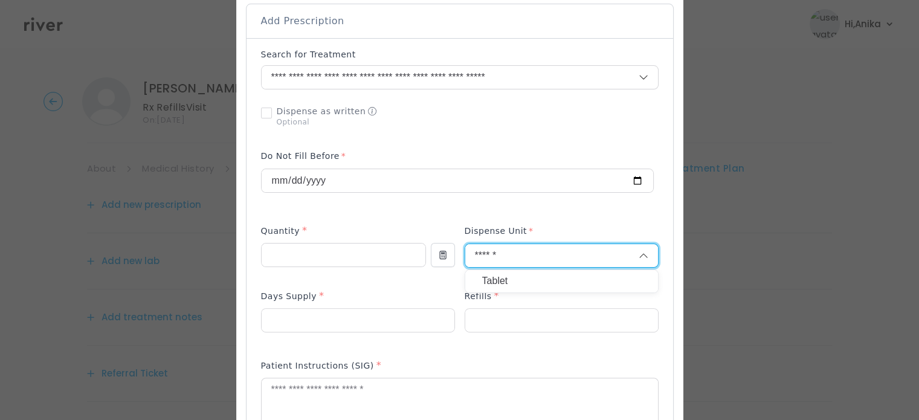
type input "******"
click at [493, 275] on p "Tablet" at bounding box center [561, 282] width 159 height 18
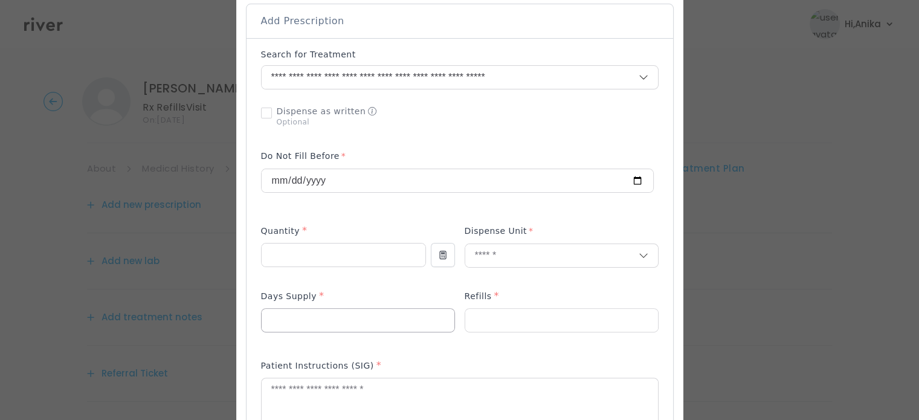
click at [365, 315] on input "number" at bounding box center [358, 320] width 193 height 23
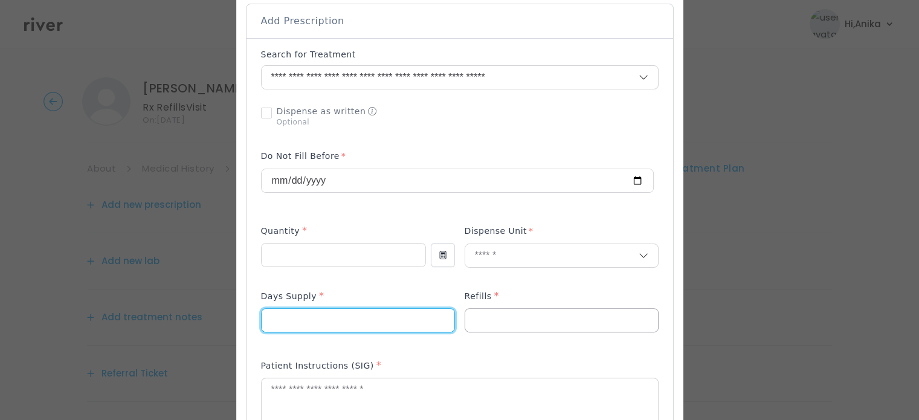
type input "**"
click at [480, 313] on input "number" at bounding box center [561, 320] width 193 height 23
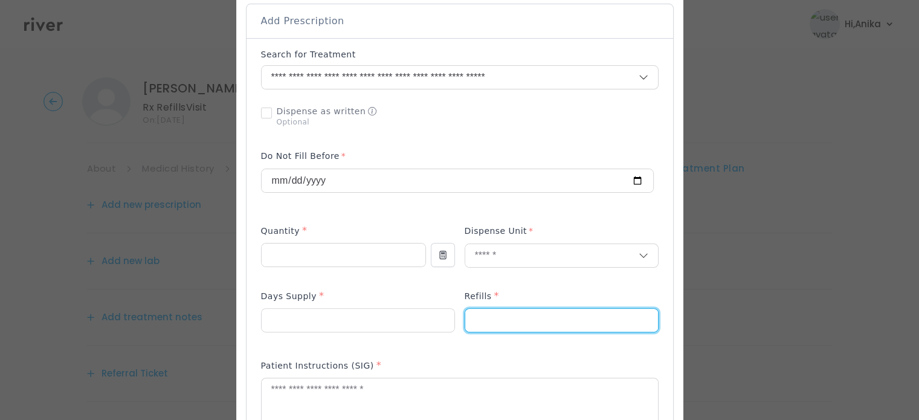
type input "*"
click at [430, 287] on div "Add Prescription to Order" at bounding box center [460, 343] width 398 height 591
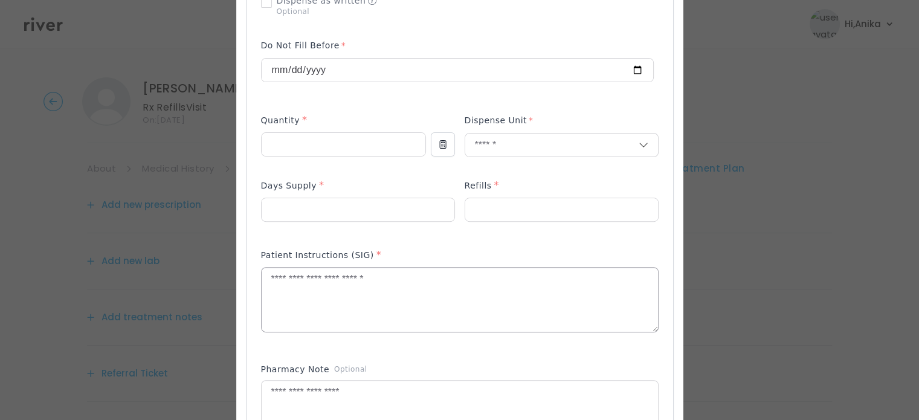
scroll to position [383, 0]
click at [402, 311] on textarea at bounding box center [460, 297] width 396 height 64
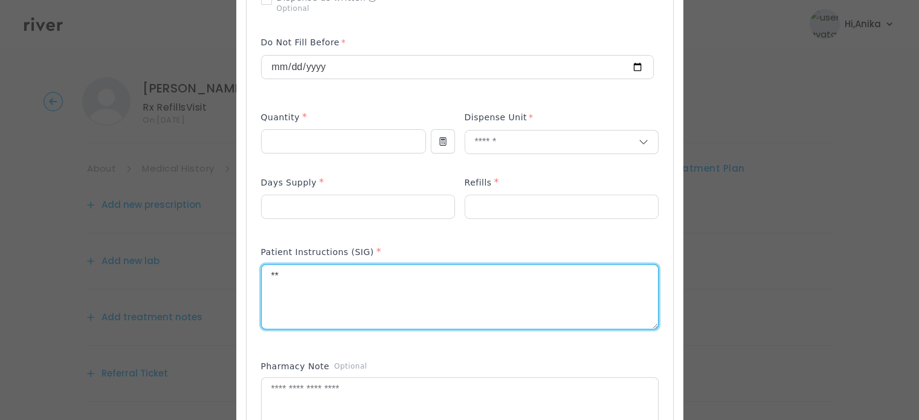
type textarea "*"
drag, startPoint x: 390, startPoint y: 274, endPoint x: 370, endPoint y: 274, distance: 20.0
click at [370, 274] on textarea "**********" at bounding box center [460, 295] width 396 height 64
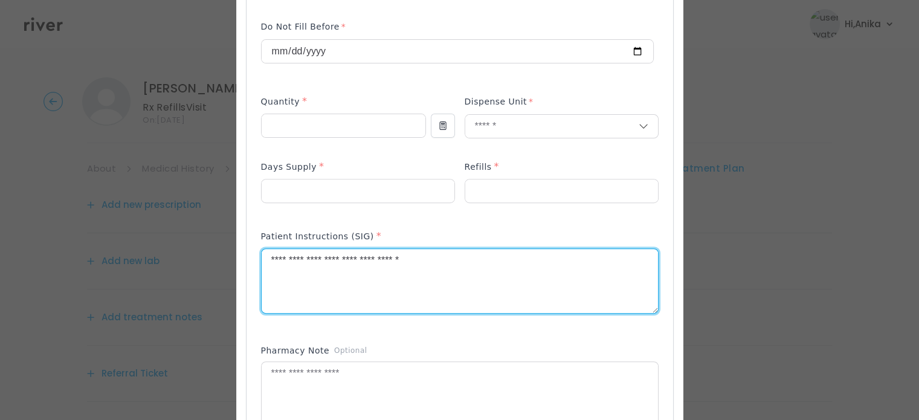
scroll to position [425, 0]
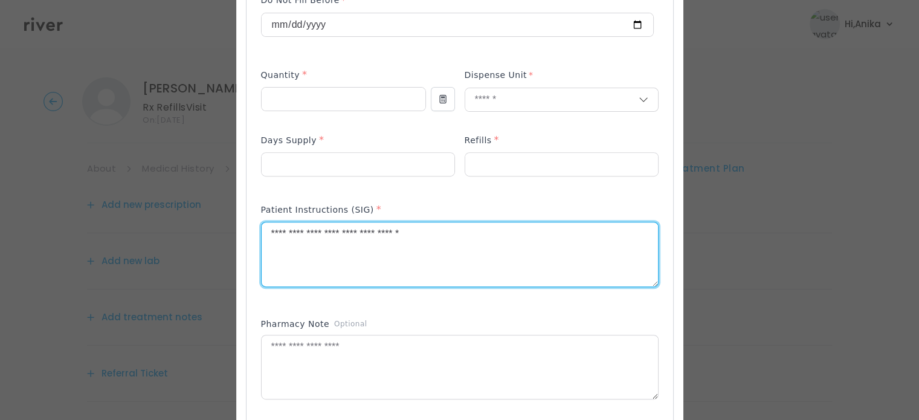
click at [398, 238] on textarea "**********" at bounding box center [460, 254] width 396 height 64
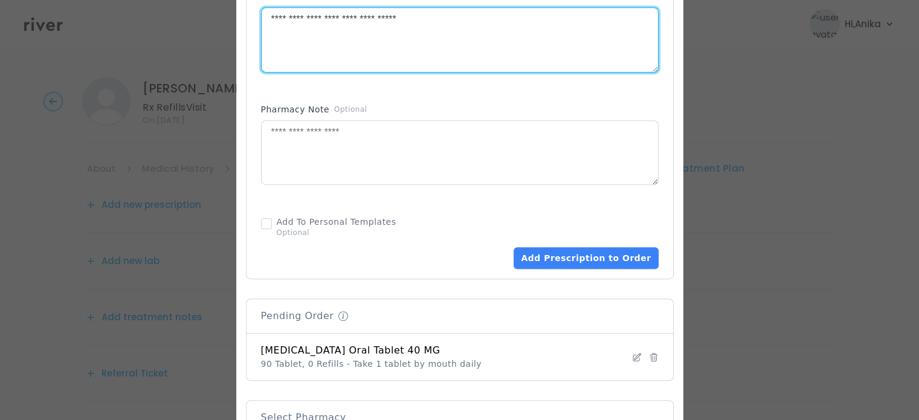
scroll to position [641, 0]
type textarea "**********"
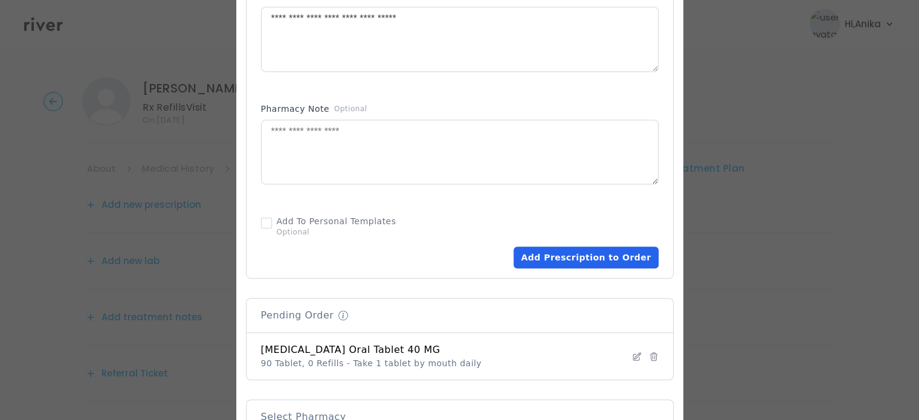
click at [603, 265] on button "Add Prescription to Order" at bounding box center [586, 258] width 144 height 22
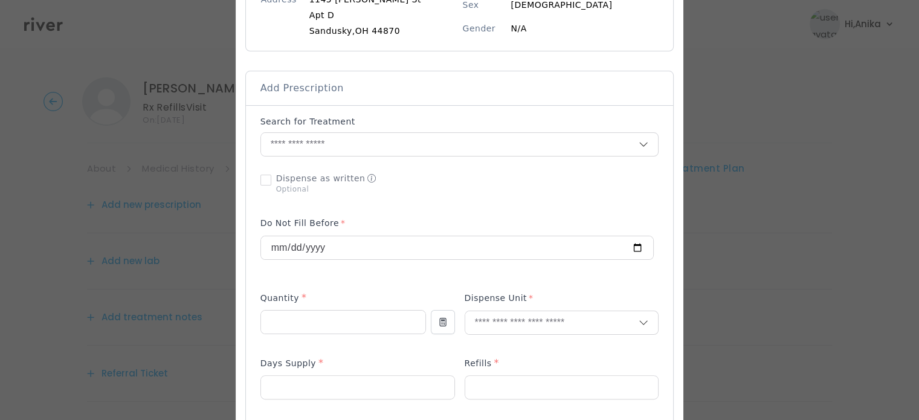
scroll to position [178, 0]
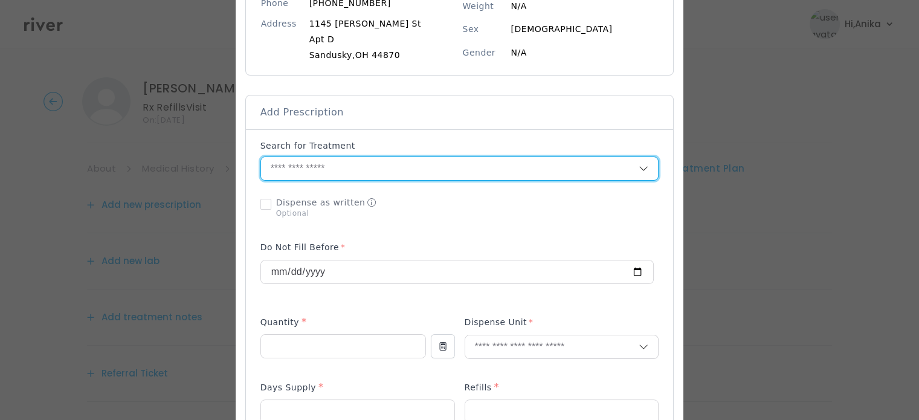
click at [312, 173] on input "text" at bounding box center [450, 168] width 378 height 23
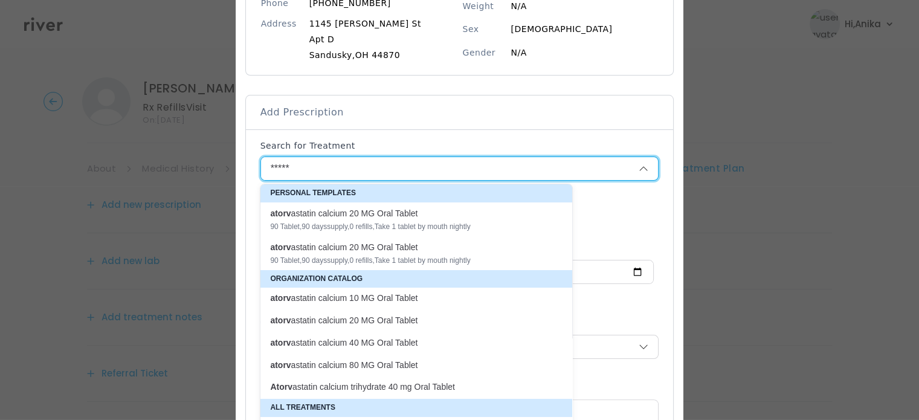
click at [348, 218] on div "atorv astatin calcium 20 MG Oral Tablet" at bounding box center [409, 213] width 278 height 12
type input "**********"
type input "**"
type input "*"
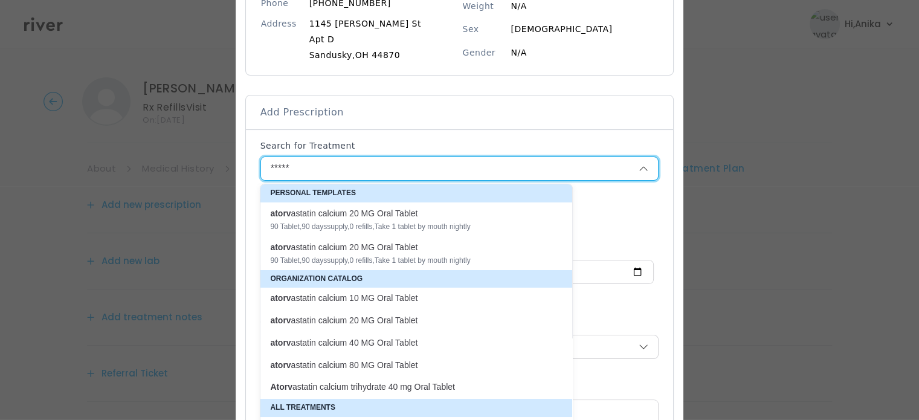
type textarea "**********"
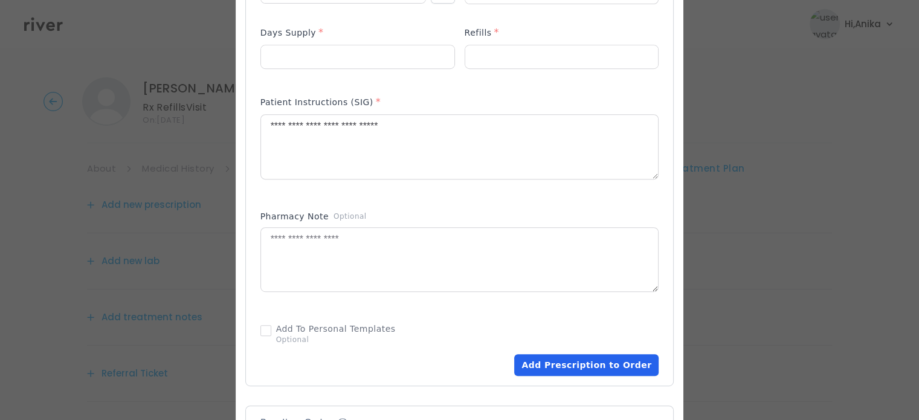
scroll to position [570, 0]
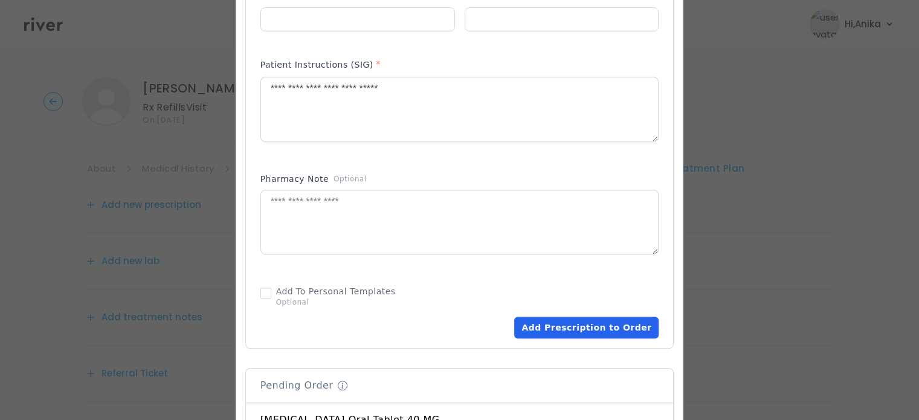
drag, startPoint x: 557, startPoint y: 326, endPoint x: 563, endPoint y: 328, distance: 6.3
click at [561, 327] on button "Add Prescription to Order" at bounding box center [586, 328] width 144 height 22
click at [563, 328] on button "Loading... Add Prescription to Order" at bounding box center [580, 328] width 157 height 22
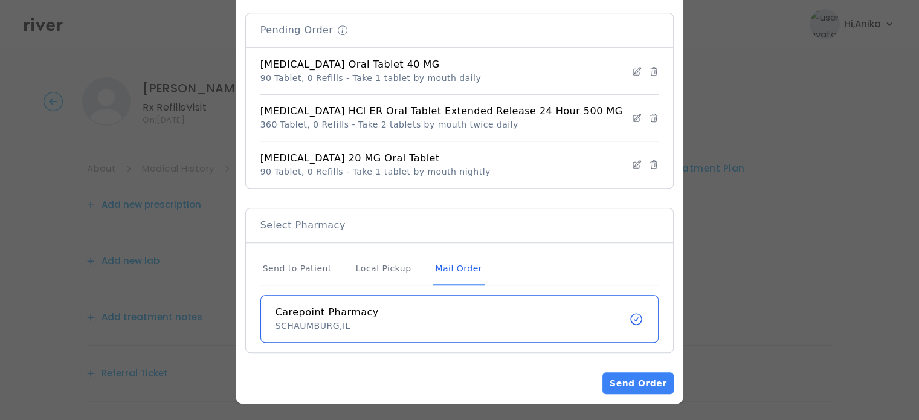
scroll to position [926, 0]
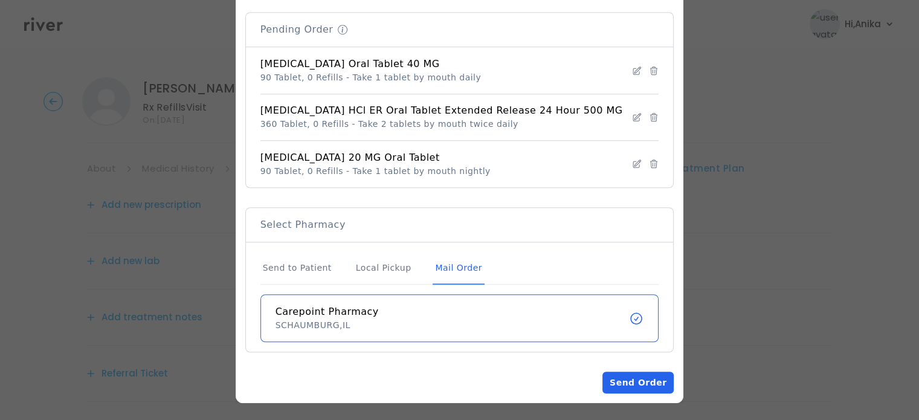
click at [633, 372] on button "Send Order" at bounding box center [638, 383] width 71 height 22
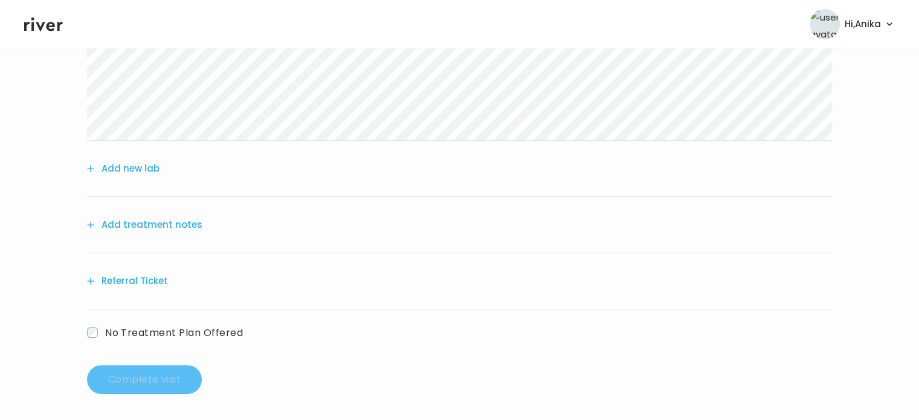
scroll to position [477, 0]
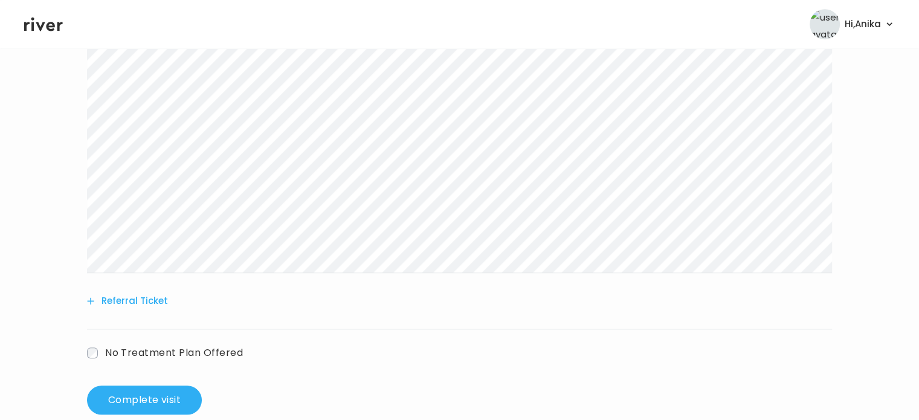
scroll to position [691, 0]
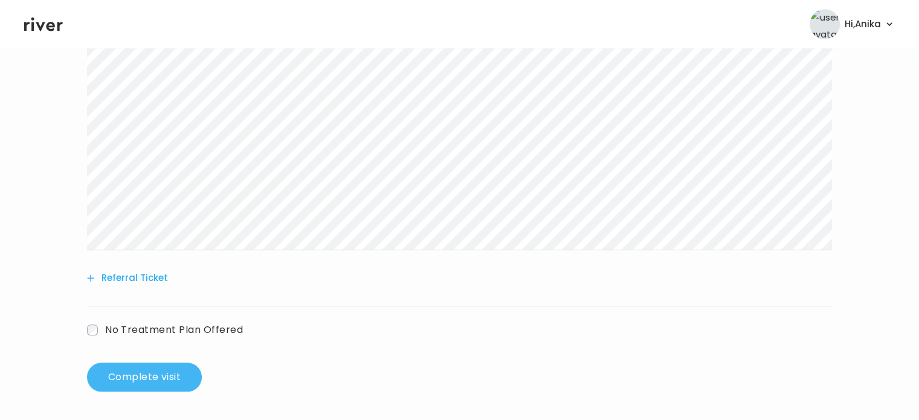
click at [163, 382] on button "Complete visit" at bounding box center [144, 377] width 115 height 29
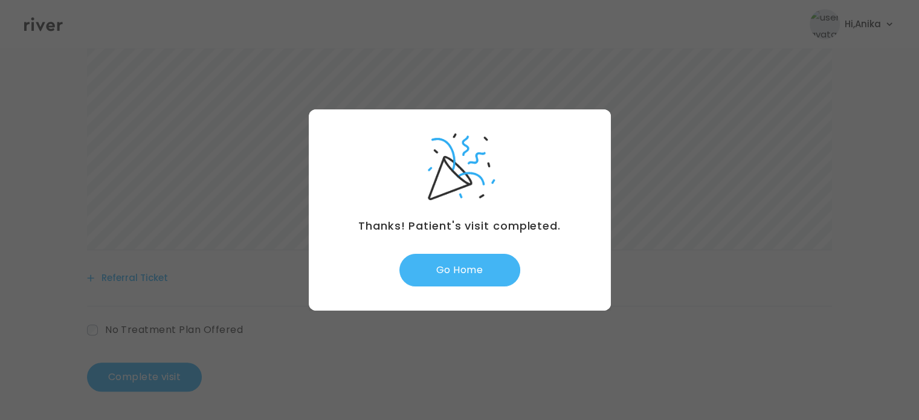
click at [456, 270] on button "Go Home" at bounding box center [459, 270] width 121 height 33
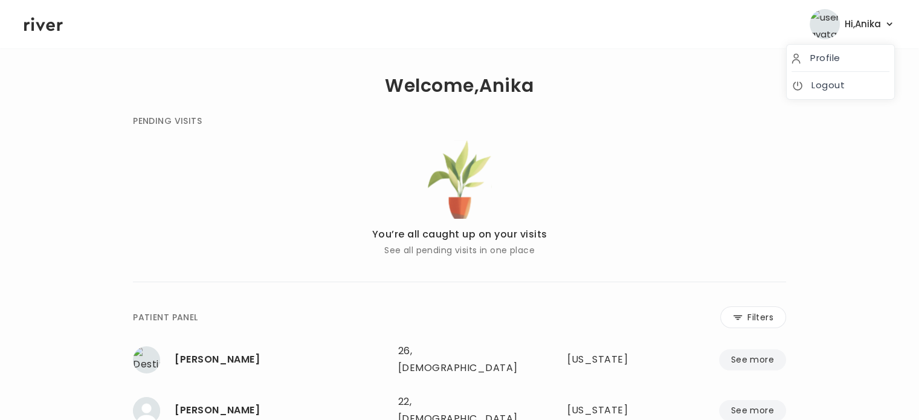
click at [863, 25] on span "Hi, [PERSON_NAME]" at bounding box center [863, 24] width 36 height 17
click at [830, 82] on link "Logout" at bounding box center [841, 85] width 98 height 17
